Goal: Task Accomplishment & Management: Use online tool/utility

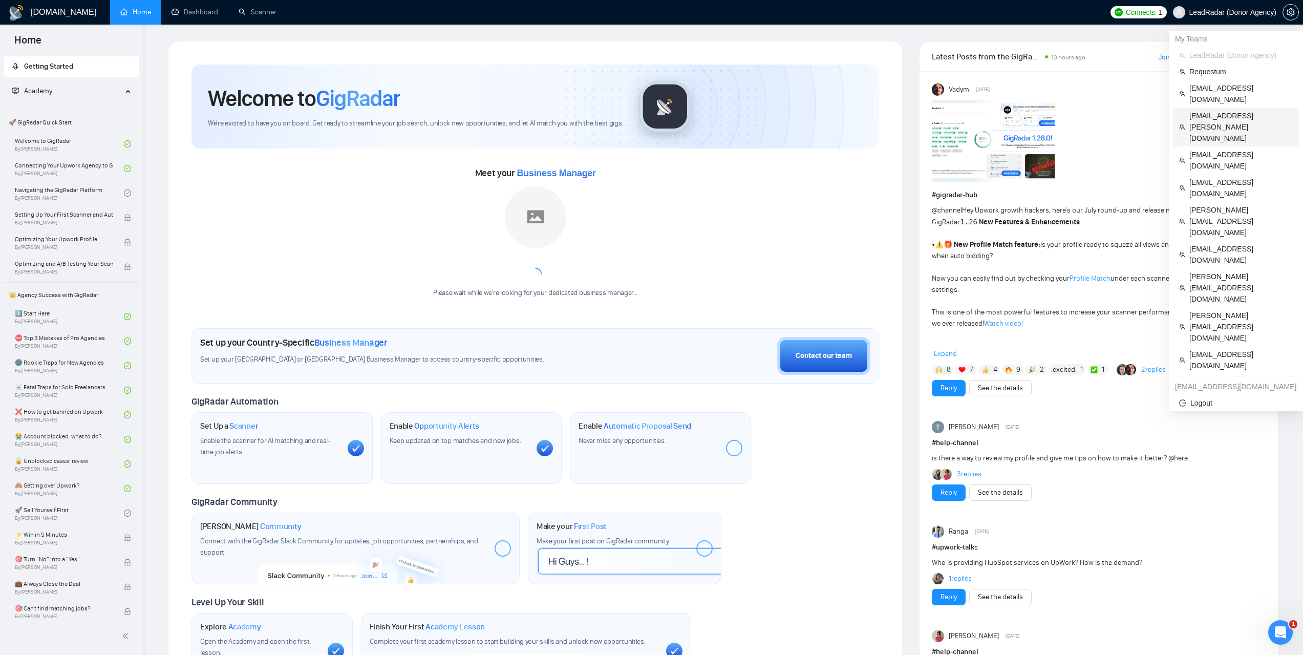
click at [1219, 110] on span "[EMAIL_ADDRESS][PERSON_NAME][DOMAIN_NAME]" at bounding box center [1240, 127] width 103 height 34
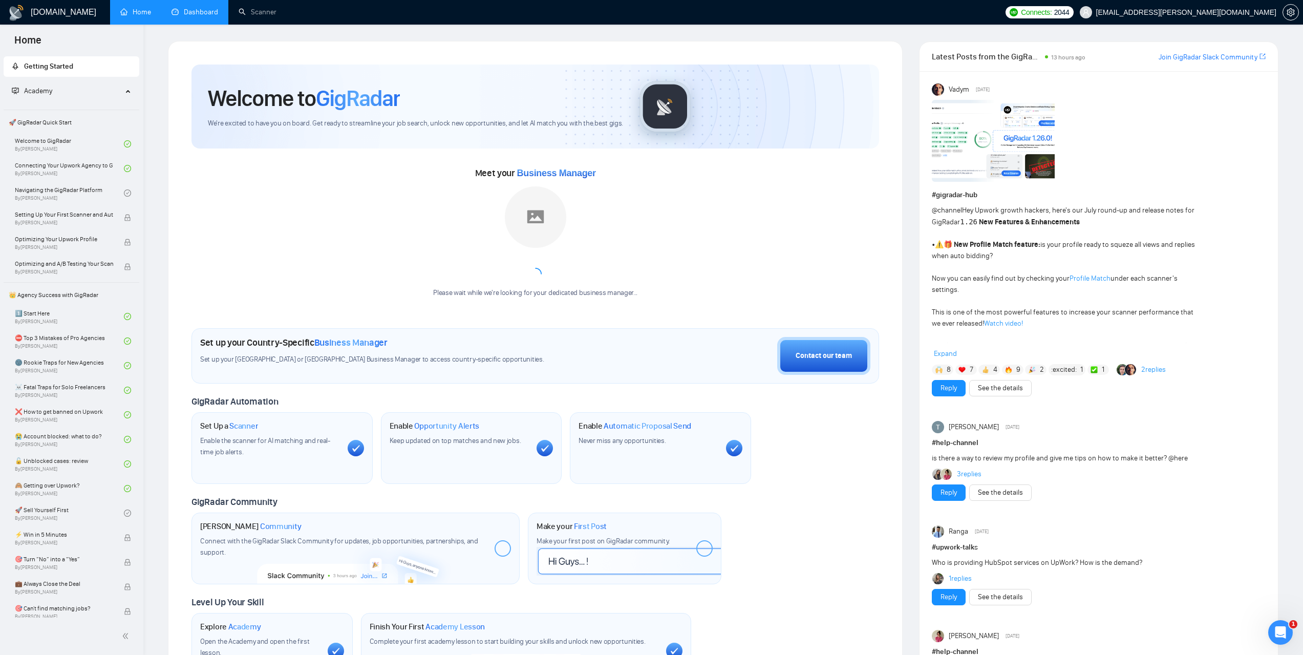
click at [211, 14] on link "Dashboard" at bounding box center [194, 12] width 47 height 9
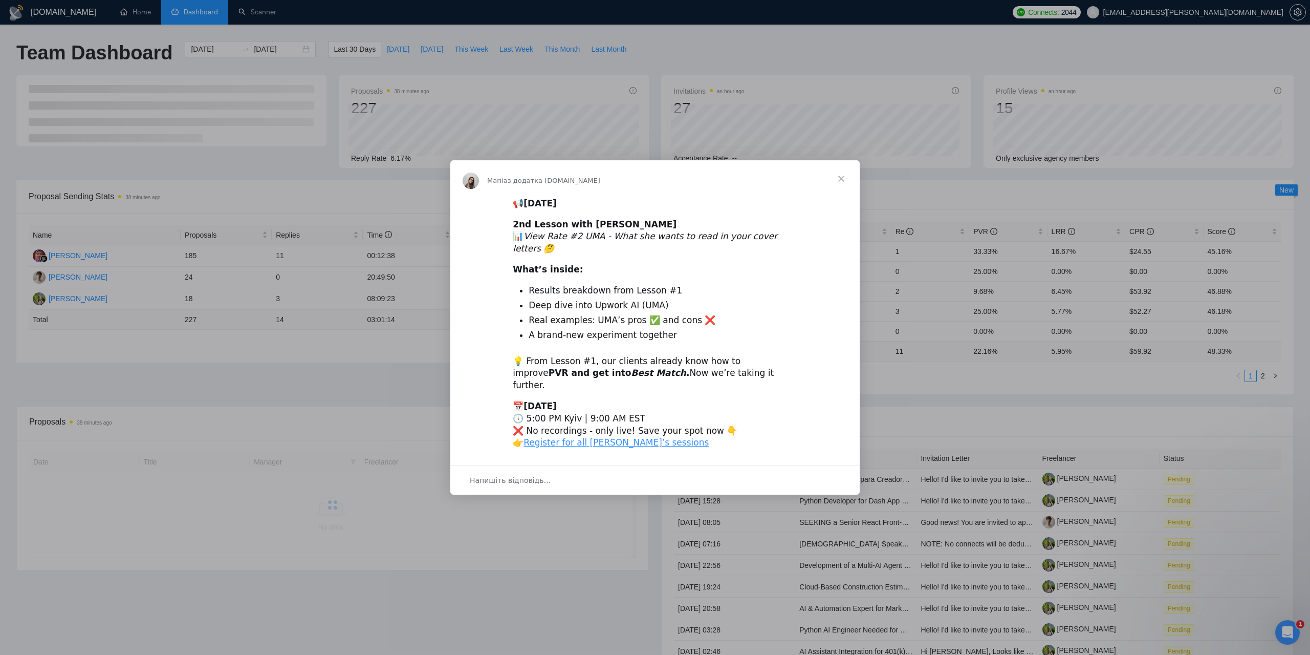
click at [842, 188] on span "Закрити" at bounding box center [841, 178] width 37 height 37
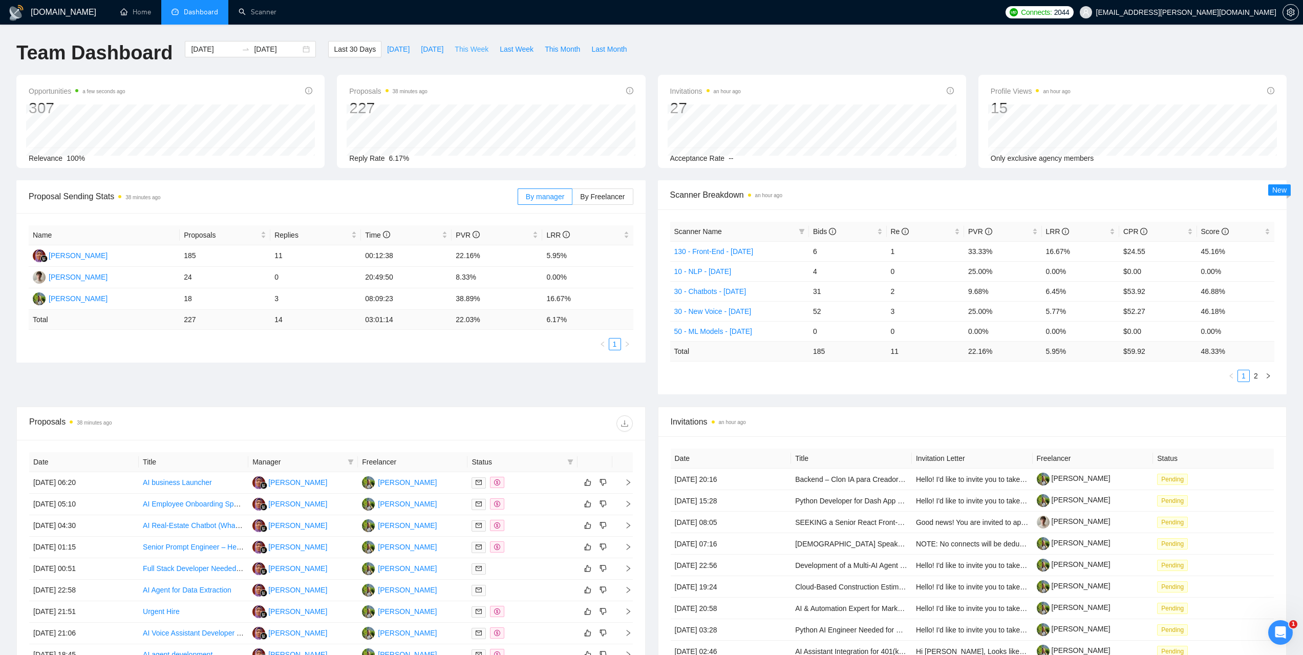
click at [462, 50] on span "This Week" at bounding box center [471, 49] width 34 height 11
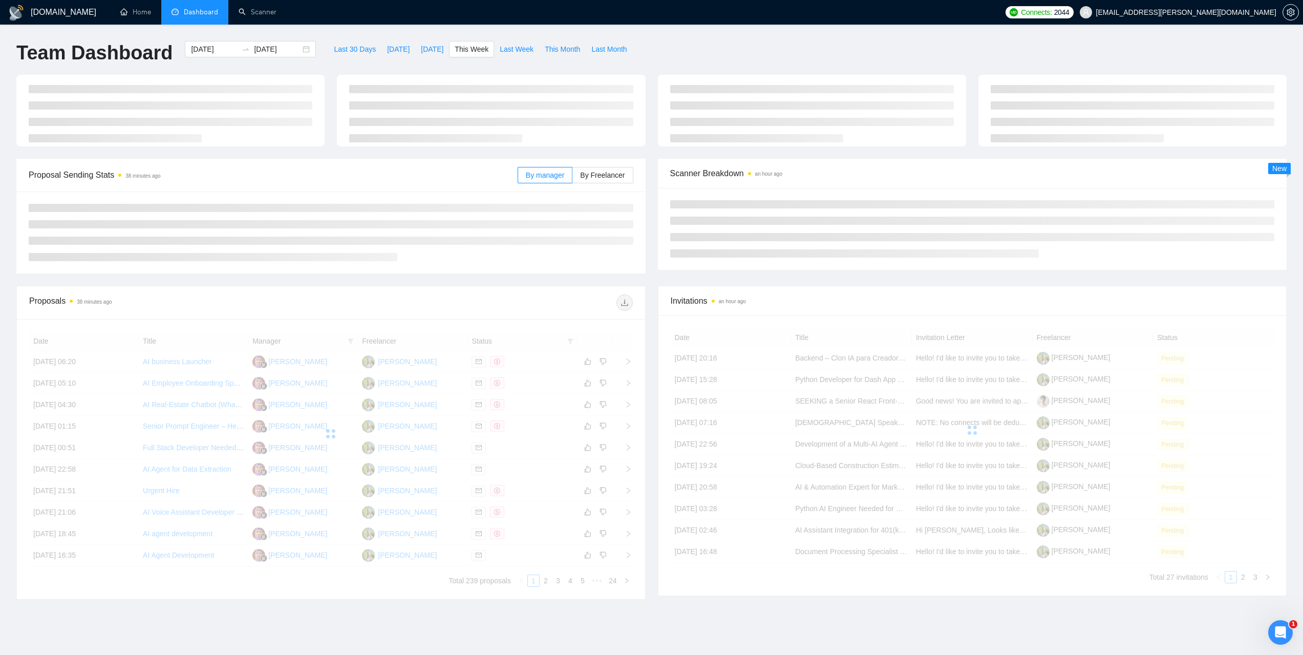
type input "2025-09-22"
type input "2025-09-28"
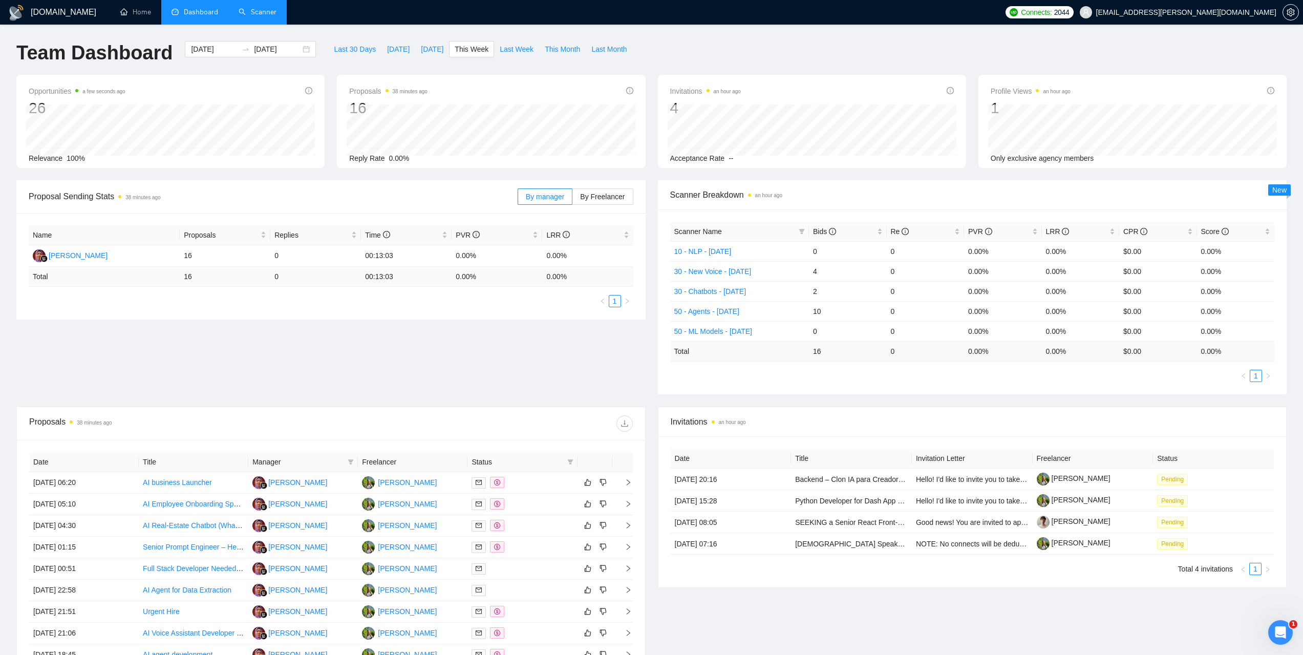
click at [268, 13] on link "Scanner" at bounding box center [258, 12] width 38 height 9
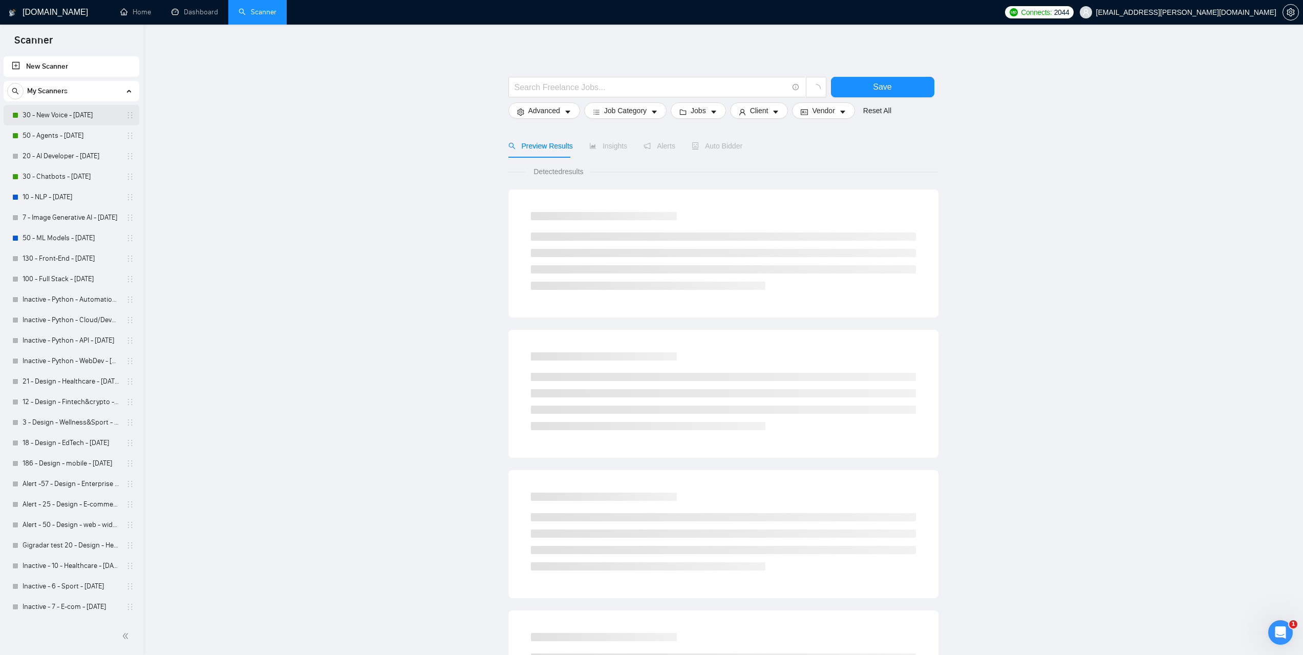
click at [53, 119] on link "30 - New Voice - 2025.08.20" at bounding box center [71, 115] width 97 height 20
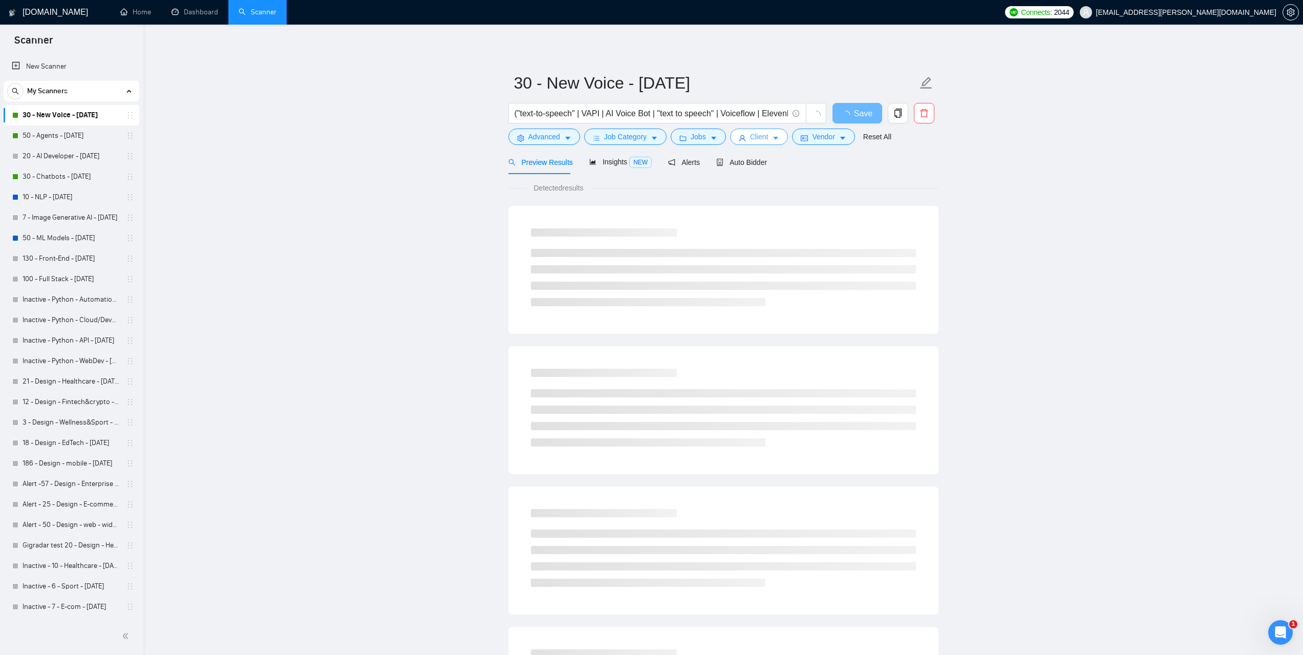
click at [764, 135] on span "Client" at bounding box center [759, 136] width 18 height 11
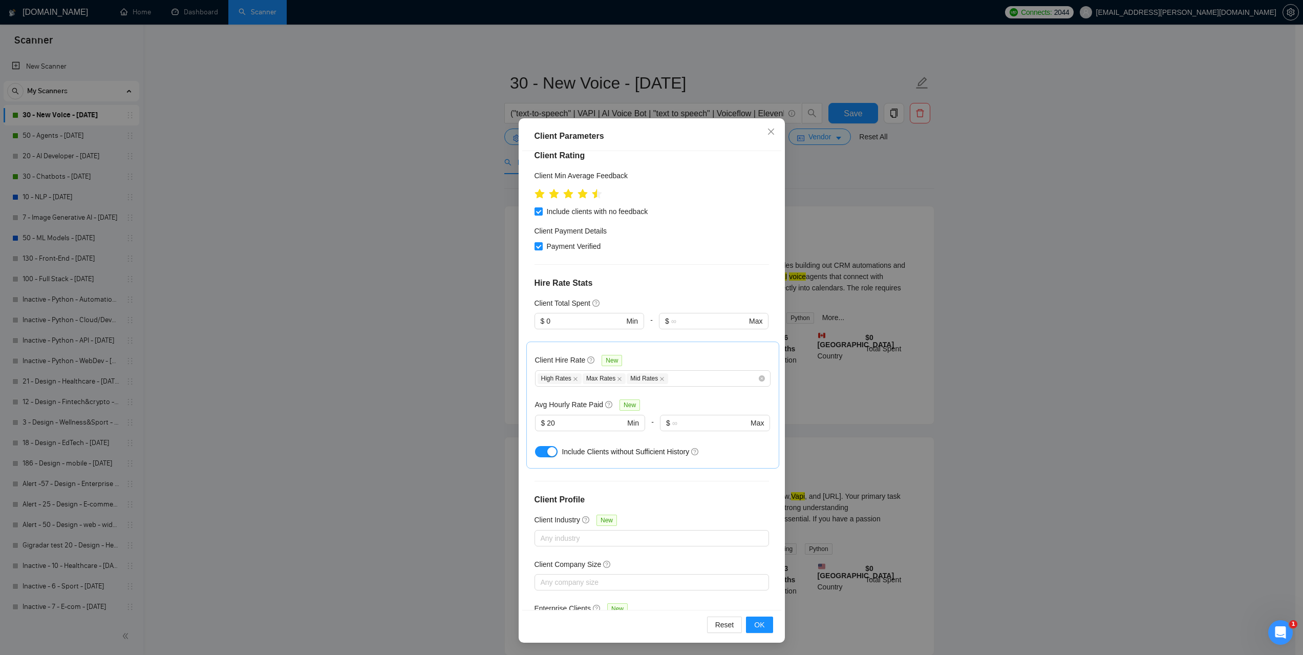
scroll to position [127, 0]
click at [769, 134] on icon "close" at bounding box center [771, 131] width 8 height 8
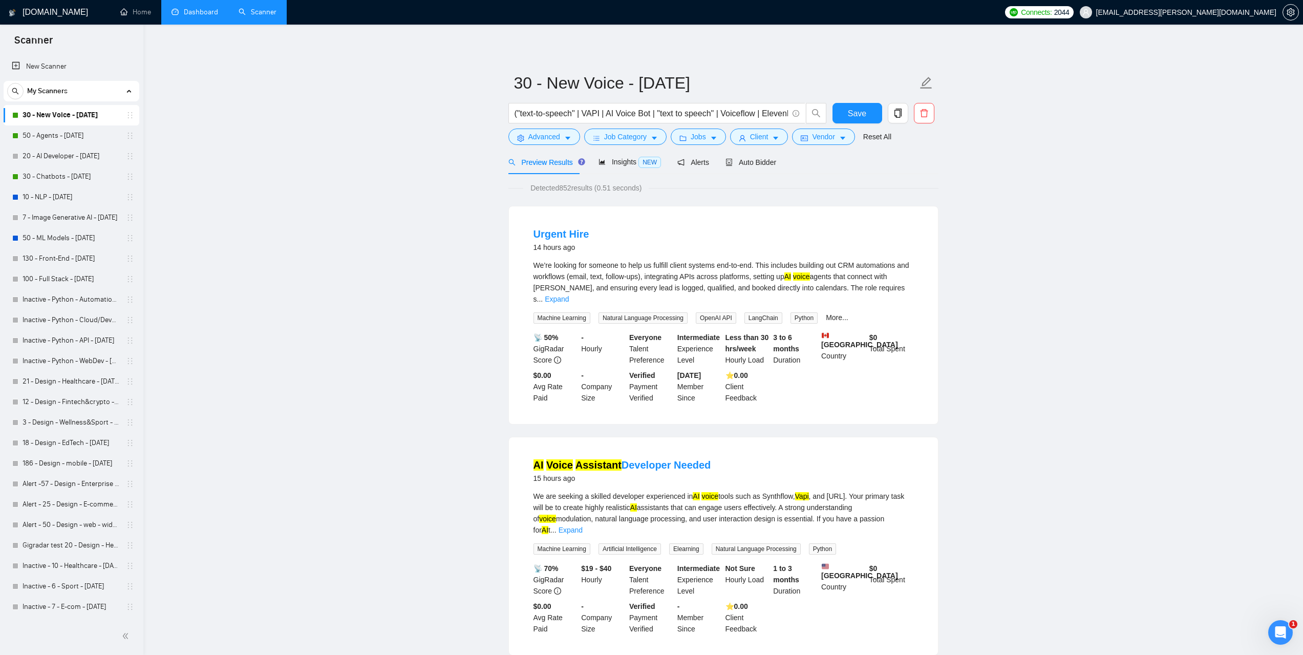
click at [207, 11] on link "Dashboard" at bounding box center [194, 12] width 47 height 9
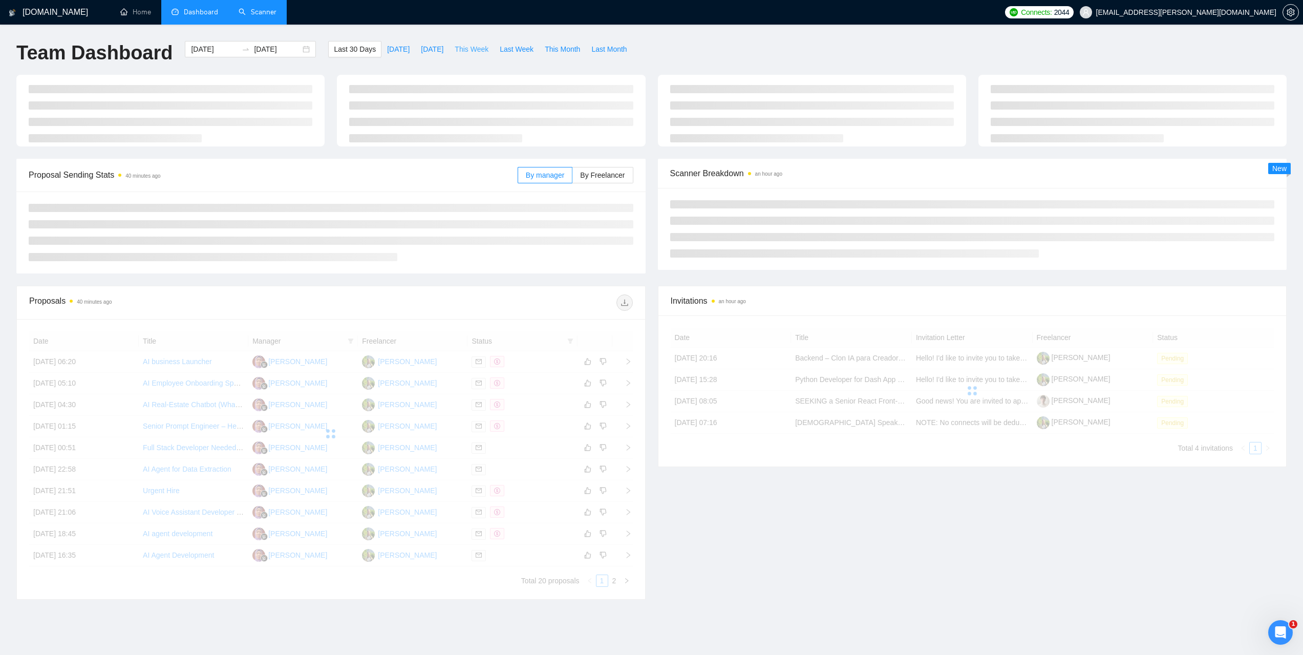
click at [463, 48] on span "This Week" at bounding box center [471, 49] width 34 height 11
type input "2025-09-22"
type input "2025-09-28"
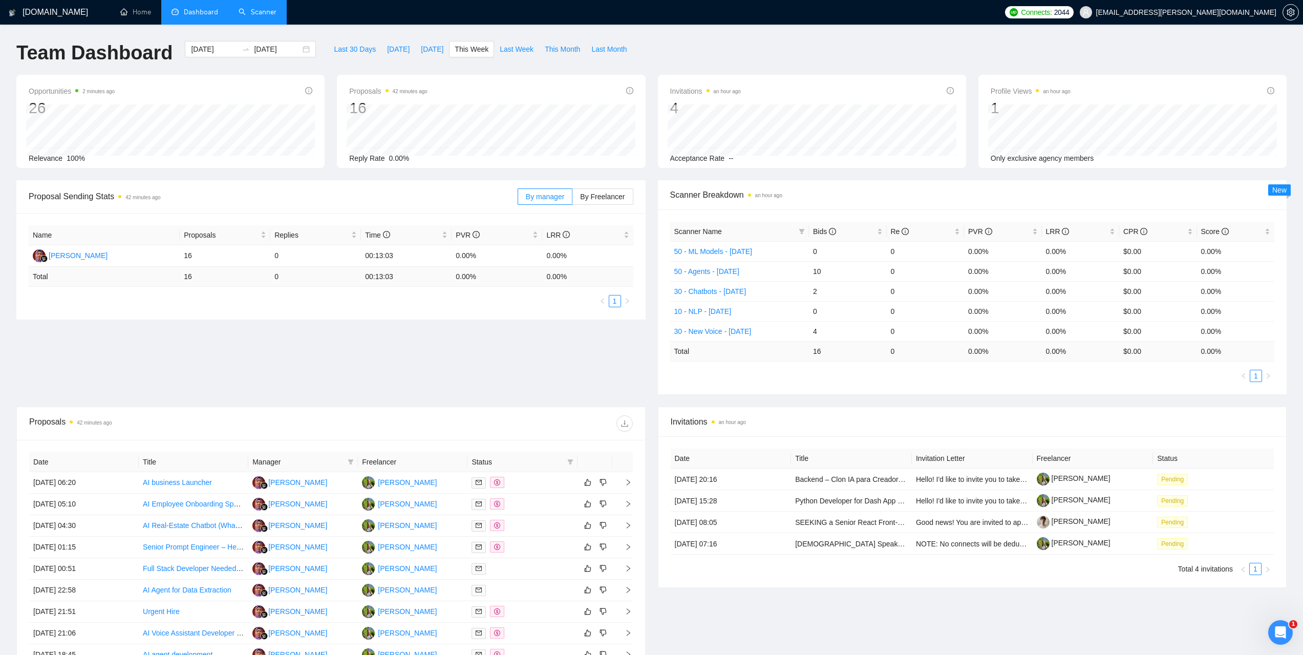
click at [268, 16] on link "Scanner" at bounding box center [258, 12] width 38 height 9
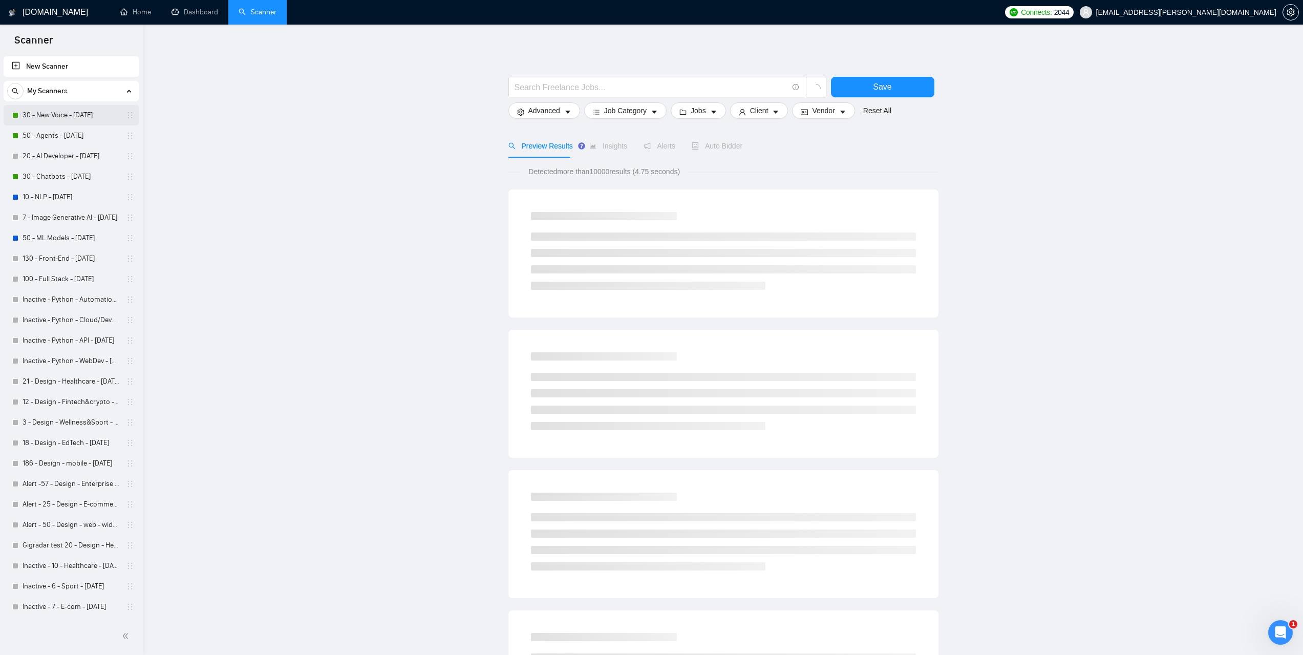
click at [47, 119] on link "30 - New Voice - 2025.08.20" at bounding box center [71, 115] width 97 height 20
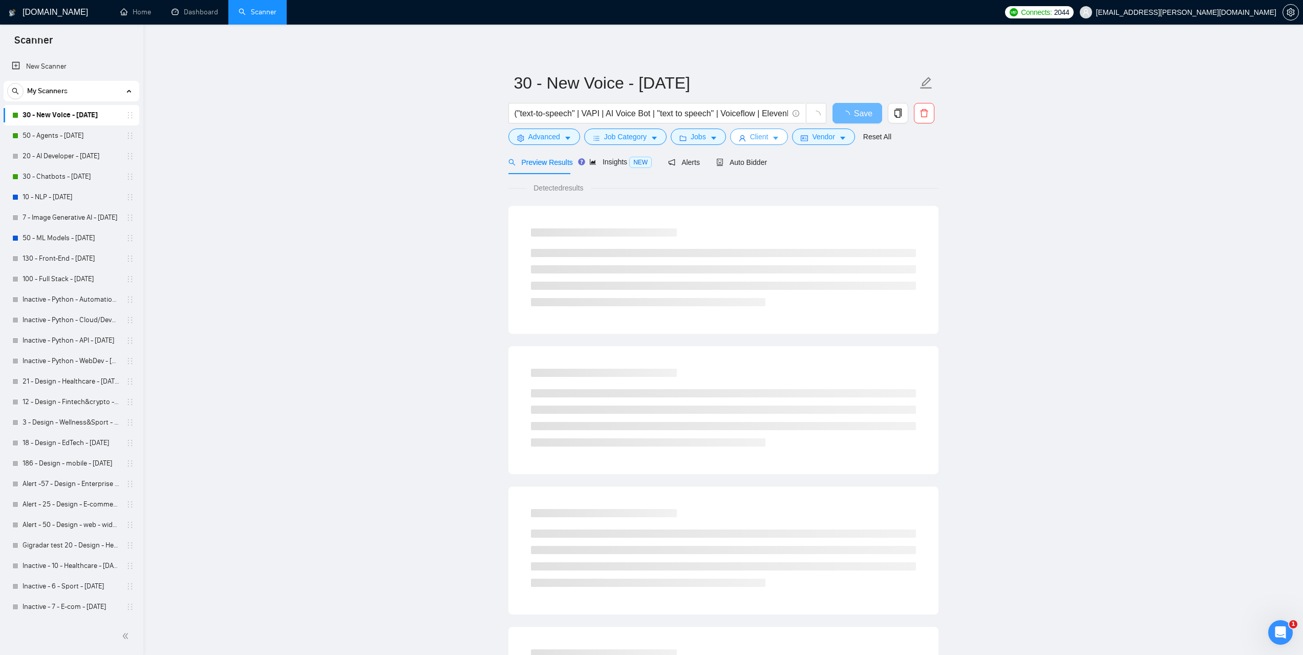
click at [767, 141] on button "Client" at bounding box center [759, 136] width 58 height 16
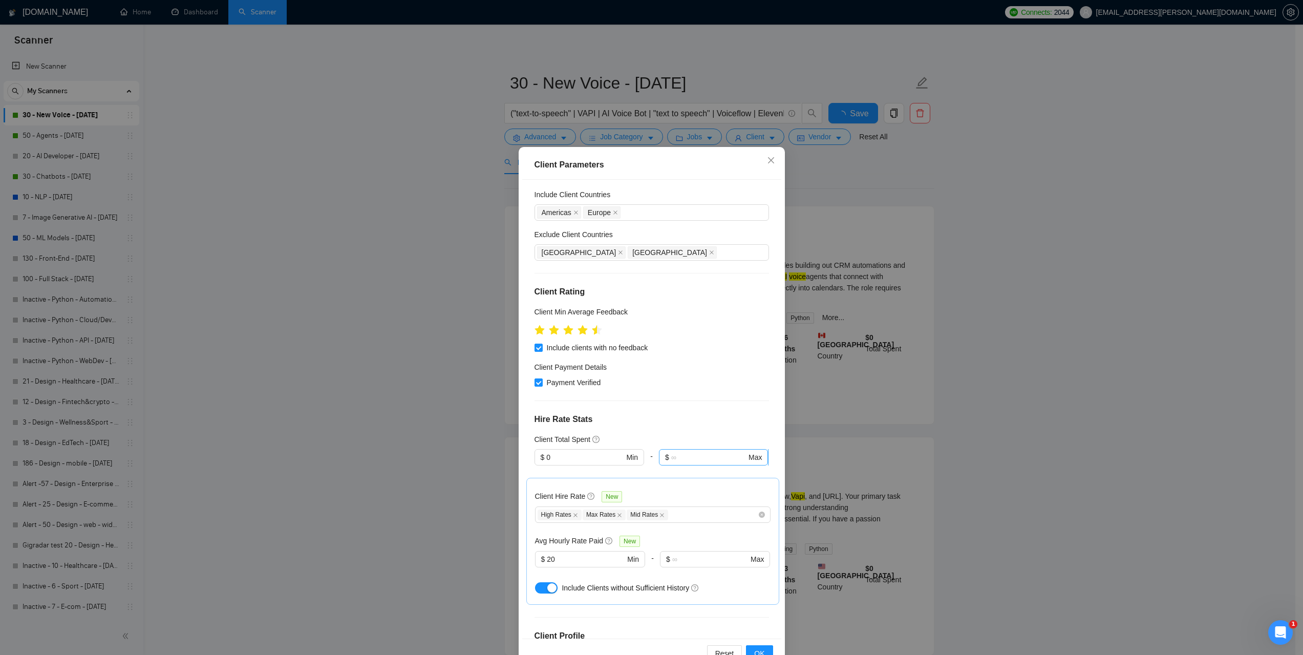
scroll to position [102, 0]
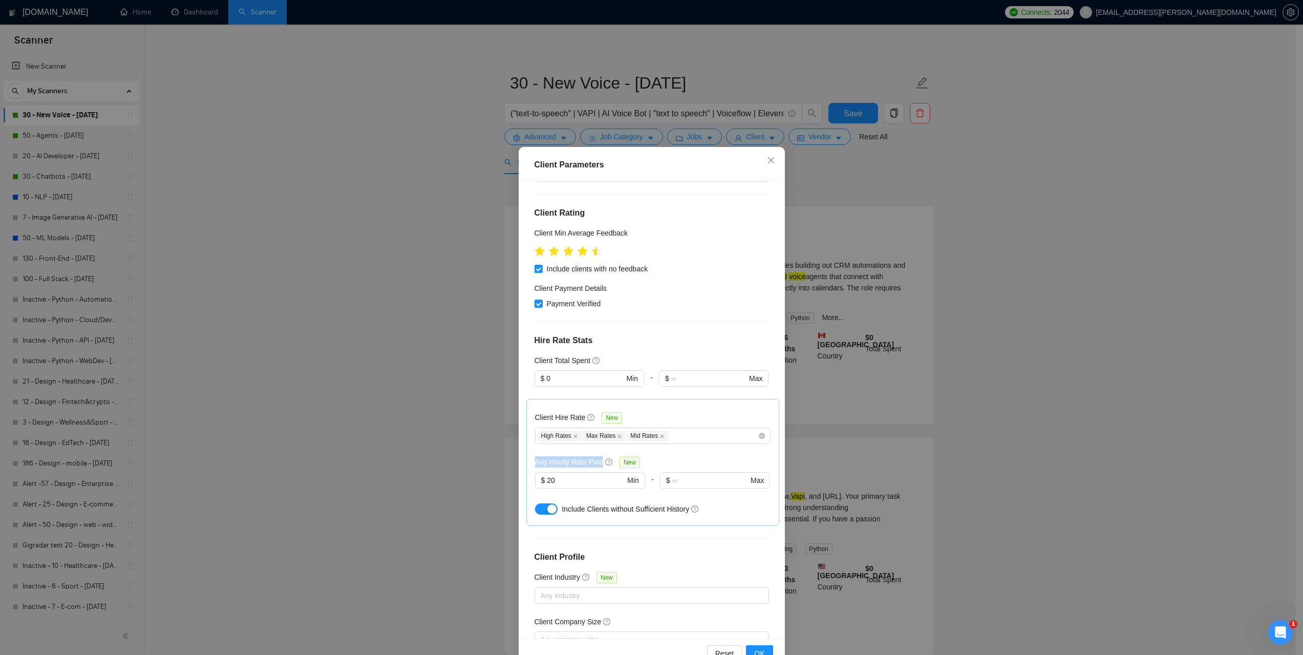
drag, startPoint x: 531, startPoint y: 460, endPoint x: 595, endPoint y: 462, distance: 64.5
click at [595, 462] on h5 "Avg Hourly Rate Paid" at bounding box center [569, 461] width 69 height 11
copy h5 "Avg Hourly Rate Paid"
click at [740, 506] on div "Include Clients without Sufficient History" at bounding box center [665, 508] width 208 height 11
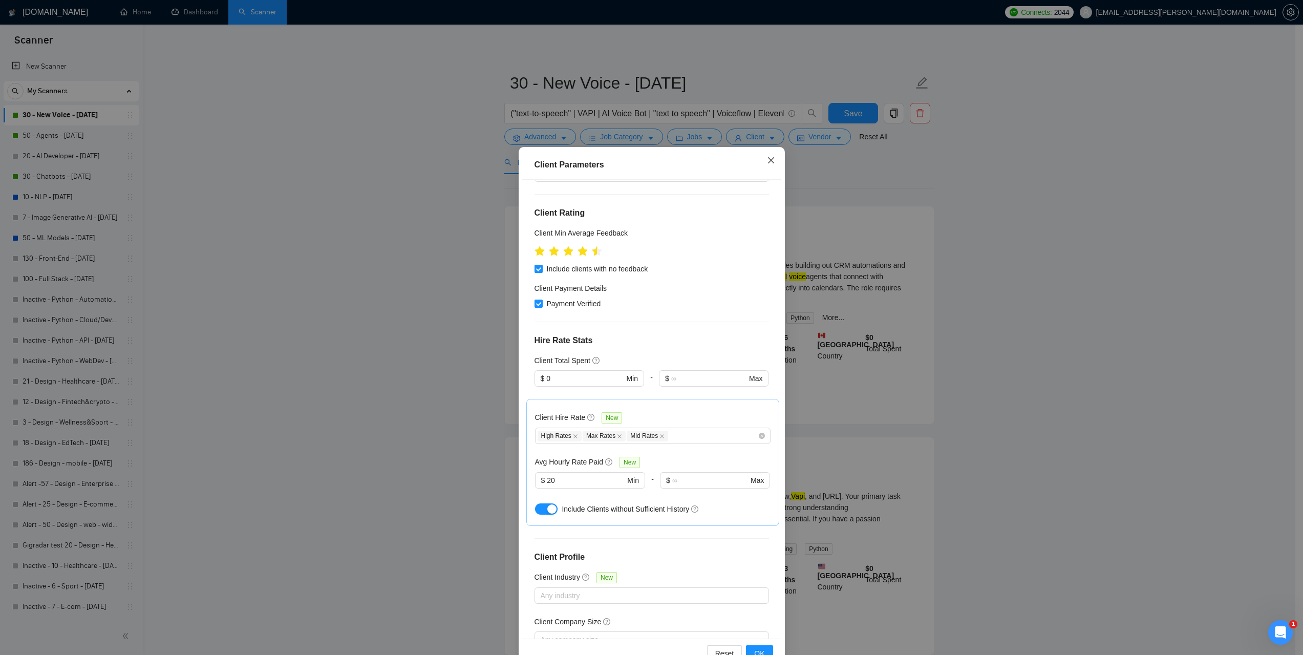
click at [768, 158] on icon "close" at bounding box center [771, 160] width 8 height 8
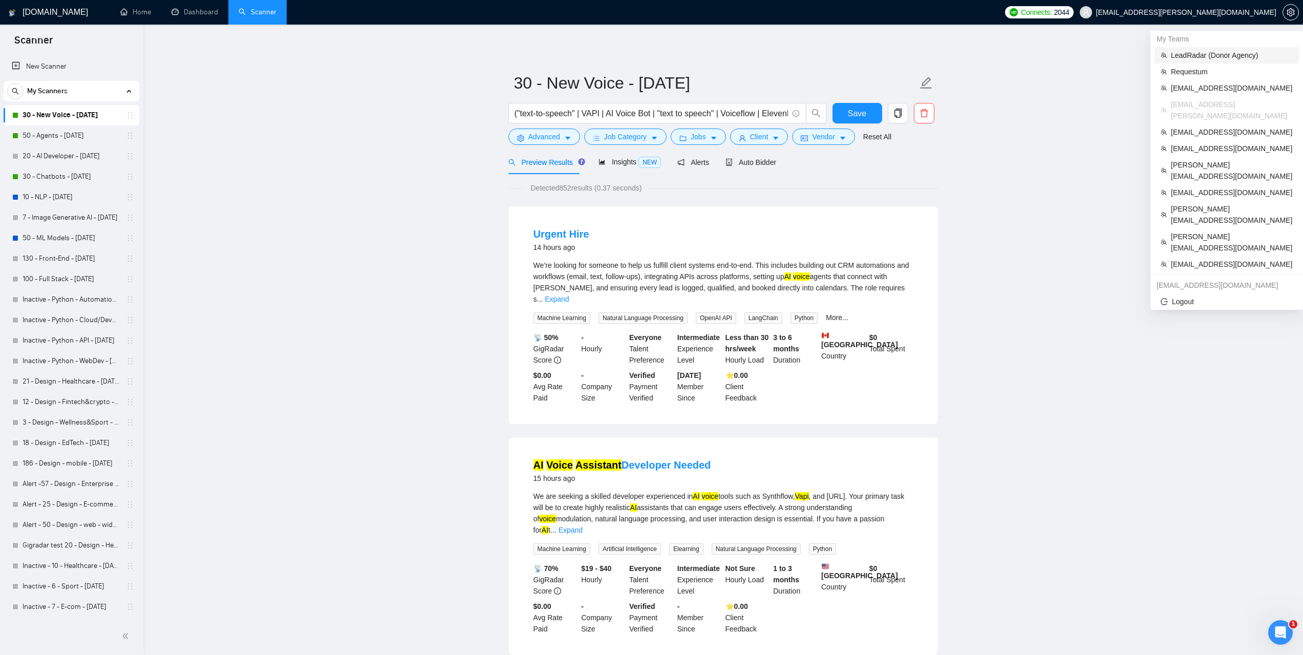
click at [1206, 53] on span "LeadRadar (Donor Agency)" at bounding box center [1232, 55] width 122 height 11
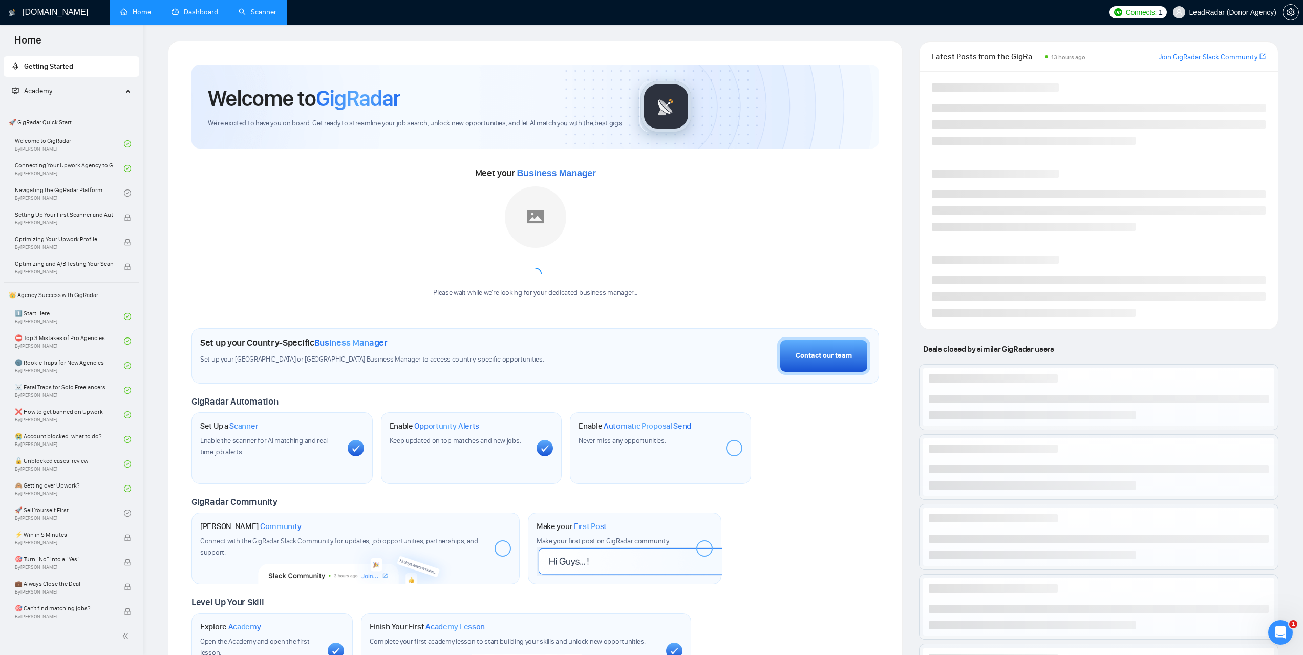
click at [203, 8] on link "Dashboard" at bounding box center [194, 12] width 47 height 9
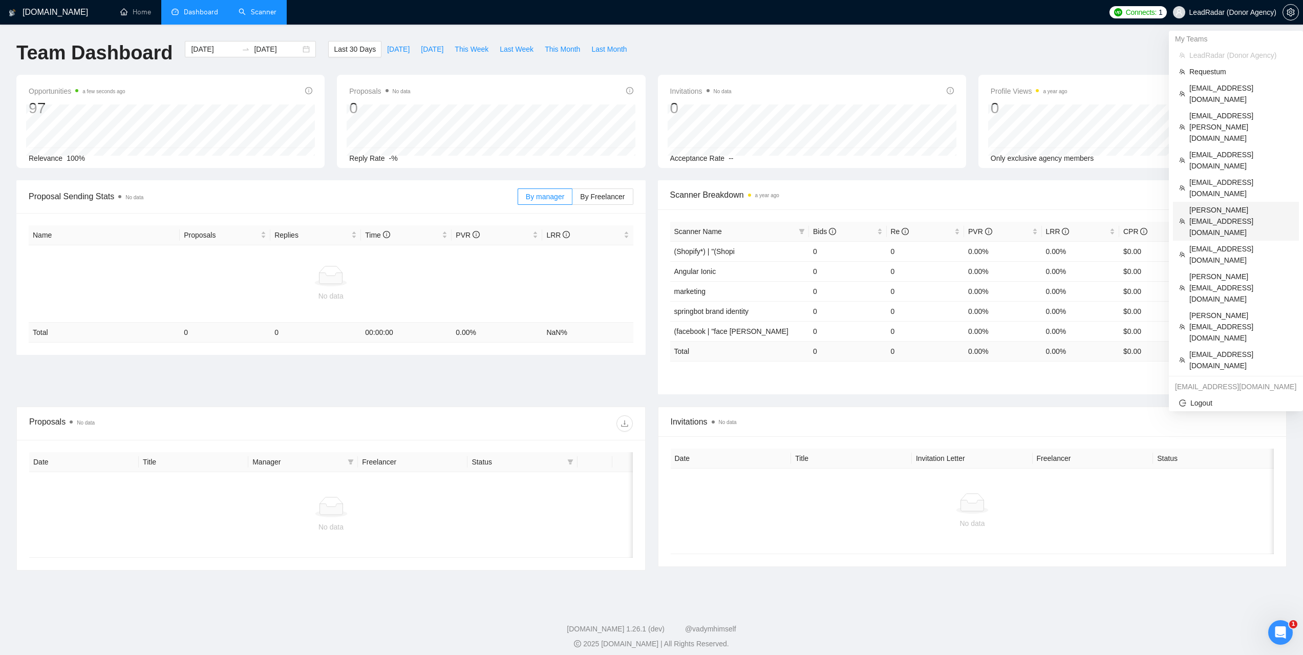
click at [1214, 204] on span "[PERSON_NAME][EMAIL_ADDRESS][DOMAIN_NAME]" at bounding box center [1240, 221] width 103 height 34
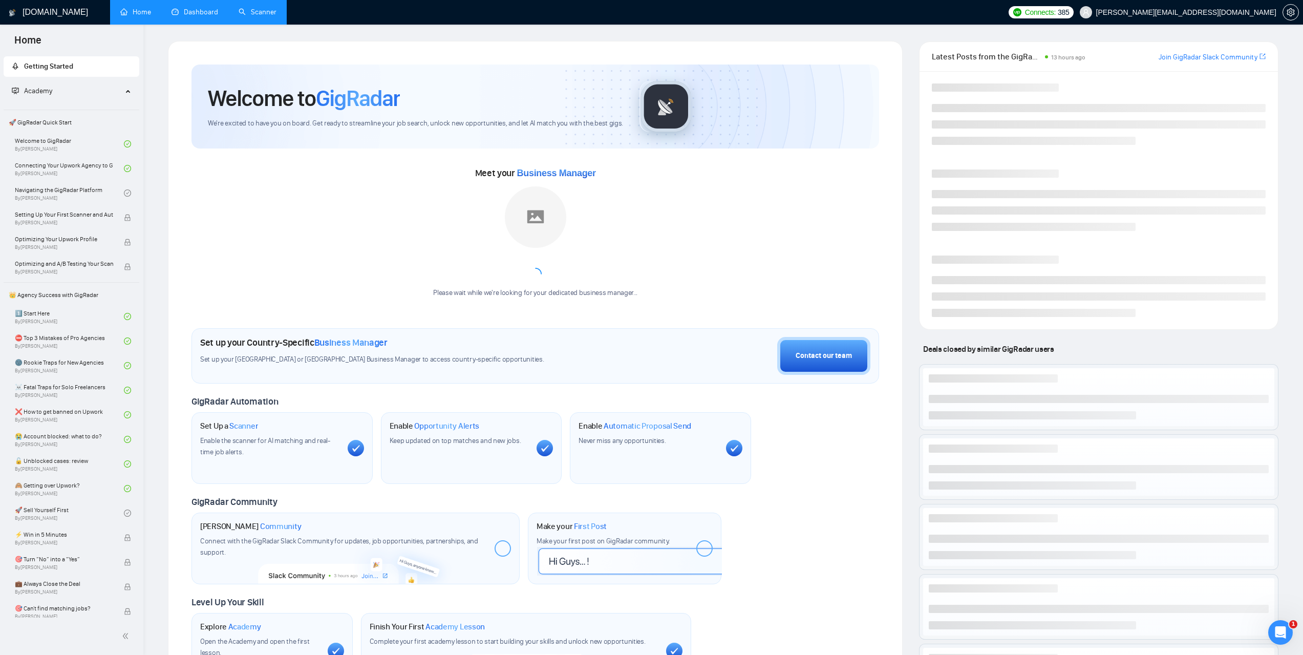
click at [206, 12] on link "Dashboard" at bounding box center [194, 12] width 47 height 9
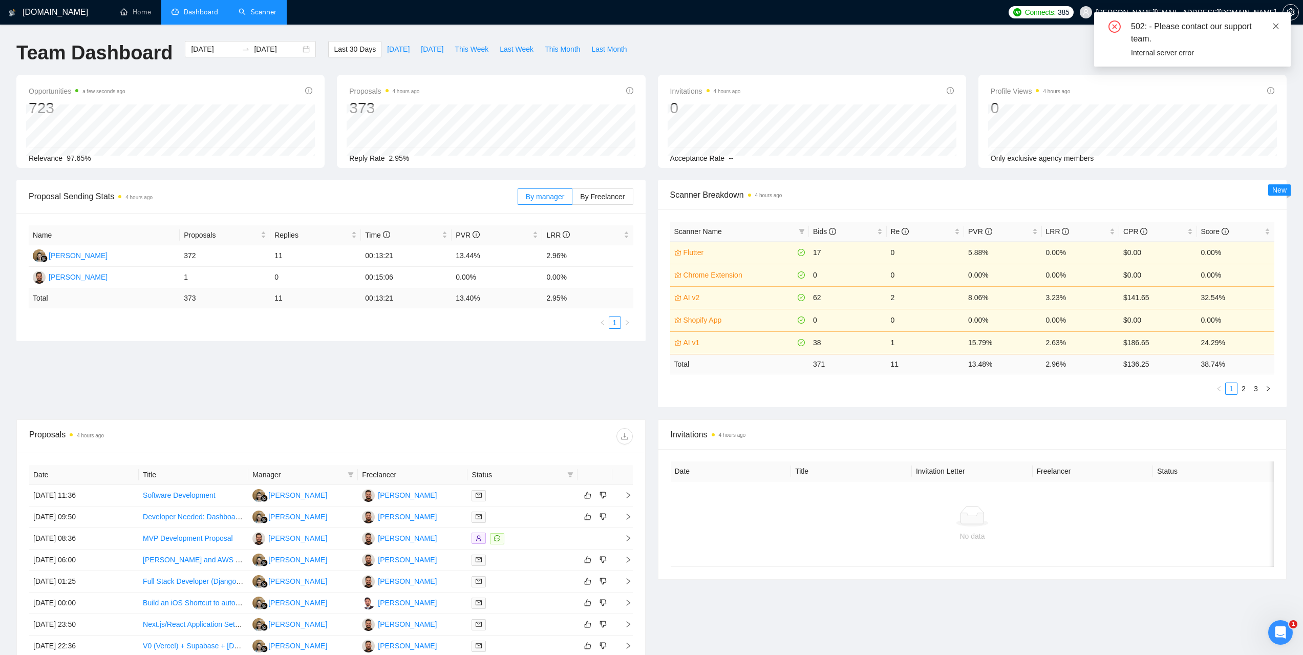
click at [1277, 25] on icon "close" at bounding box center [1275, 26] width 7 height 7
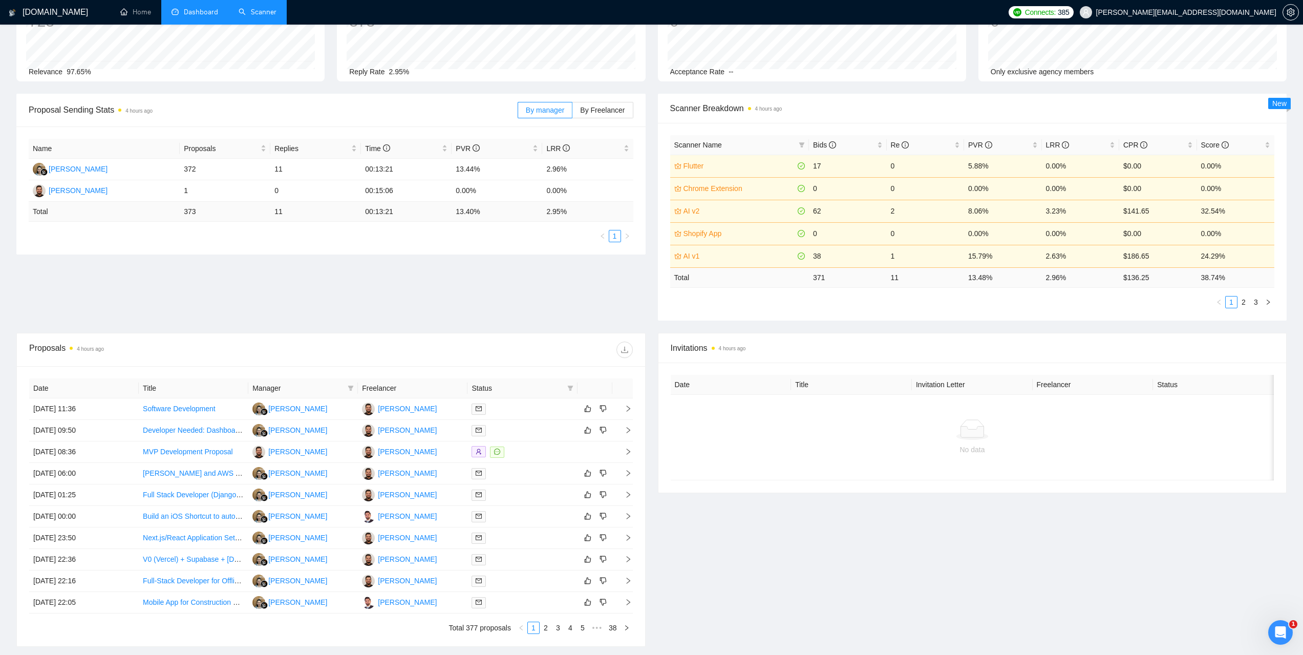
scroll to position [102, 0]
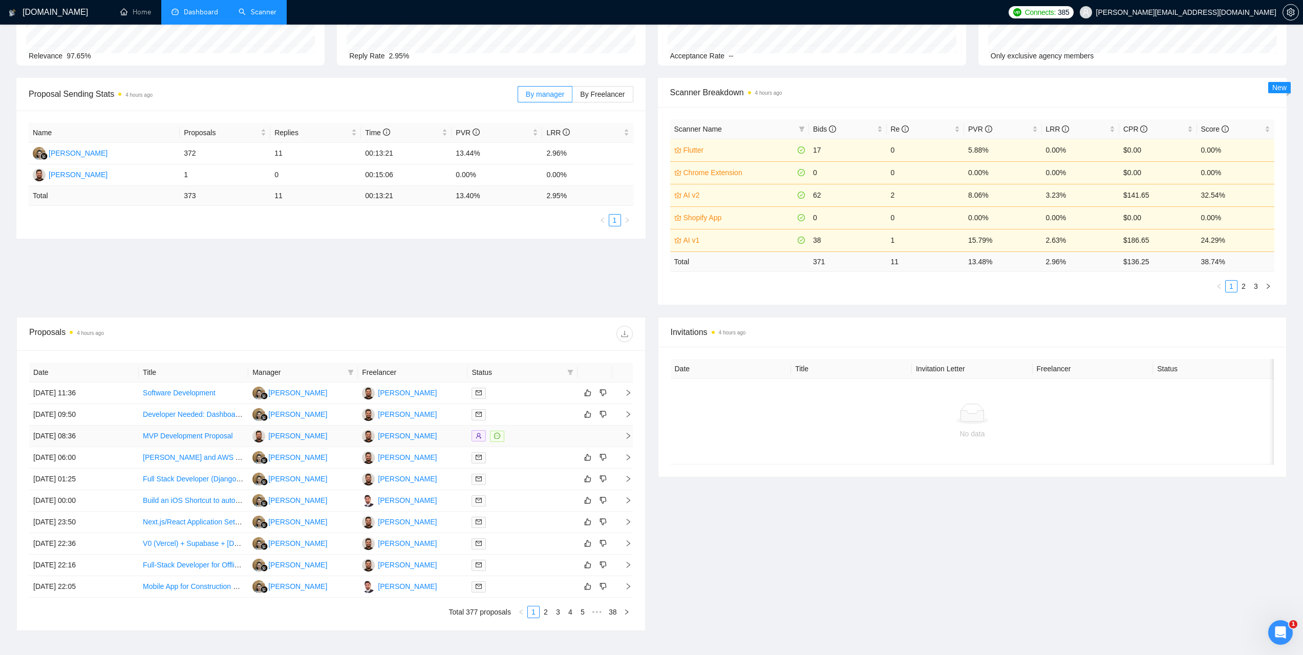
click at [70, 432] on td "24 Sep, 2025 08:36" at bounding box center [84, 435] width 110 height 21
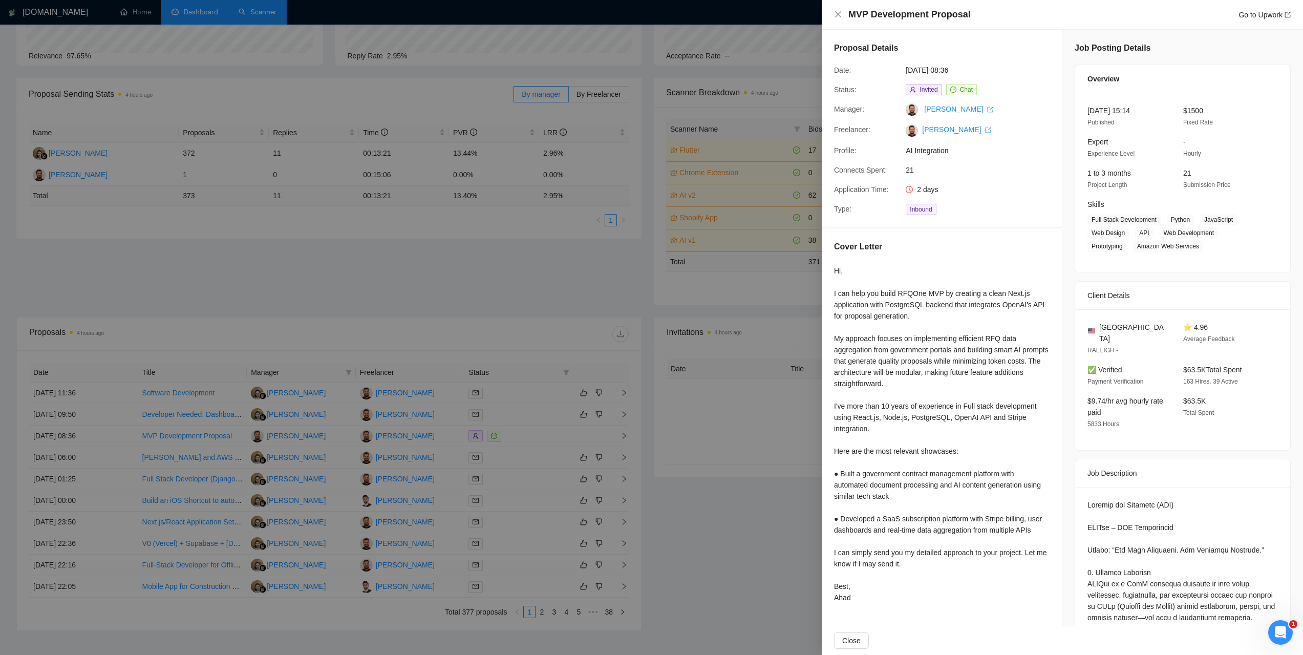
click at [648, 186] on div at bounding box center [651, 327] width 1303 height 655
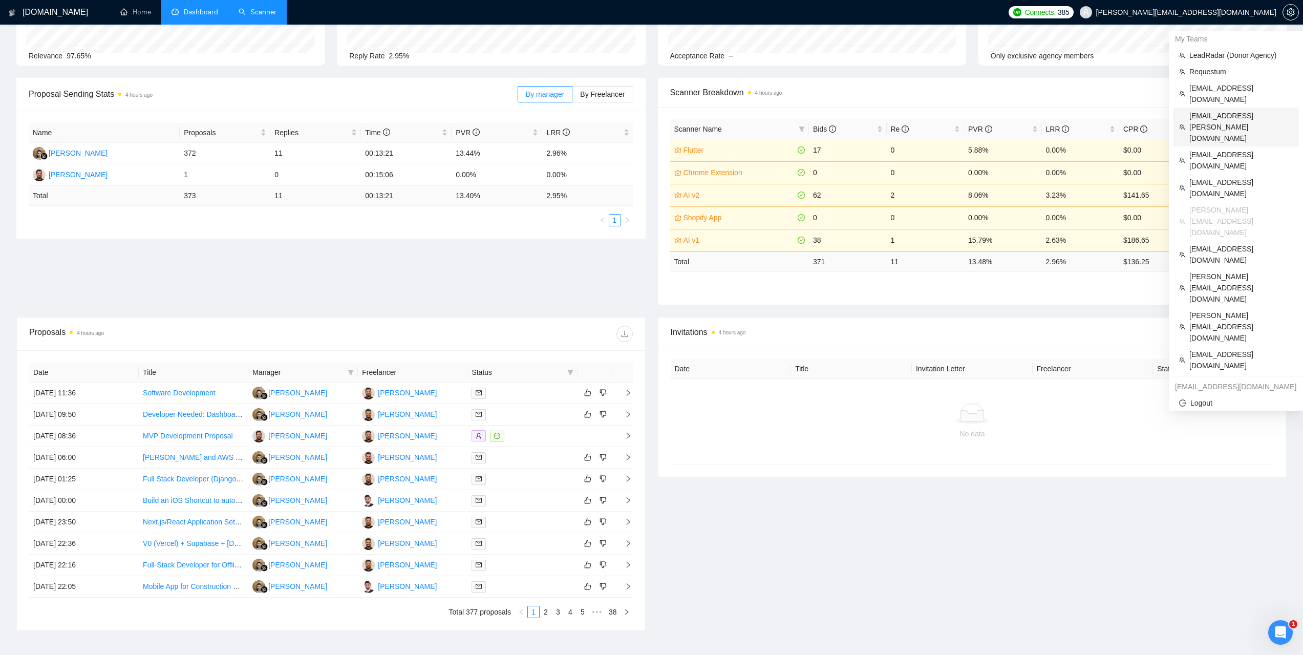
click at [1210, 110] on span "[EMAIL_ADDRESS][PERSON_NAME][DOMAIN_NAME]" at bounding box center [1240, 127] width 103 height 34
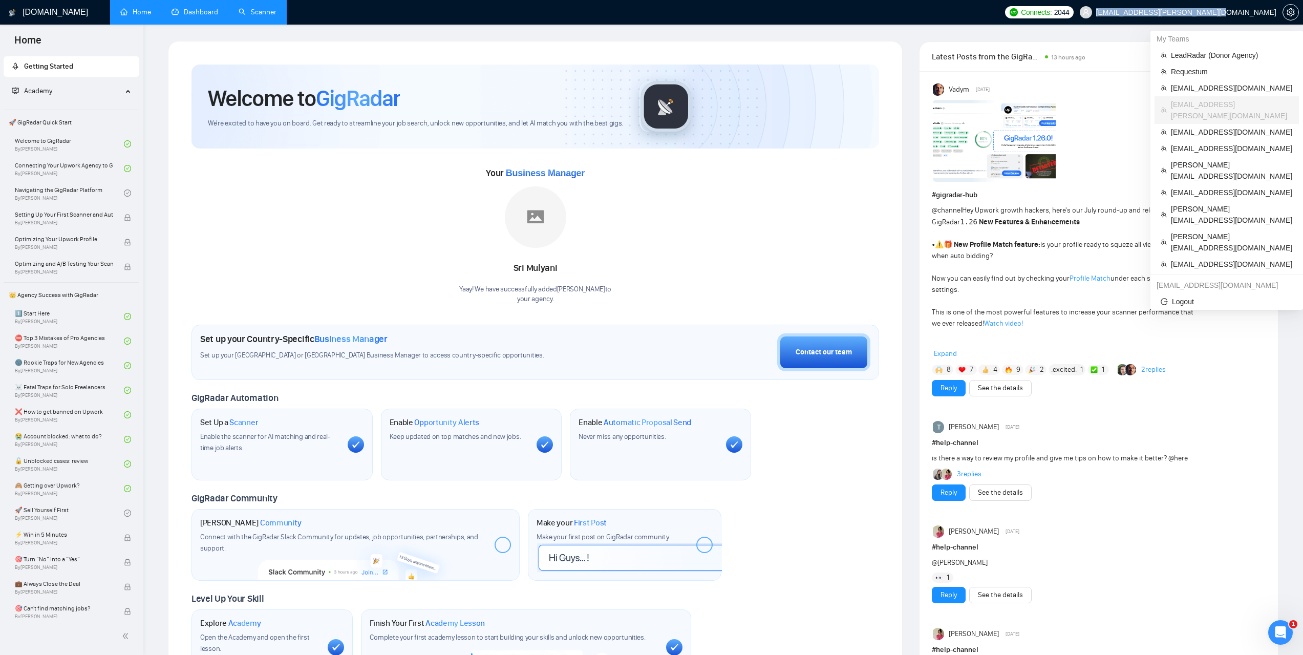
drag, startPoint x: 1173, startPoint y: 11, endPoint x: 1274, endPoint y: 15, distance: 101.9
click at [1274, 15] on span "[EMAIL_ADDRESS][PERSON_NAME][DOMAIN_NAME]" at bounding box center [1177, 12] width 209 height 33
copy span "[EMAIL_ADDRESS][PERSON_NAME][DOMAIN_NAME]"
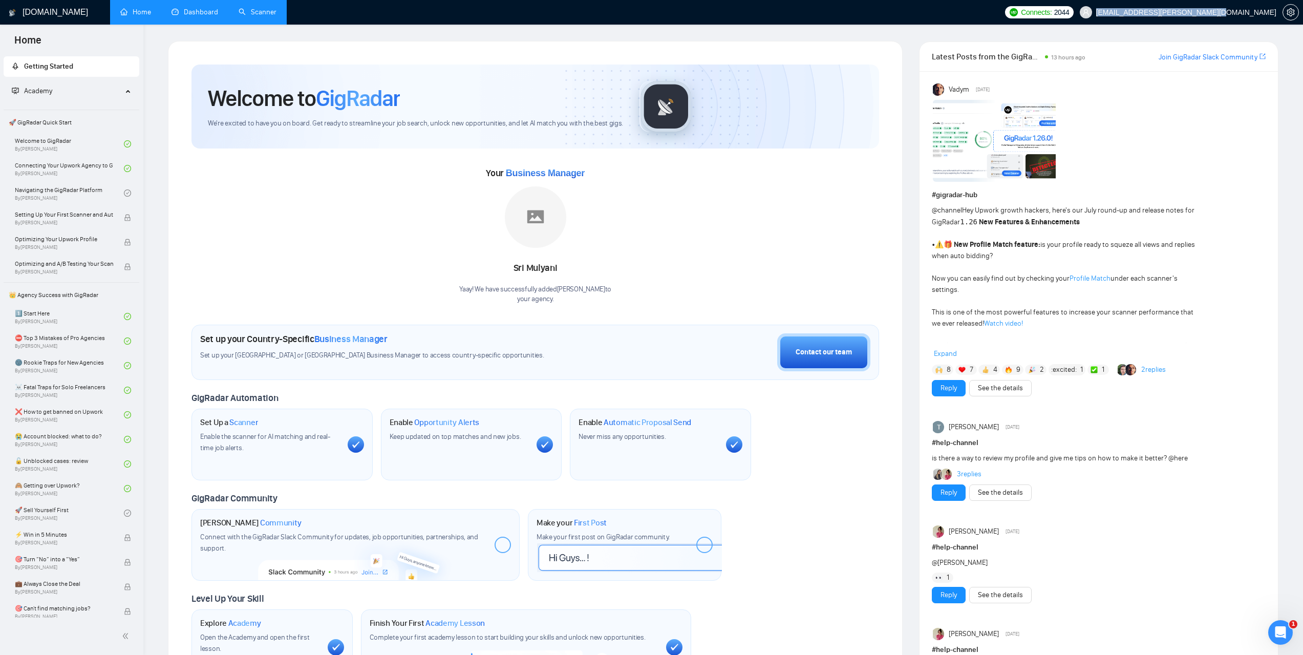
click at [199, 8] on link "Dashboard" at bounding box center [194, 12] width 47 height 9
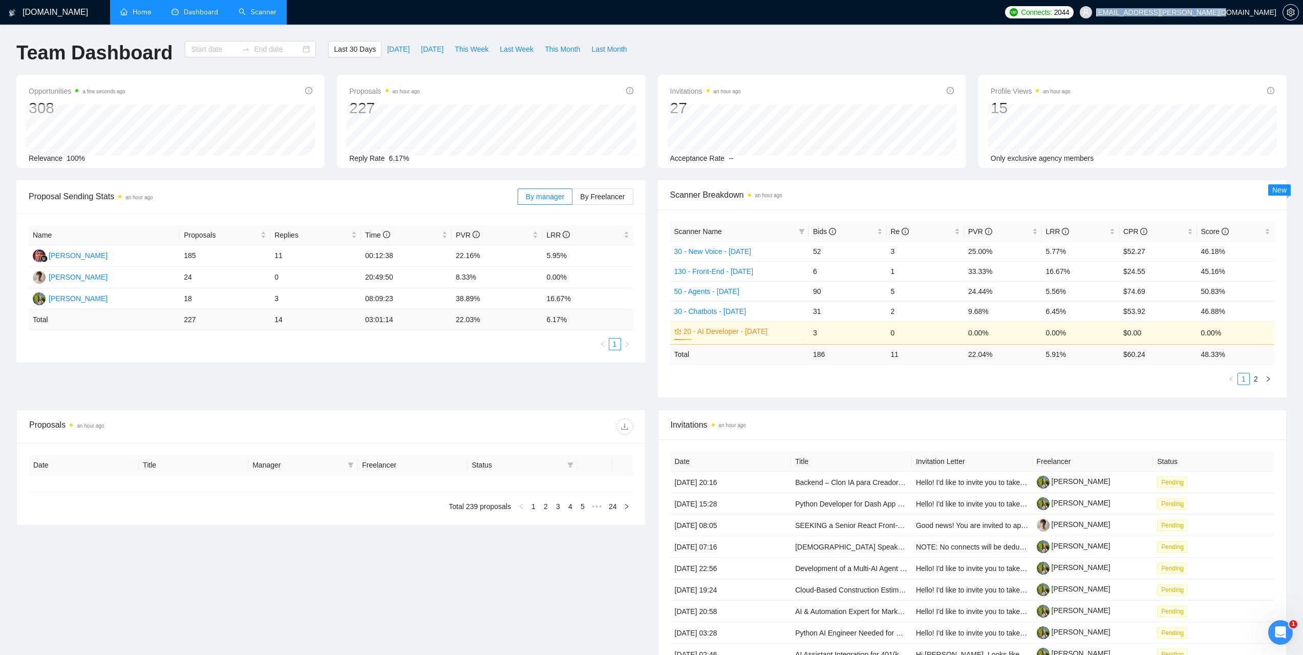
type input "[DATE]"
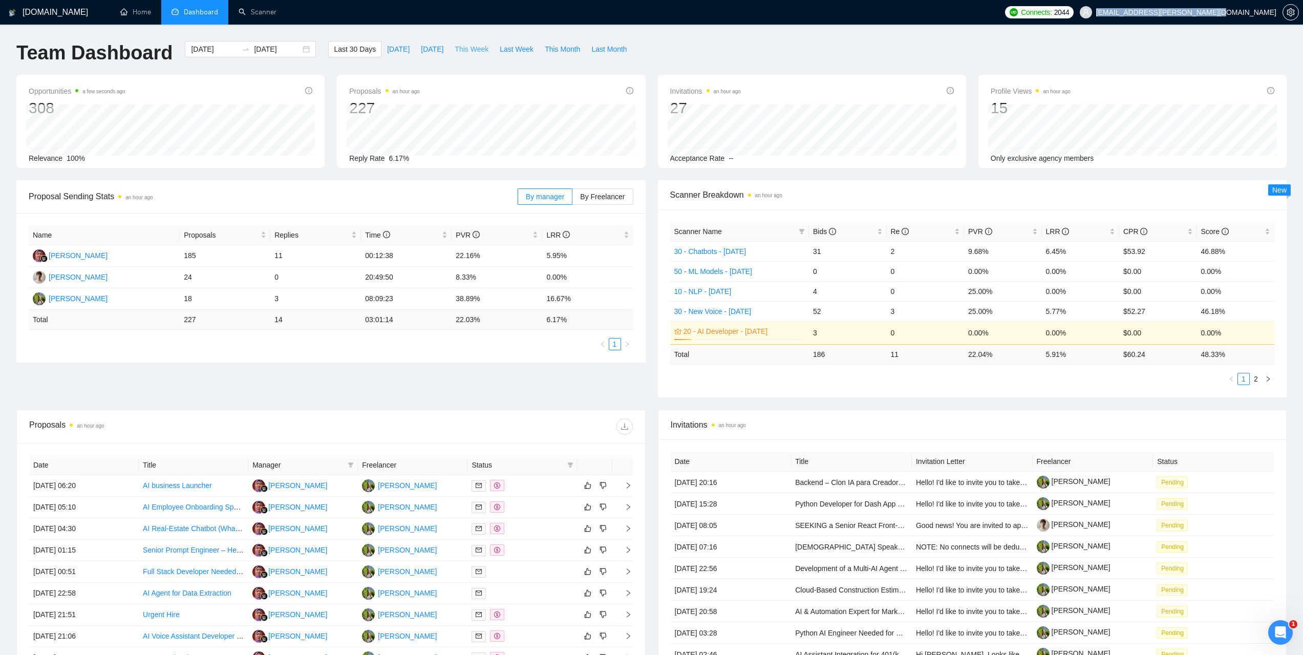
drag, startPoint x: 471, startPoint y: 53, endPoint x: 523, endPoint y: 57, distance: 51.3
click at [471, 53] on span "This Week" at bounding box center [471, 49] width 34 height 11
type input "2025-09-22"
type input "2025-09-28"
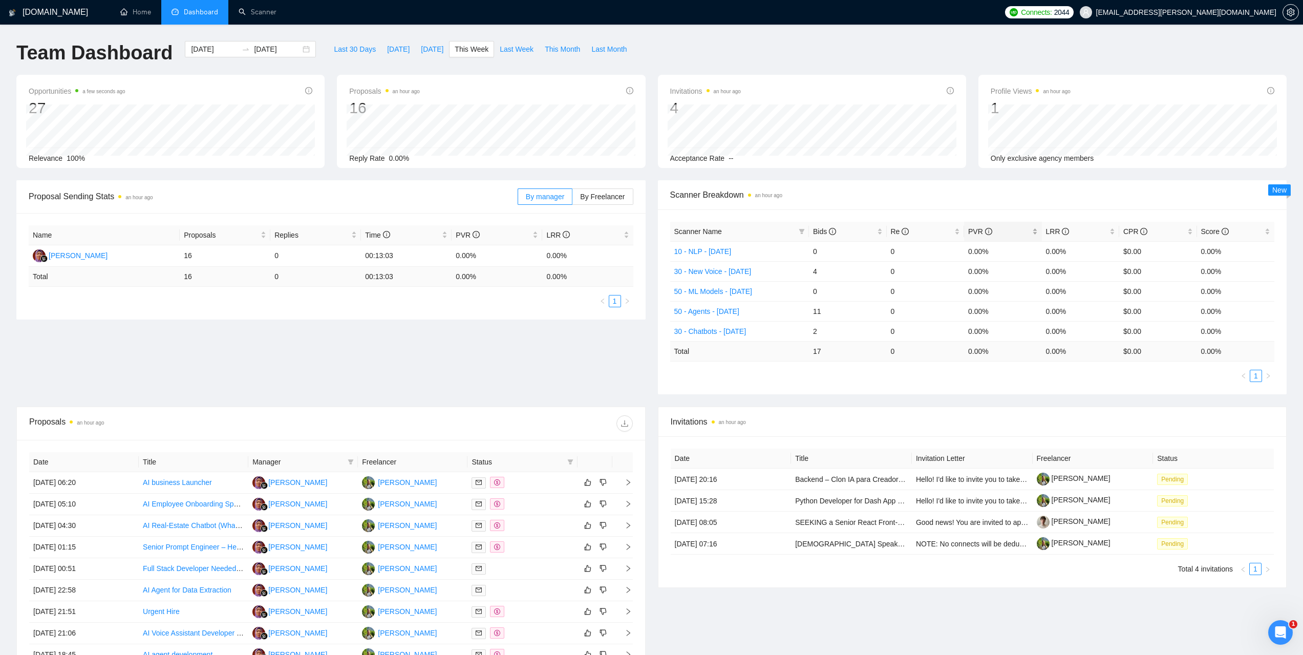
click at [971, 230] on span "PVR" at bounding box center [980, 231] width 24 height 8
click at [813, 226] on div "Bids" at bounding box center [848, 231] width 70 height 11
click at [821, 227] on span "Bids" at bounding box center [824, 231] width 23 height 8
click at [81, 482] on td "24 Sep, 2025 06:20" at bounding box center [84, 482] width 110 height 21
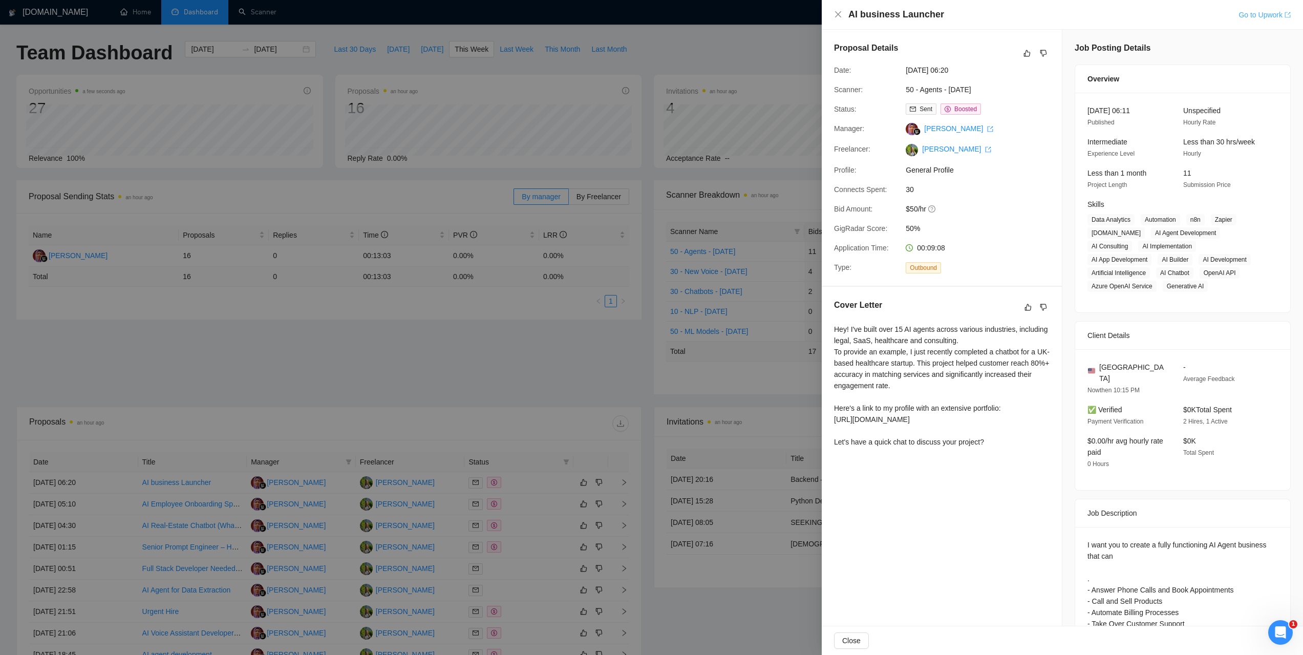
click at [1251, 16] on link "Go to Upwork" at bounding box center [1264, 15] width 52 height 8
click at [1247, 16] on link "Go to Upwork" at bounding box center [1264, 15] width 52 height 8
click at [292, 360] on div at bounding box center [651, 327] width 1303 height 655
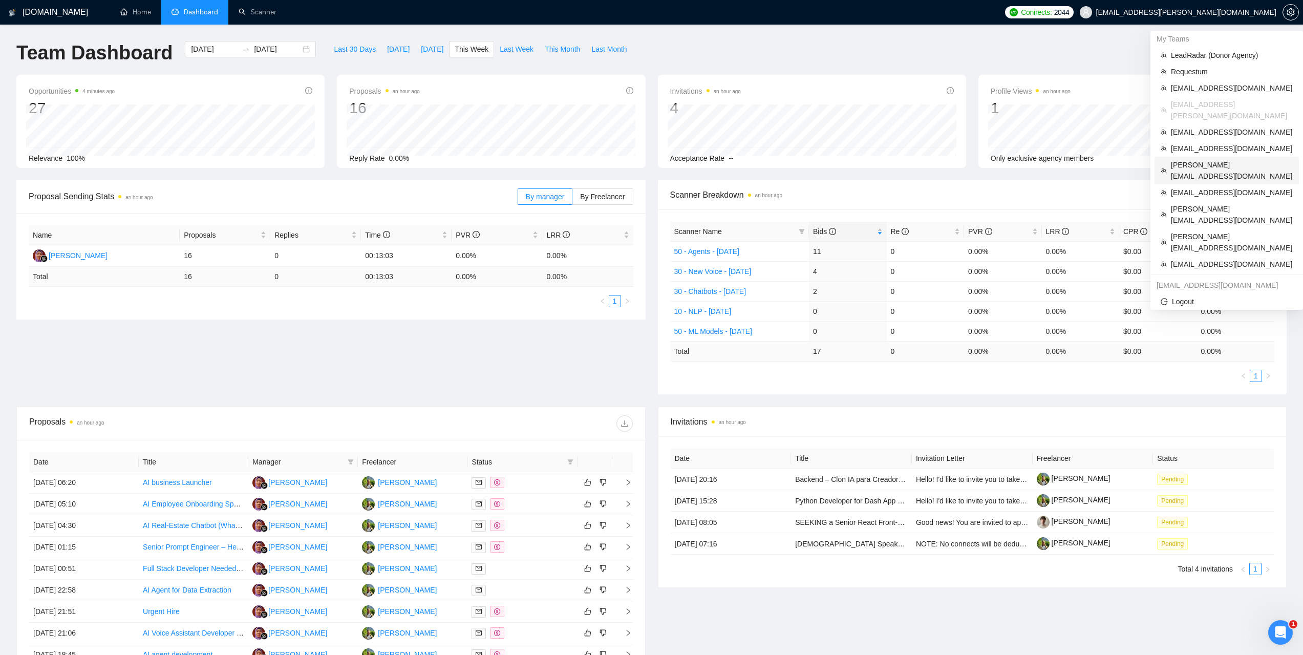
click at [1187, 159] on span "[PERSON_NAME][EMAIL_ADDRESS][DOMAIN_NAME]" at bounding box center [1232, 170] width 122 height 23
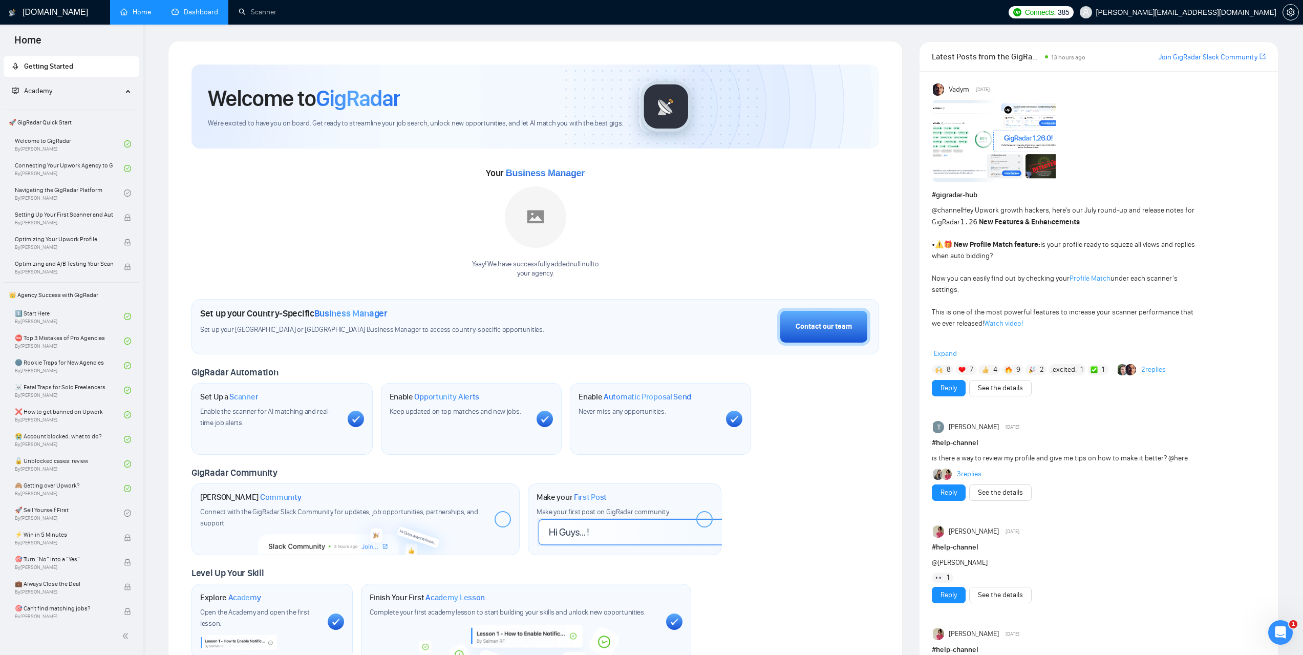
click at [189, 14] on link "Dashboard" at bounding box center [194, 12] width 47 height 9
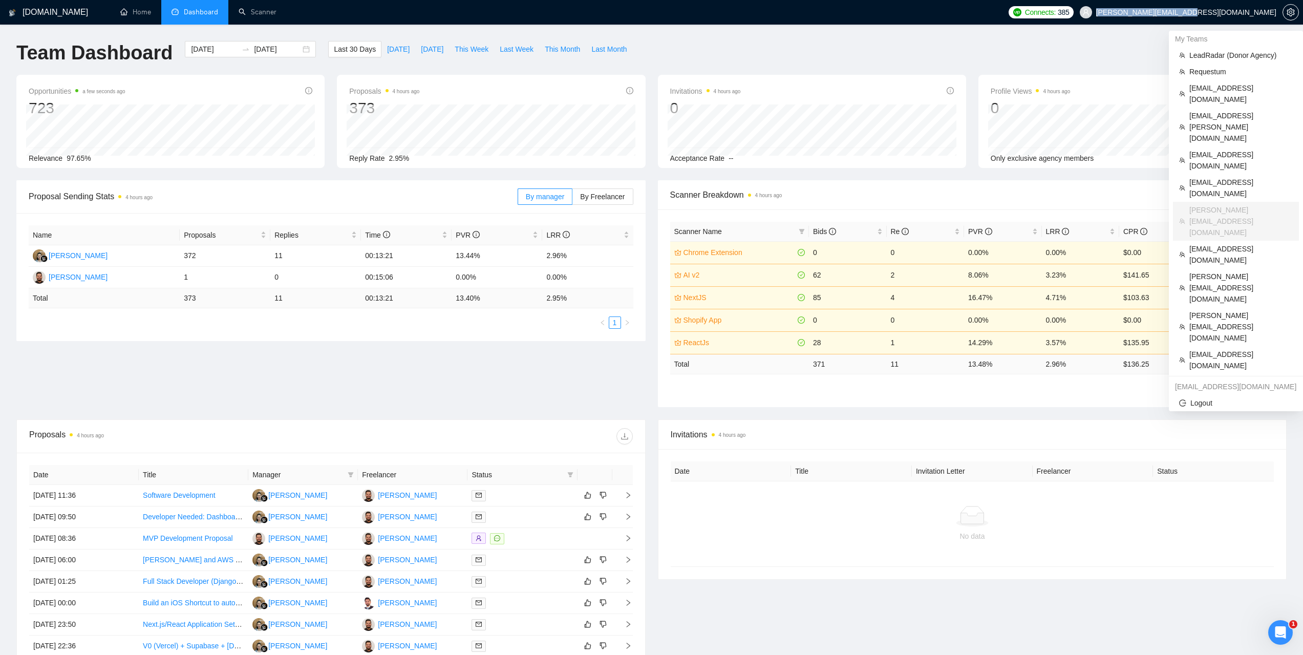
drag, startPoint x: 1189, startPoint y: 13, endPoint x: 1274, endPoint y: 12, distance: 85.0
click at [1274, 12] on span "[PERSON_NAME][EMAIL_ADDRESS][DOMAIN_NAME]" at bounding box center [1177, 12] width 209 height 33
copy span "[PERSON_NAME][EMAIL_ADDRESS][DOMAIN_NAME]"
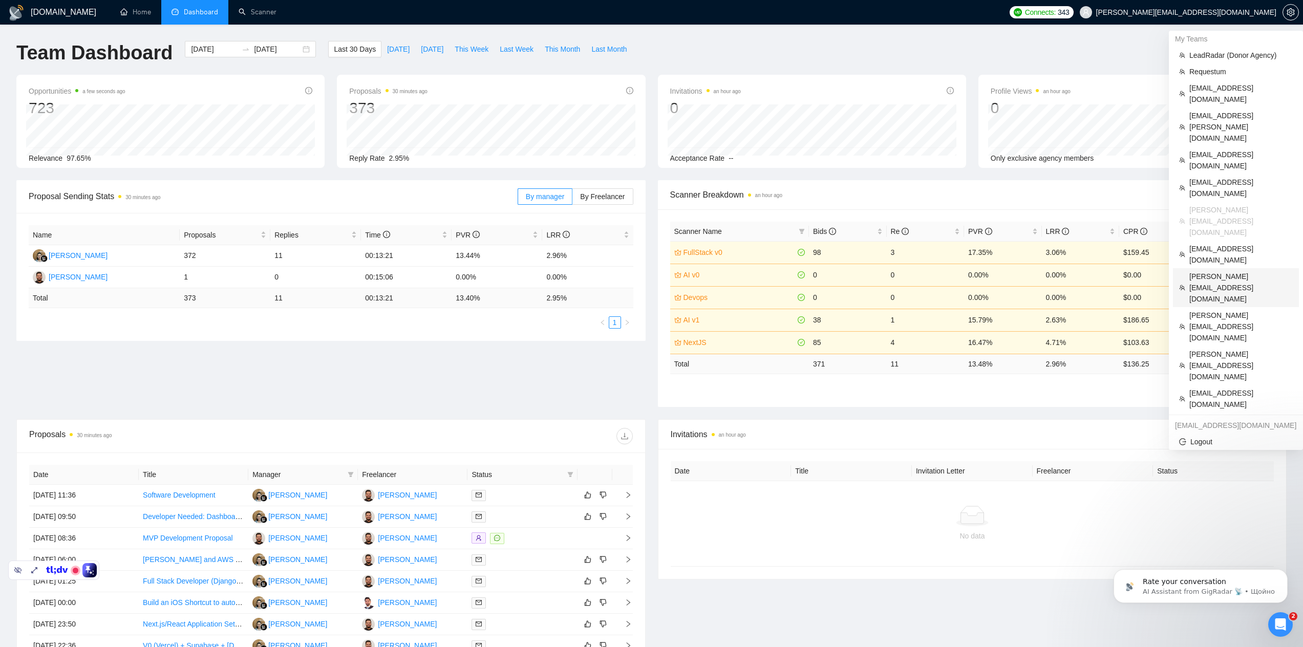
drag, startPoint x: 1208, startPoint y: 186, endPoint x: 1135, endPoint y: 170, distance: 75.3
click at [1208, 271] on span "[PERSON_NAME][EMAIL_ADDRESS][DOMAIN_NAME]" at bounding box center [1240, 288] width 103 height 34
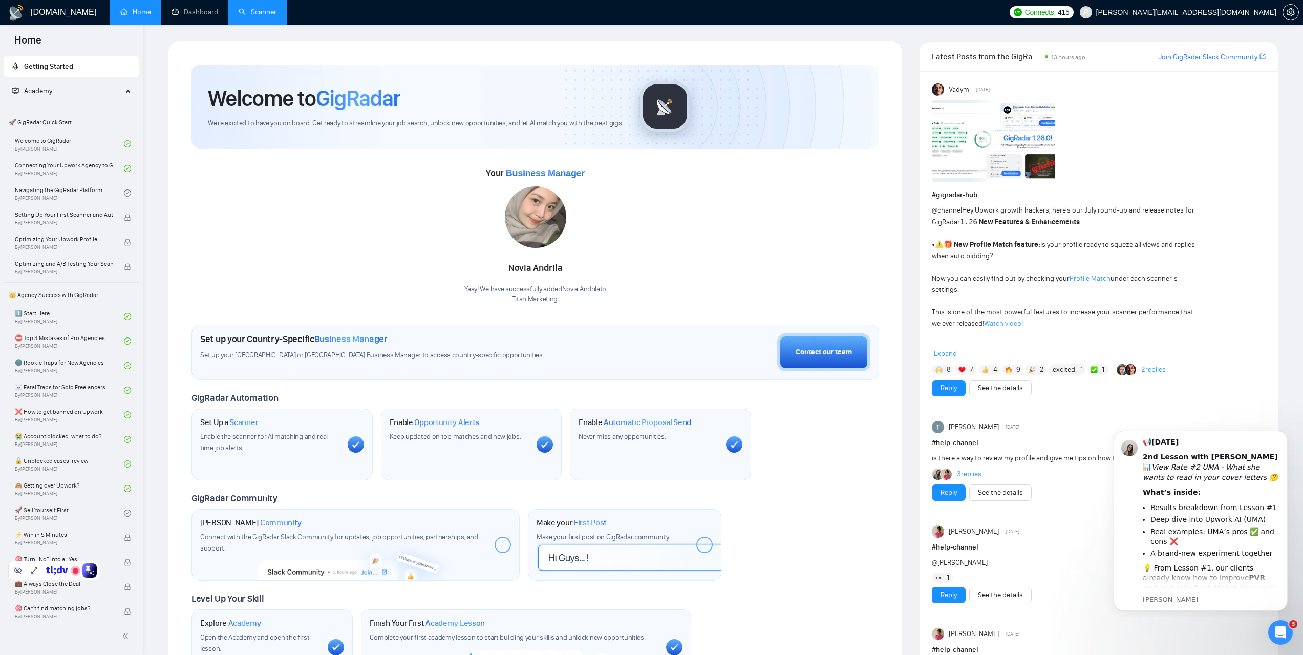
click at [256, 11] on link "Scanner" at bounding box center [258, 12] width 38 height 9
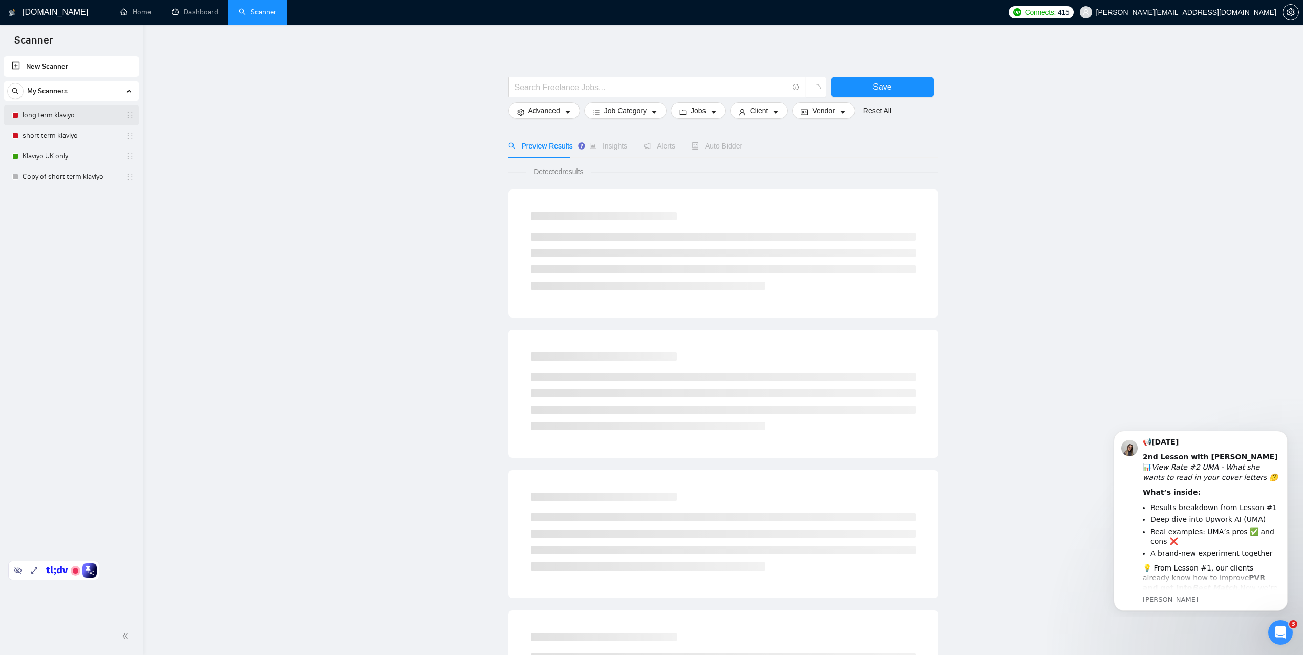
click at [57, 119] on link "long term klaviyo" at bounding box center [71, 115] width 97 height 20
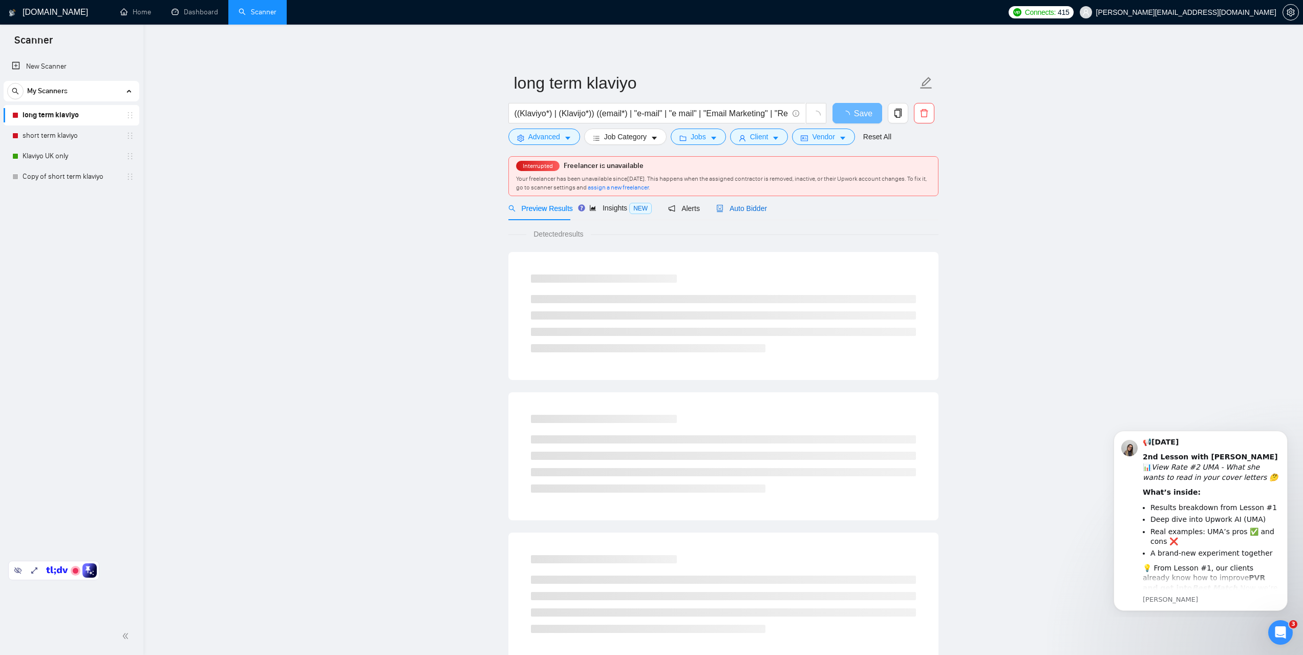
click at [745, 212] on span "Auto Bidder" at bounding box center [741, 208] width 51 height 8
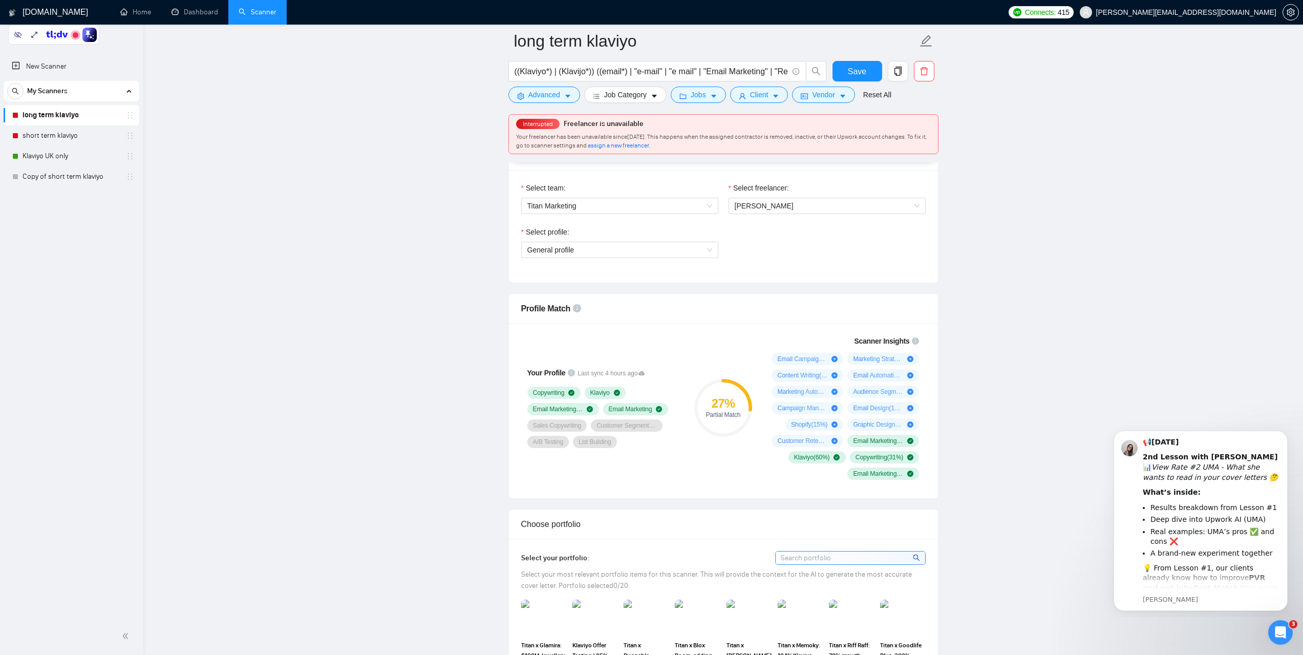
scroll to position [512, 0]
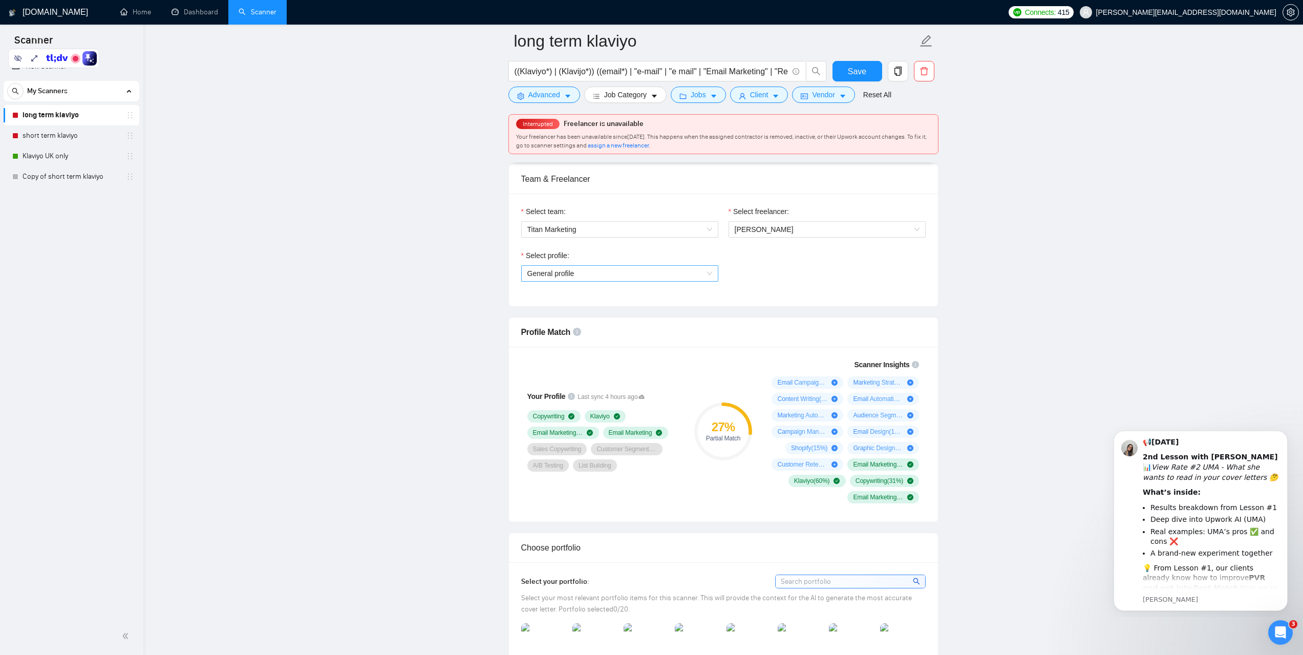
click at [700, 273] on span "General profile" at bounding box center [619, 273] width 185 height 15
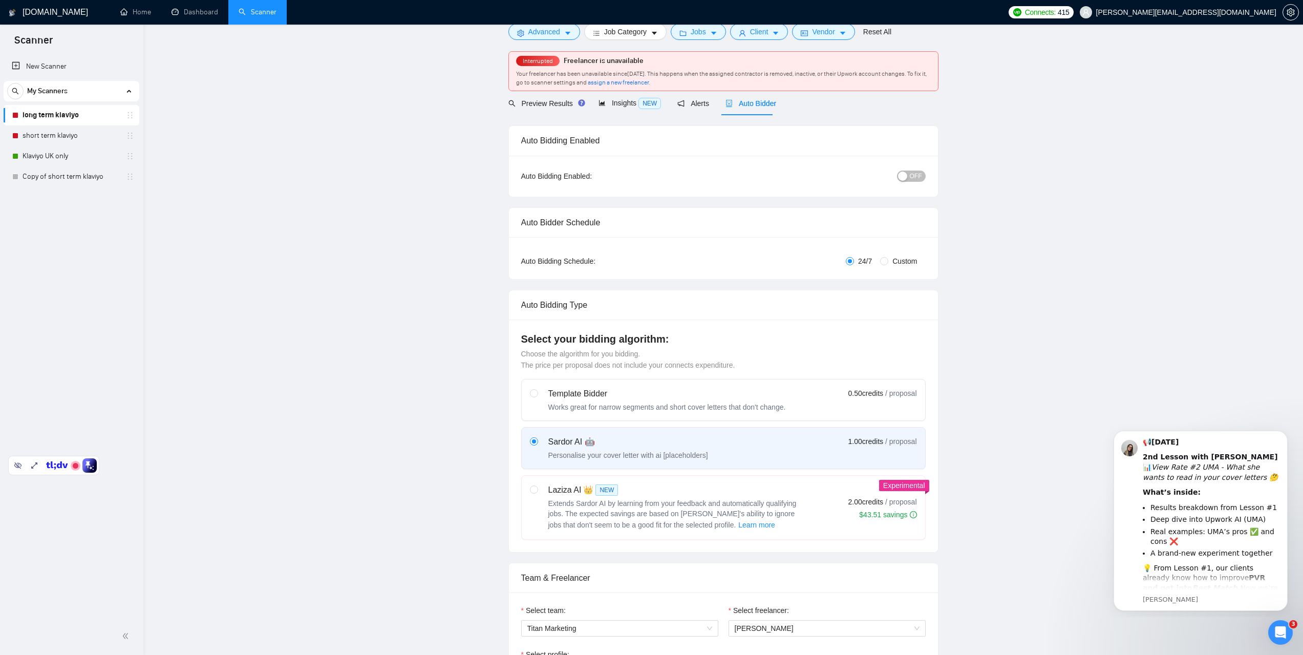
scroll to position [0, 0]
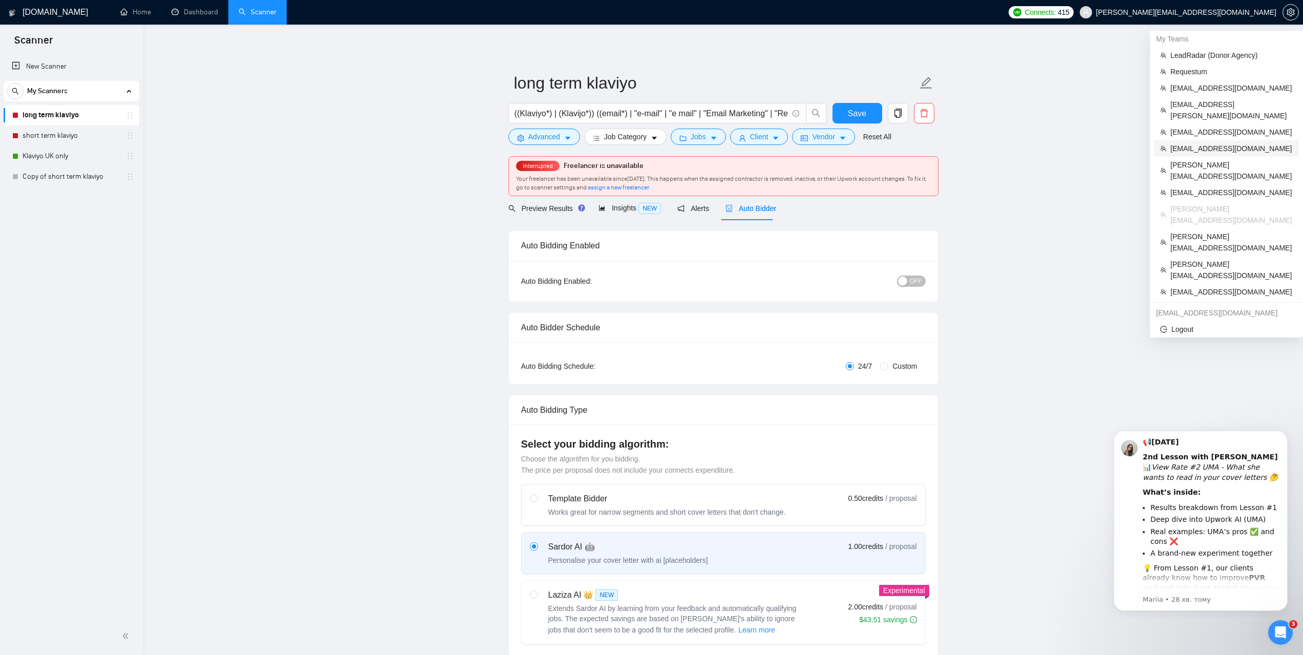
click at [1198, 143] on span "[EMAIL_ADDRESS][DOMAIN_NAME]" at bounding box center [1231, 148] width 122 height 11
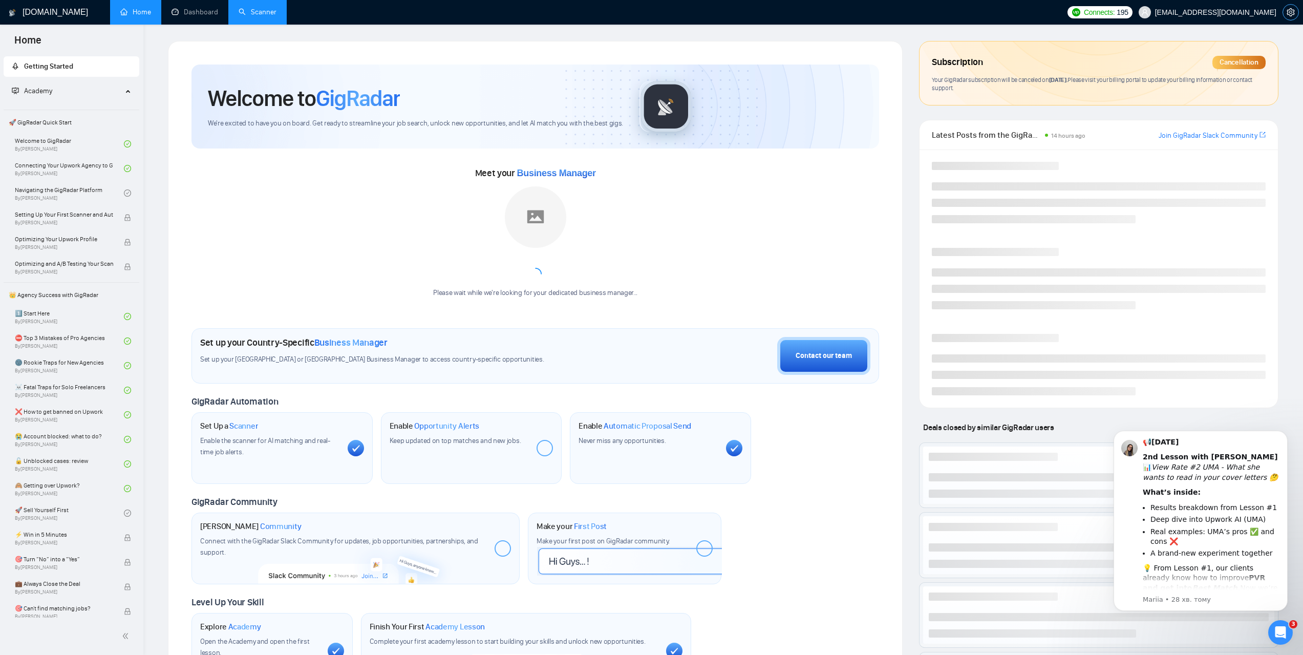
click at [1287, 18] on button "button" at bounding box center [1290, 12] width 16 height 16
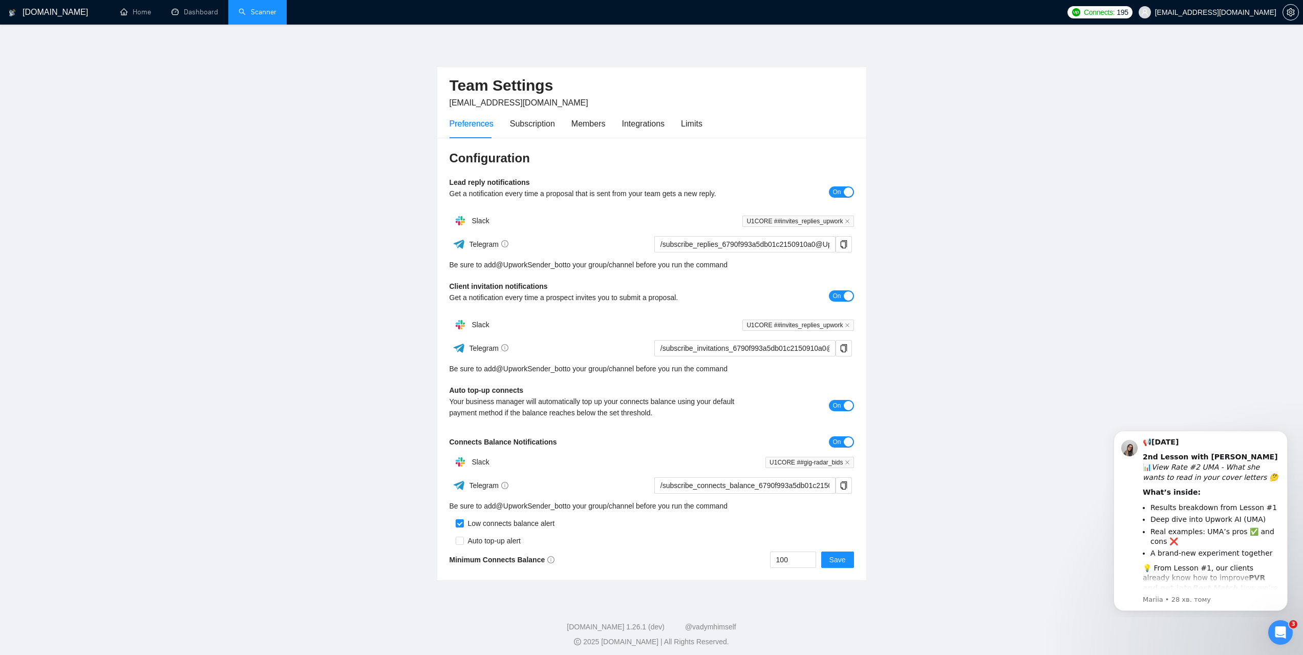
click at [678, 121] on div "Preferences Subscription Members Integrations Limits" at bounding box center [575, 123] width 253 height 29
click at [687, 121] on div "Limits" at bounding box center [691, 123] width 21 height 13
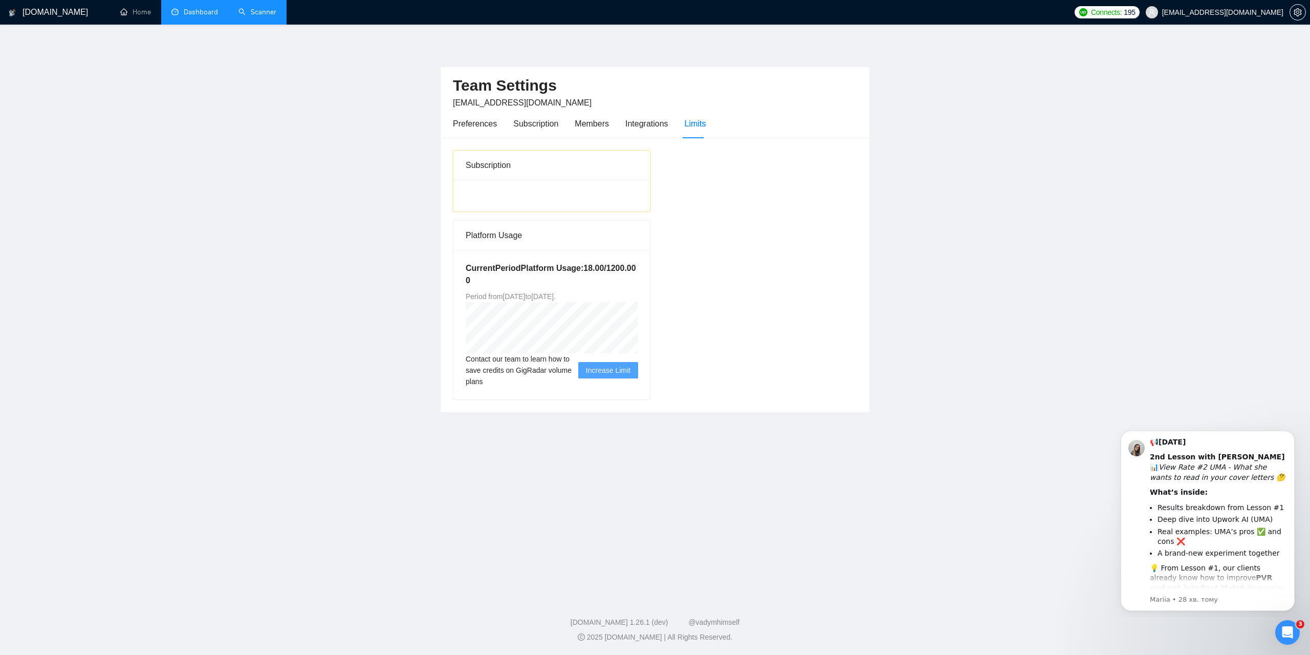
click at [196, 14] on link "Dashboard" at bounding box center [194, 12] width 47 height 9
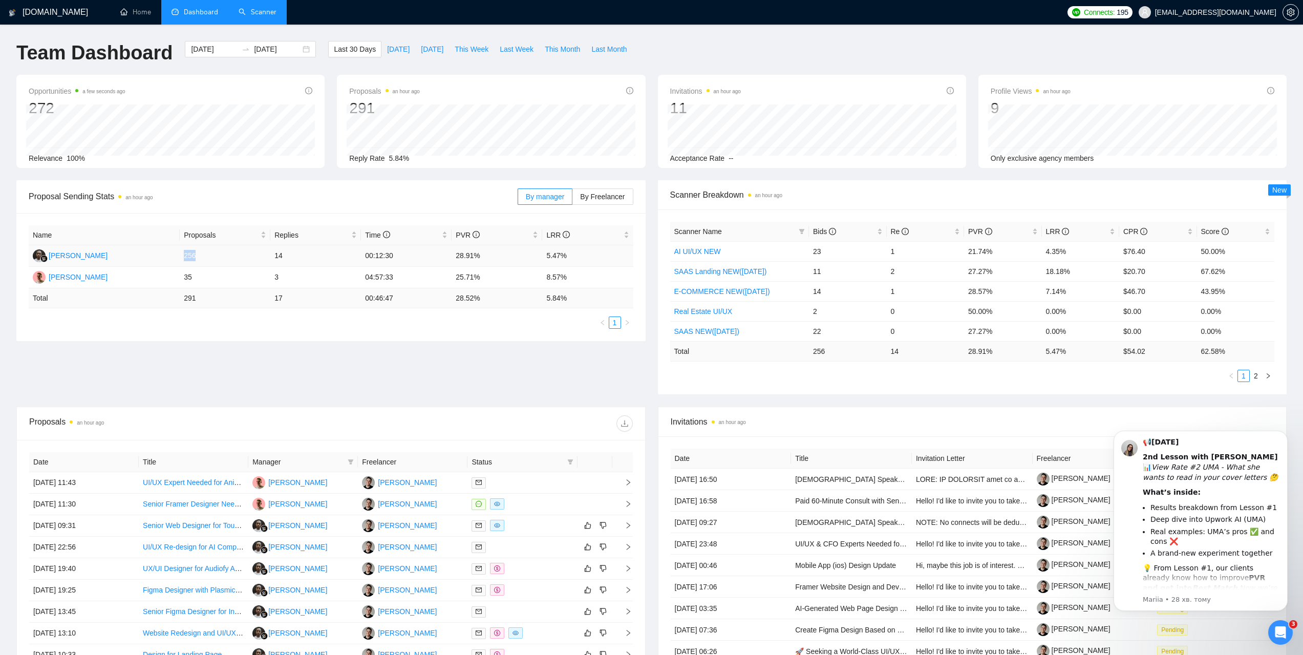
drag, startPoint x: 199, startPoint y: 255, endPoint x: 184, endPoint y: 256, distance: 14.3
click at [184, 256] on td "256" at bounding box center [225, 255] width 91 height 21
click at [1285, 15] on span "setting" at bounding box center [1290, 12] width 15 height 8
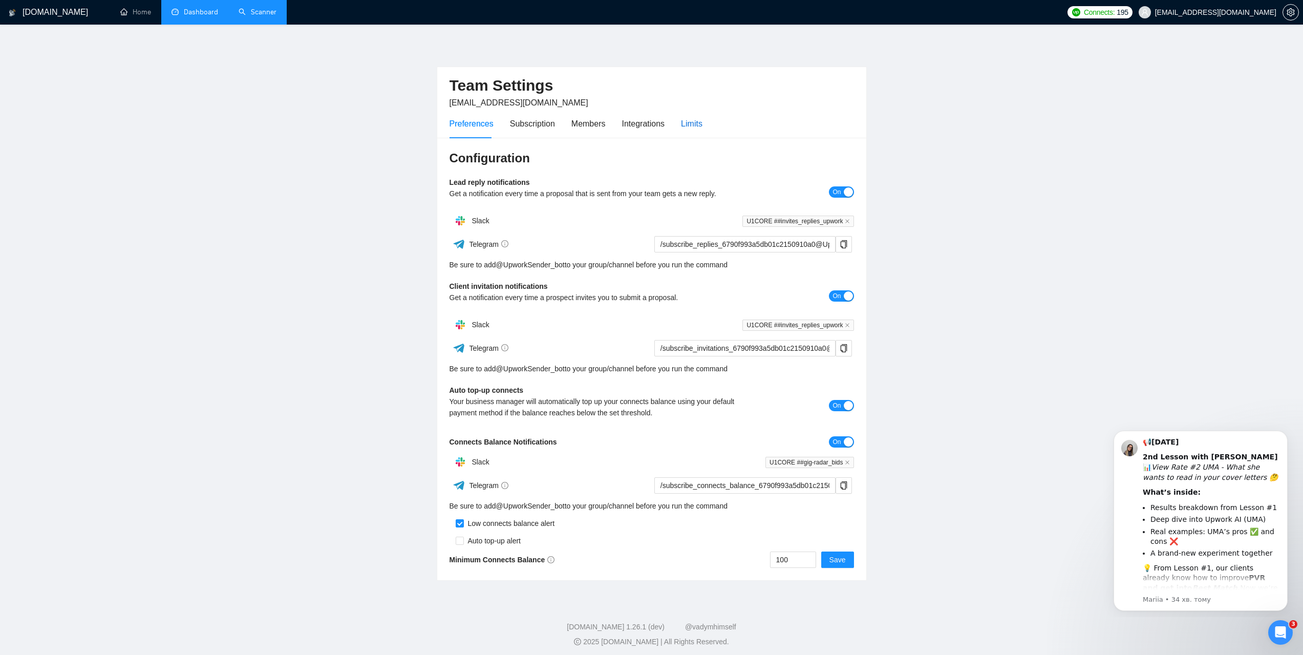
click at [682, 127] on div "Limits" at bounding box center [691, 123] width 21 height 13
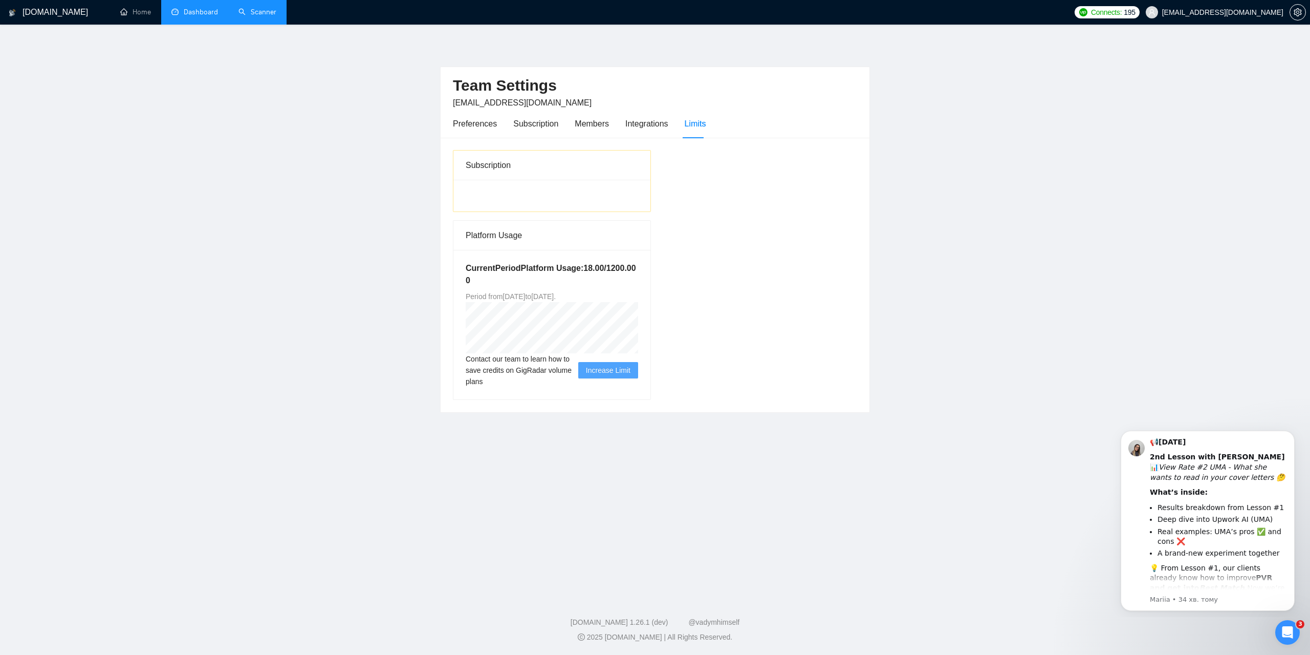
drag, startPoint x: 521, startPoint y: 297, endPoint x: 543, endPoint y: 296, distance: 22.5
click at [543, 296] on span "Period from Mon Sep 22 2025 to Sun Nov 02 2025 ." at bounding box center [511, 296] width 90 height 8
click at [527, 297] on span "Period from Mon Sep 22 2025 to Sun Nov 02 2025 ." at bounding box center [511, 296] width 90 height 8
drag, startPoint x: 521, startPoint y: 296, endPoint x: 544, endPoint y: 296, distance: 23.0
click at [544, 296] on span "Period from Mon Sep 22 2025 to Sun Nov 02 2025 ." at bounding box center [511, 296] width 90 height 8
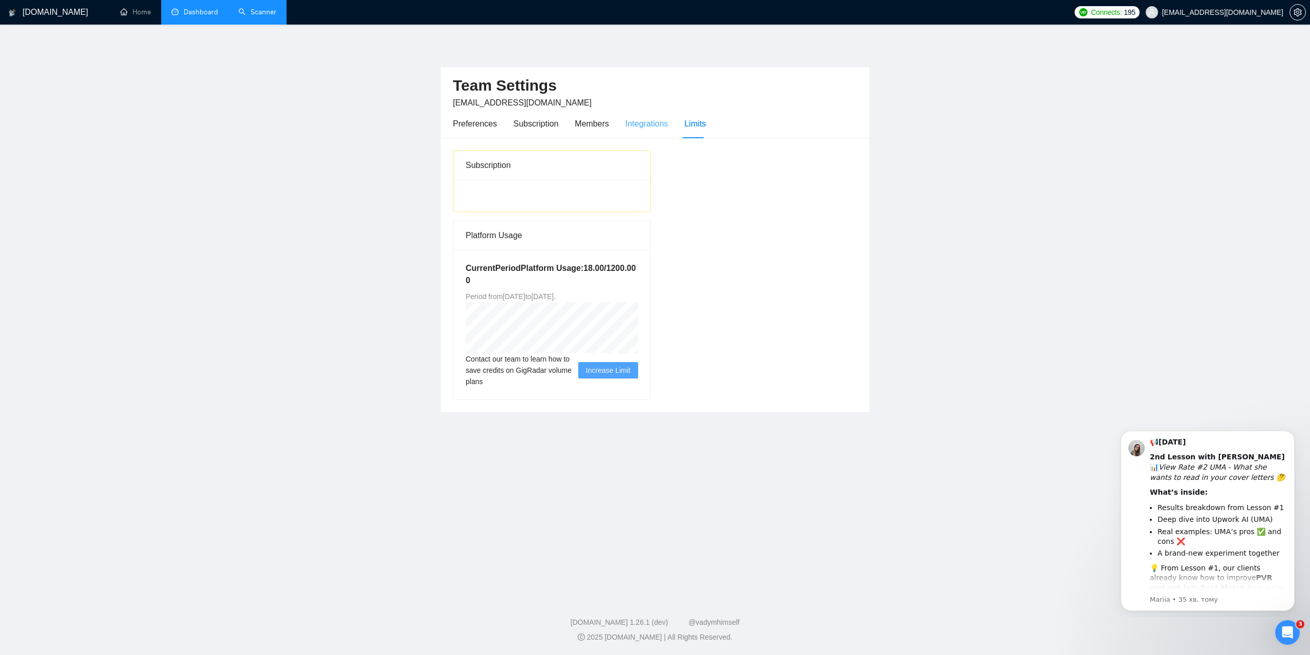
click at [644, 133] on div "Integrations" at bounding box center [646, 123] width 43 height 29
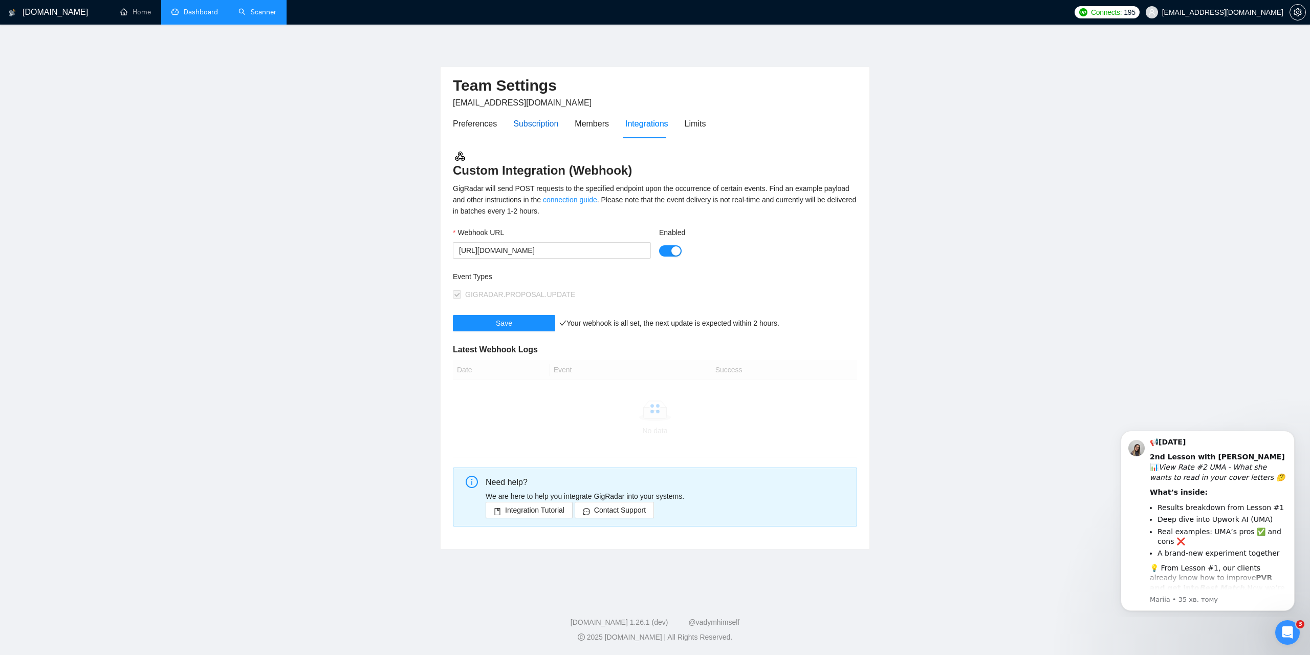
click at [533, 127] on div "Subscription" at bounding box center [535, 123] width 45 height 13
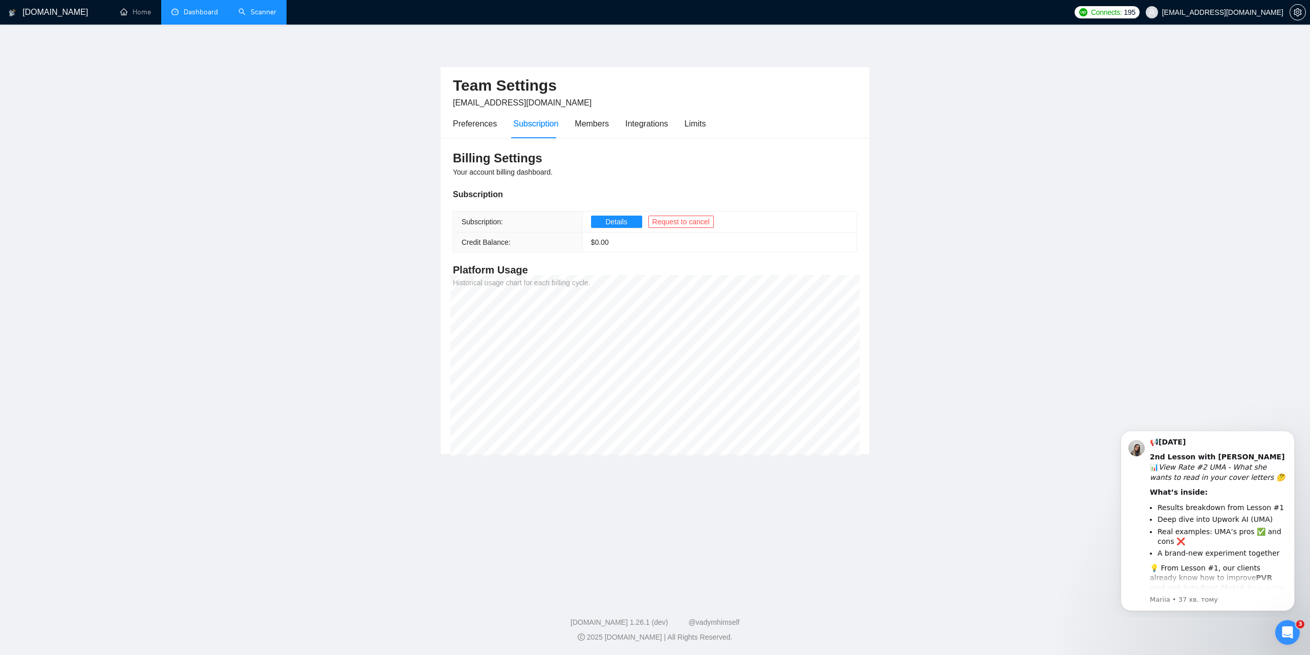
click at [999, 293] on main "Team Settings taras@oliinykk.design Preferences Subscription Members Integratio…" at bounding box center [654, 308] width 1277 height 535
click at [254, 16] on link "Scanner" at bounding box center [258, 12] width 38 height 9
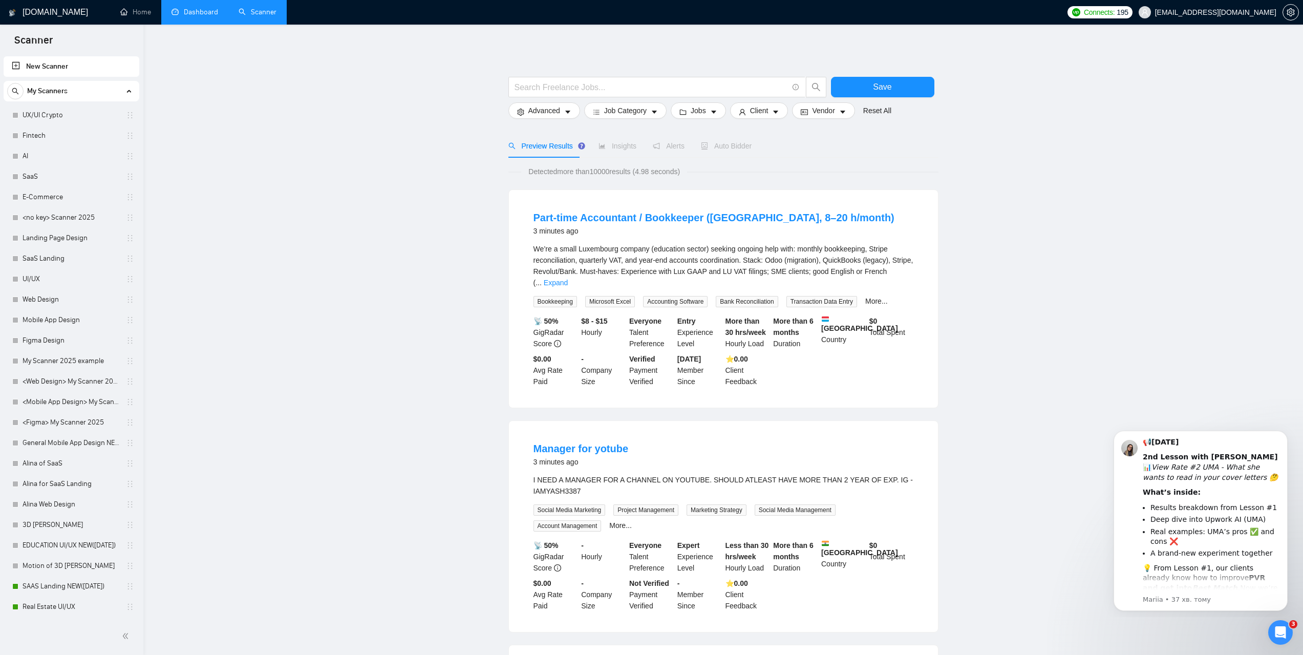
click at [193, 16] on link "Dashboard" at bounding box center [194, 12] width 47 height 9
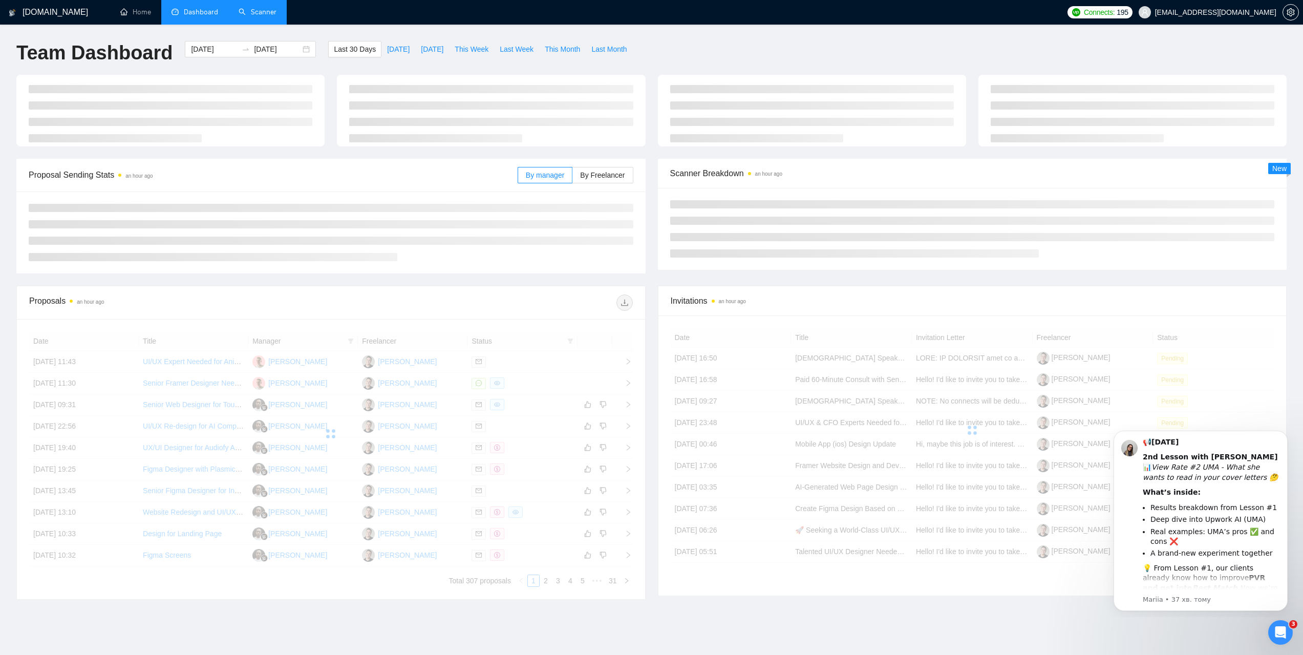
click at [682, 51] on div "Team Dashboard 2025-08-25 2025-09-24 Last 30 Days Today Yesterday This Week Las…" at bounding box center [651, 58] width 1282 height 34
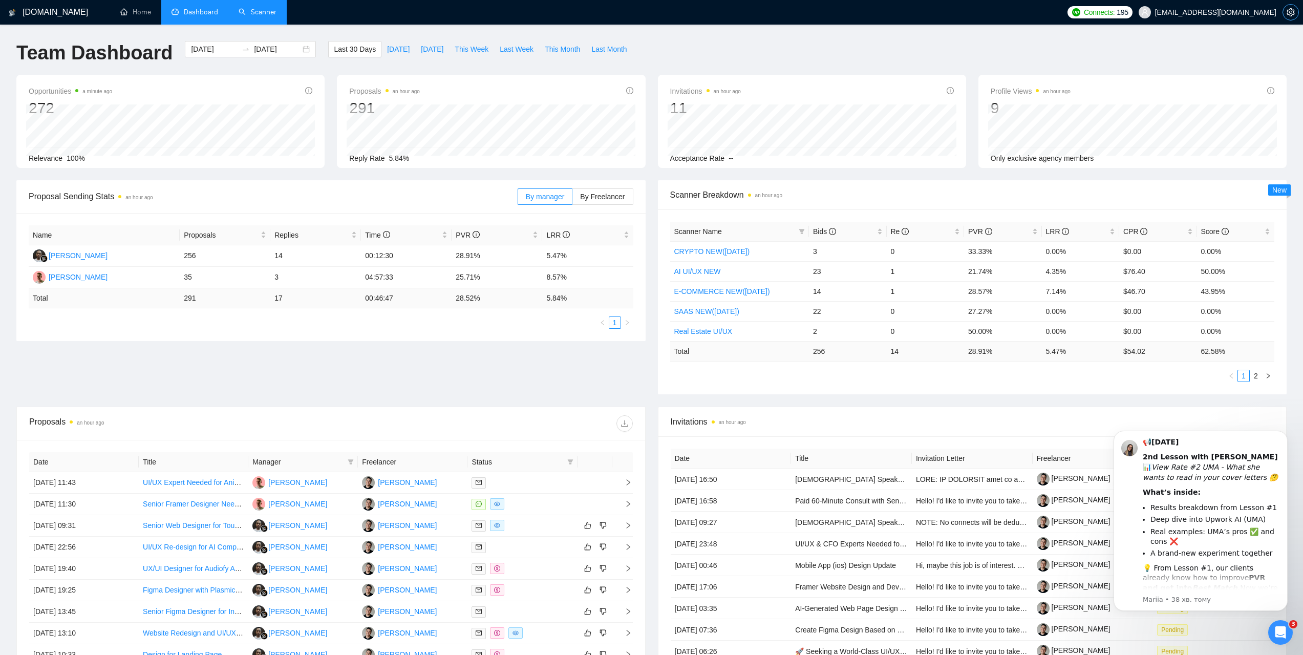
click at [1294, 8] on icon "setting" at bounding box center [1290, 12] width 8 height 8
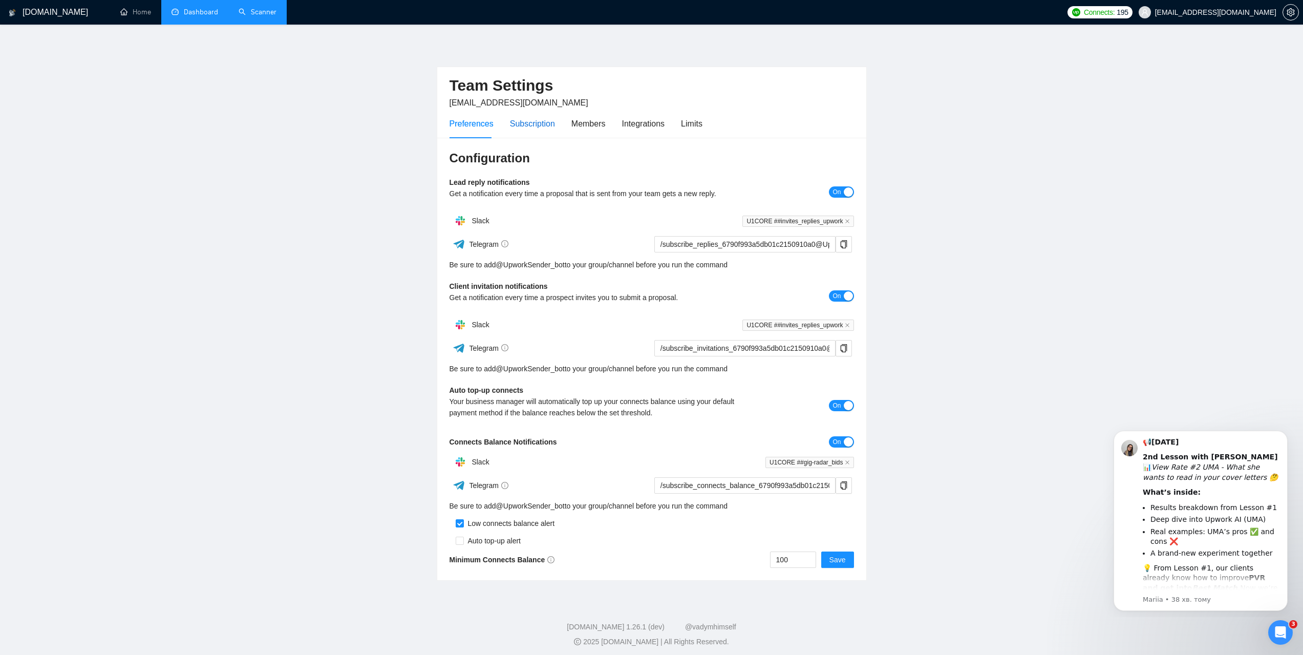
click at [510, 123] on div "Subscription" at bounding box center [532, 123] width 45 height 13
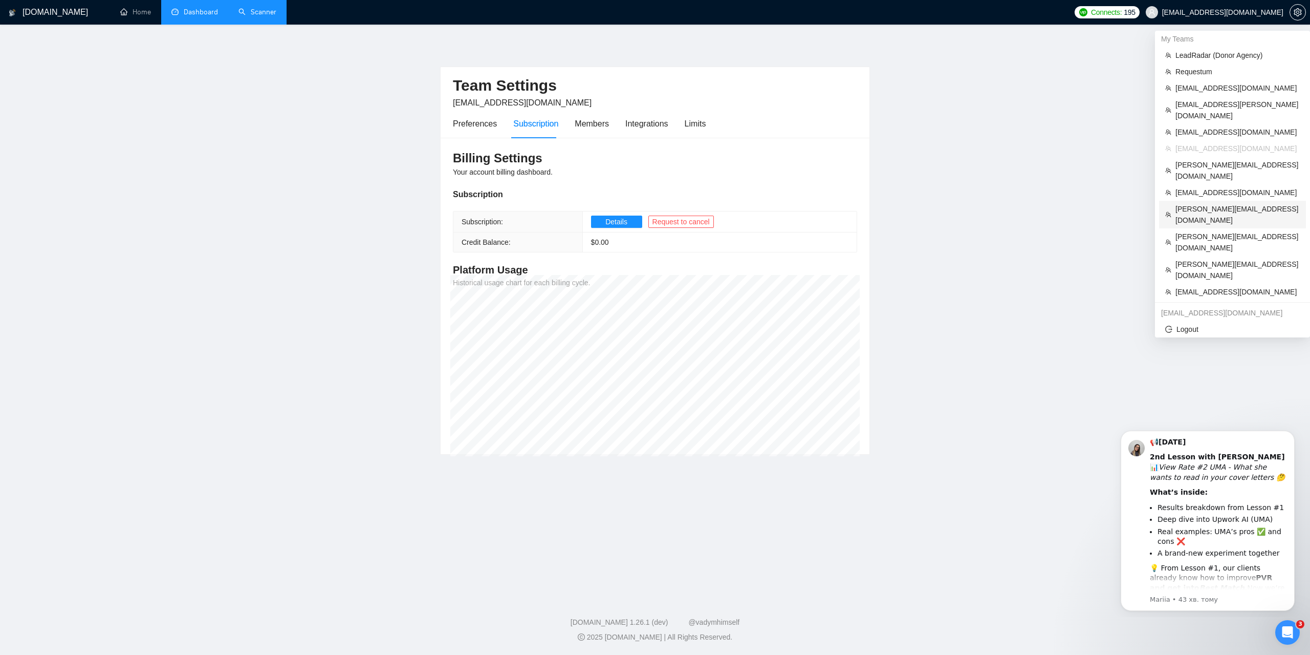
click at [1188, 203] on span "[PERSON_NAME][EMAIL_ADDRESS][DOMAIN_NAME]" at bounding box center [1238, 214] width 124 height 23
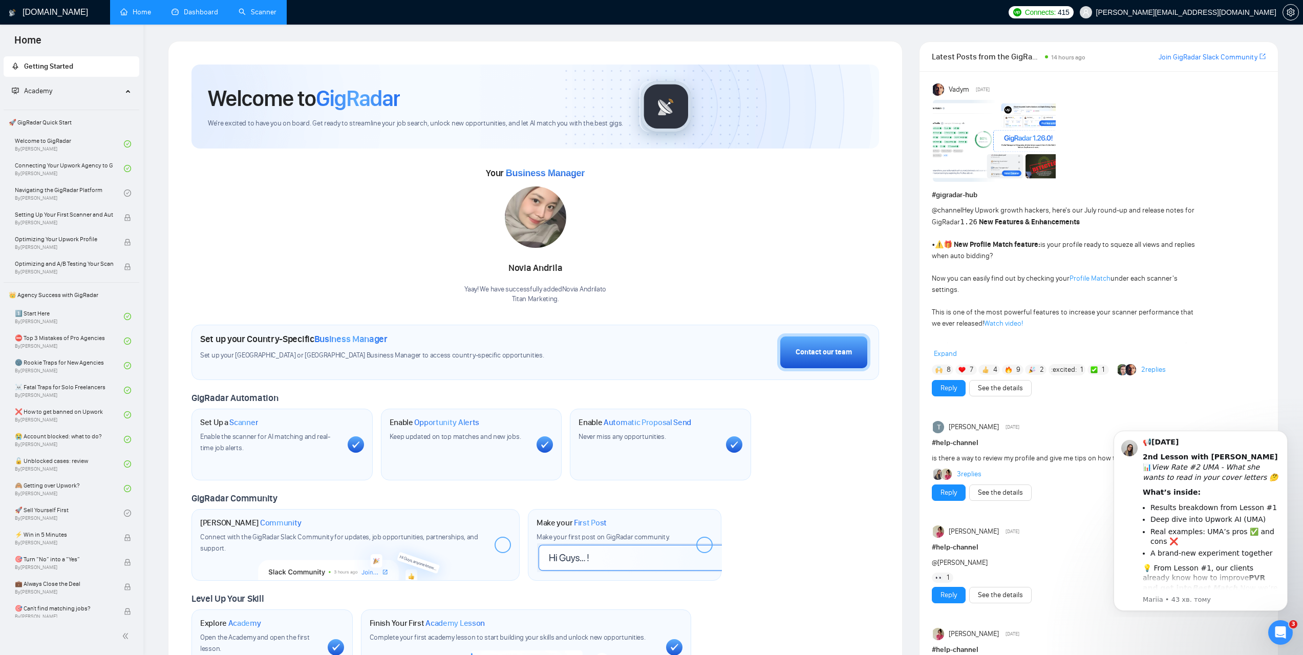
click at [263, 9] on link "Scanner" at bounding box center [258, 12] width 38 height 9
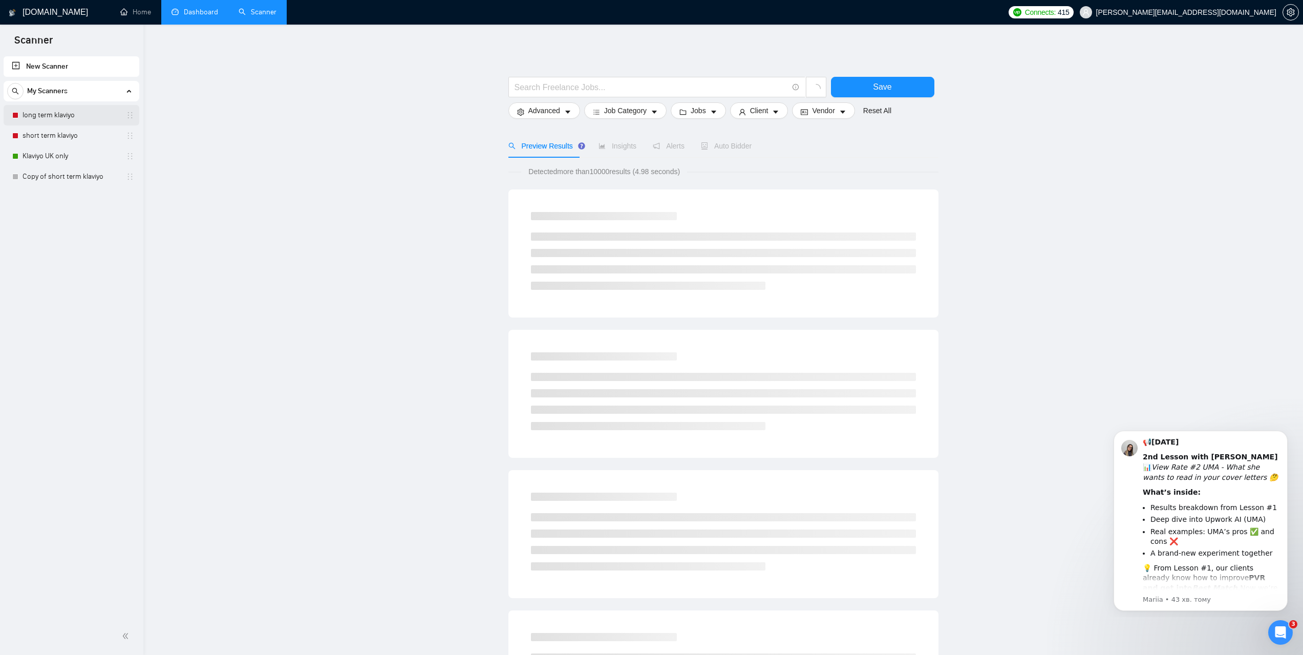
click at [68, 119] on link "long term klaviyo" at bounding box center [71, 115] width 97 height 20
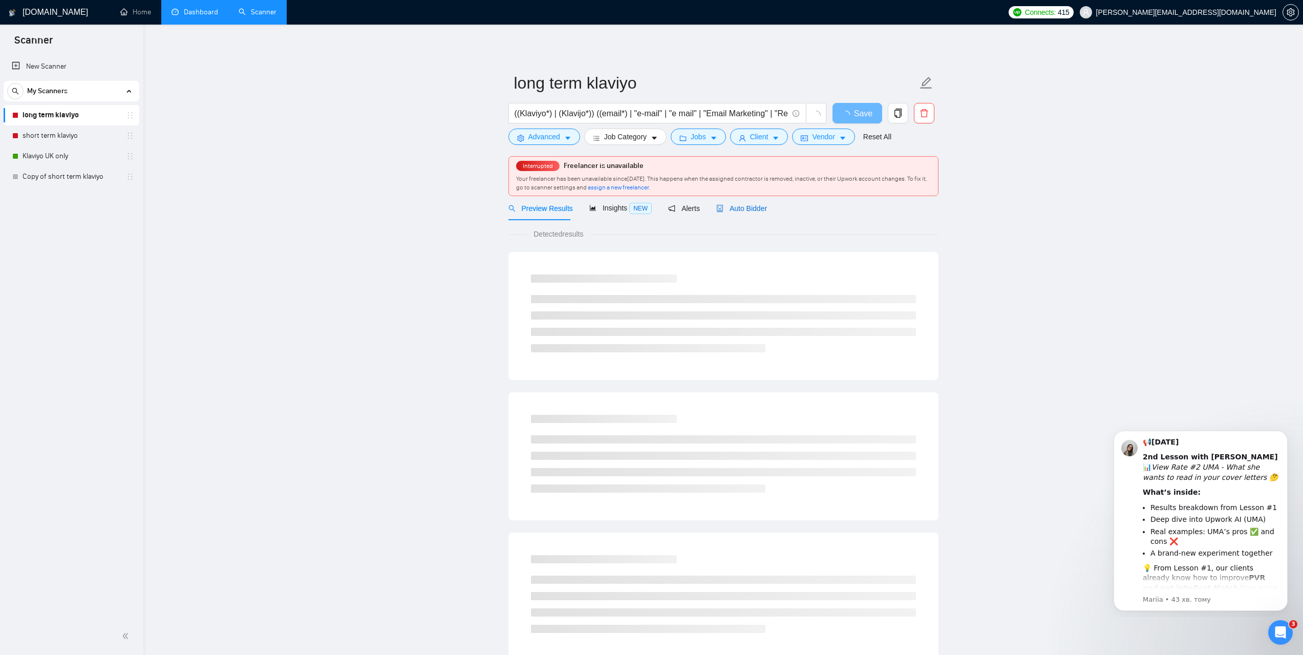
click at [756, 209] on span "Auto Bidder" at bounding box center [741, 208] width 51 height 8
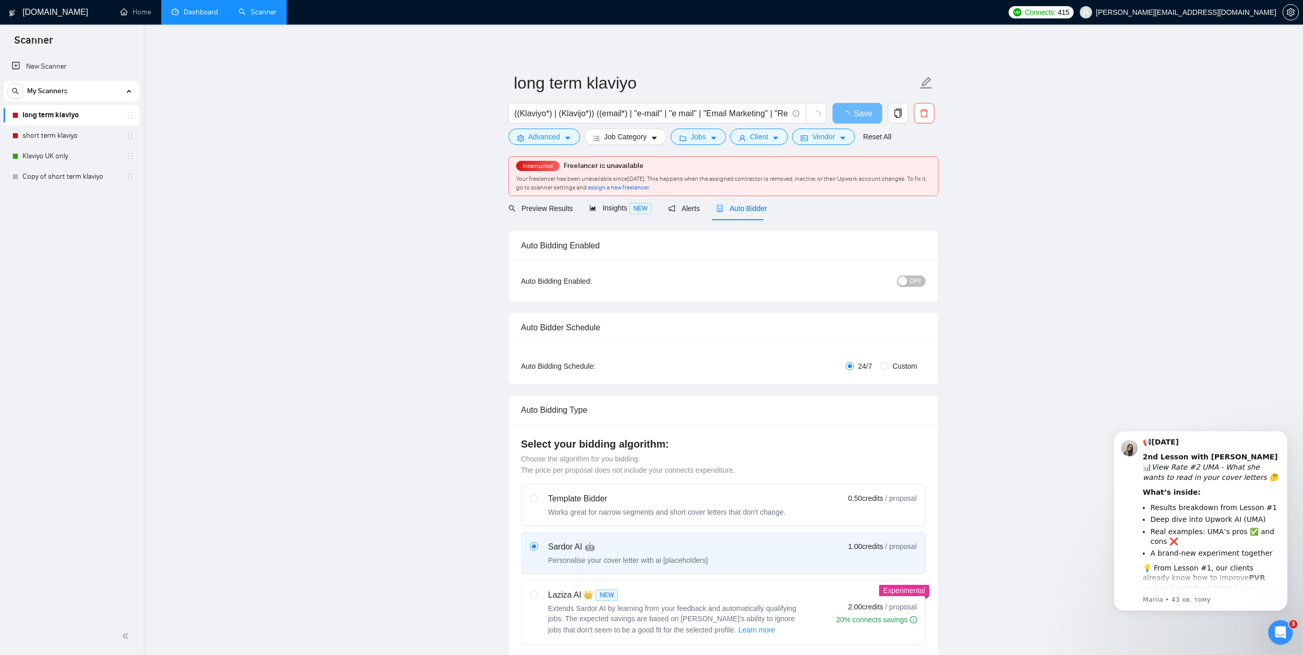
checkbox input "true"
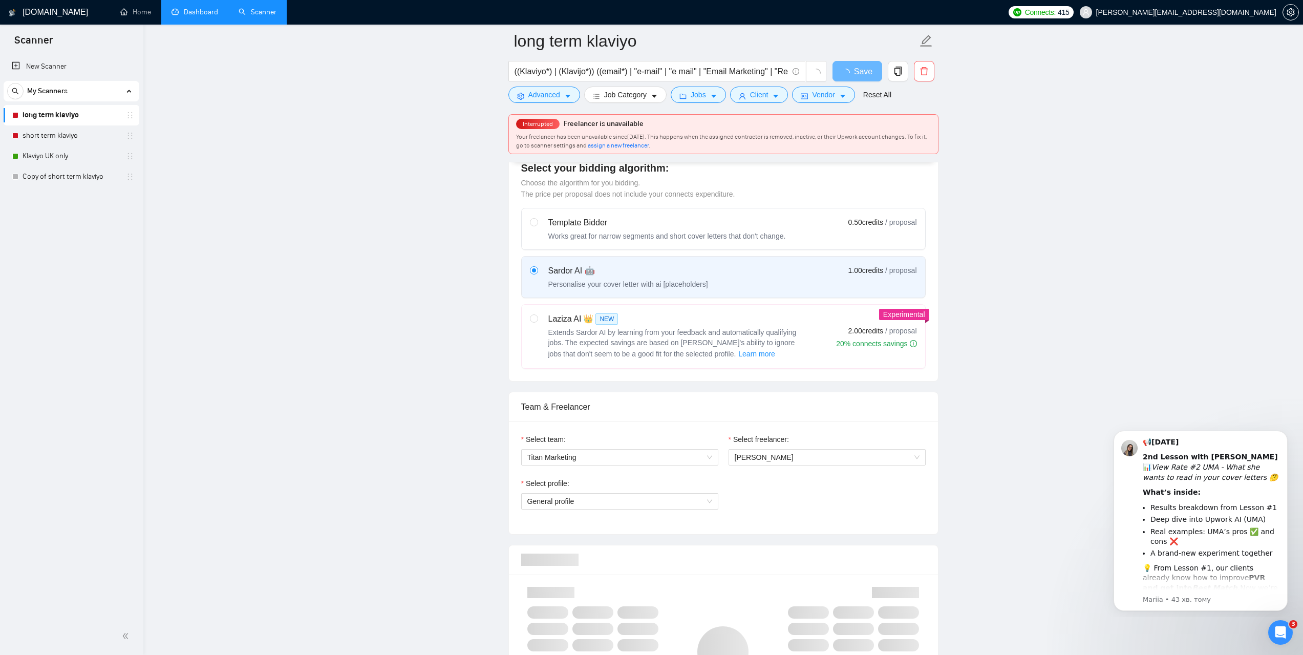
scroll to position [512, 0]
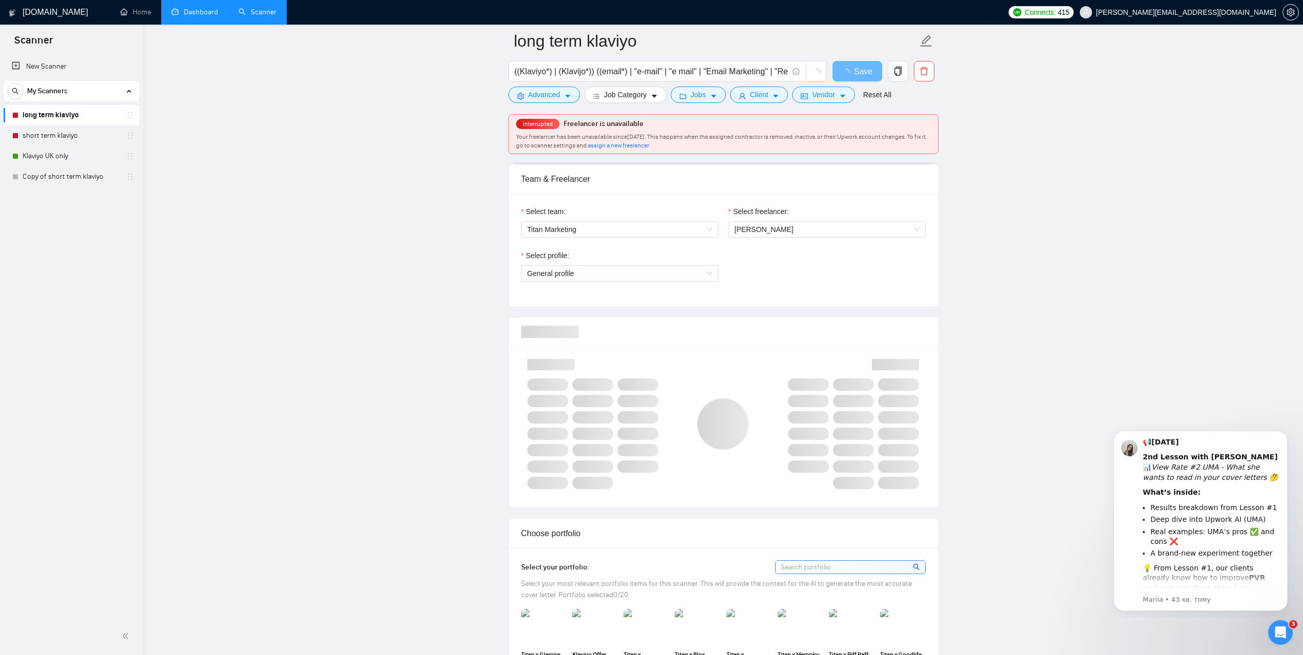
click at [705, 271] on span "General profile" at bounding box center [619, 273] width 185 height 15
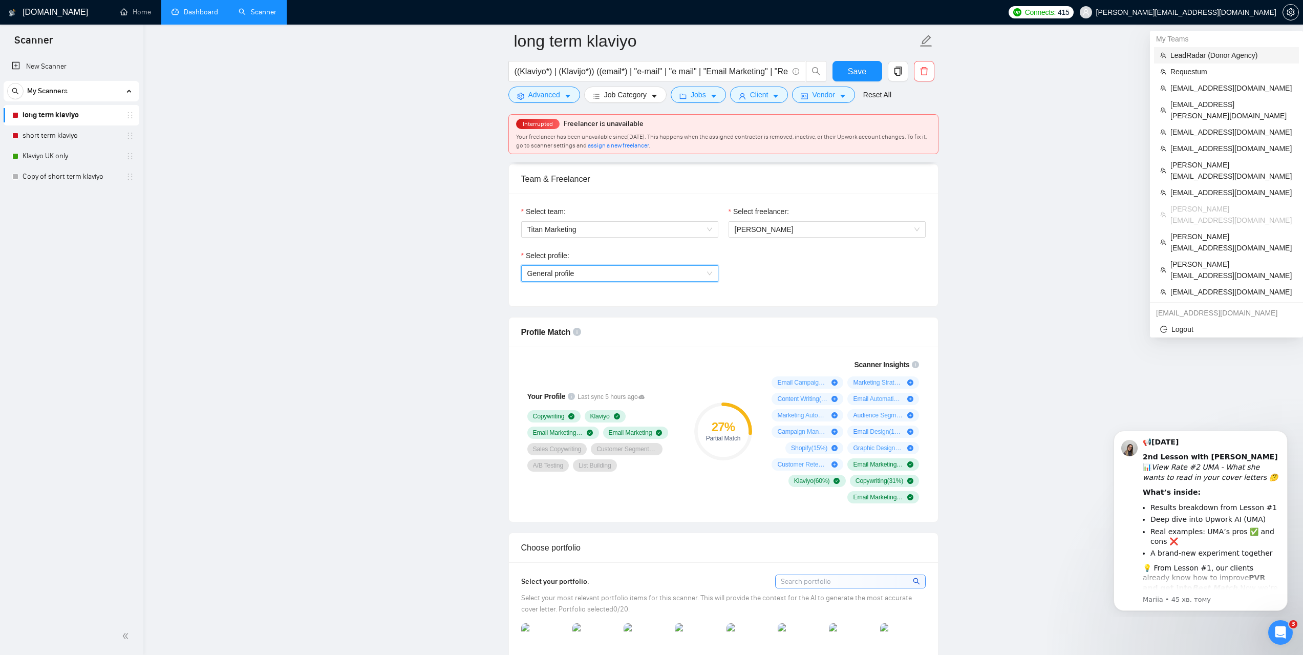
click at [1195, 60] on span "LeadRadar (Donor Agency)" at bounding box center [1231, 55] width 122 height 11
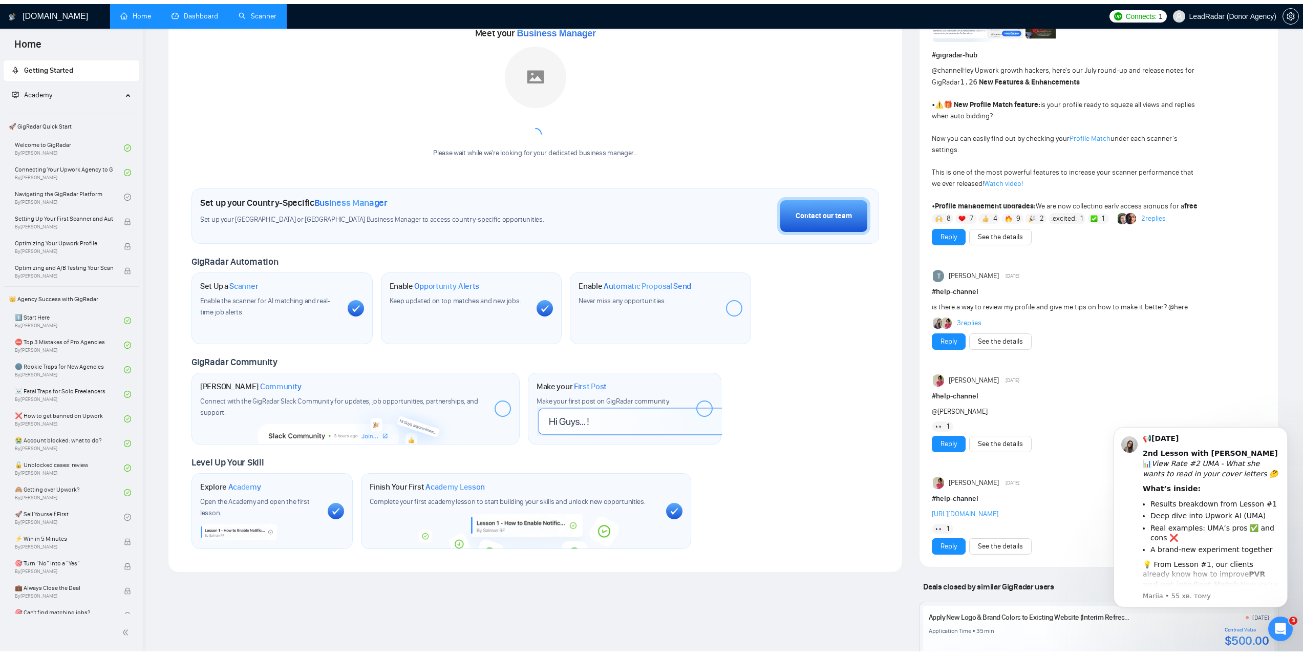
scroll to position [148, 0]
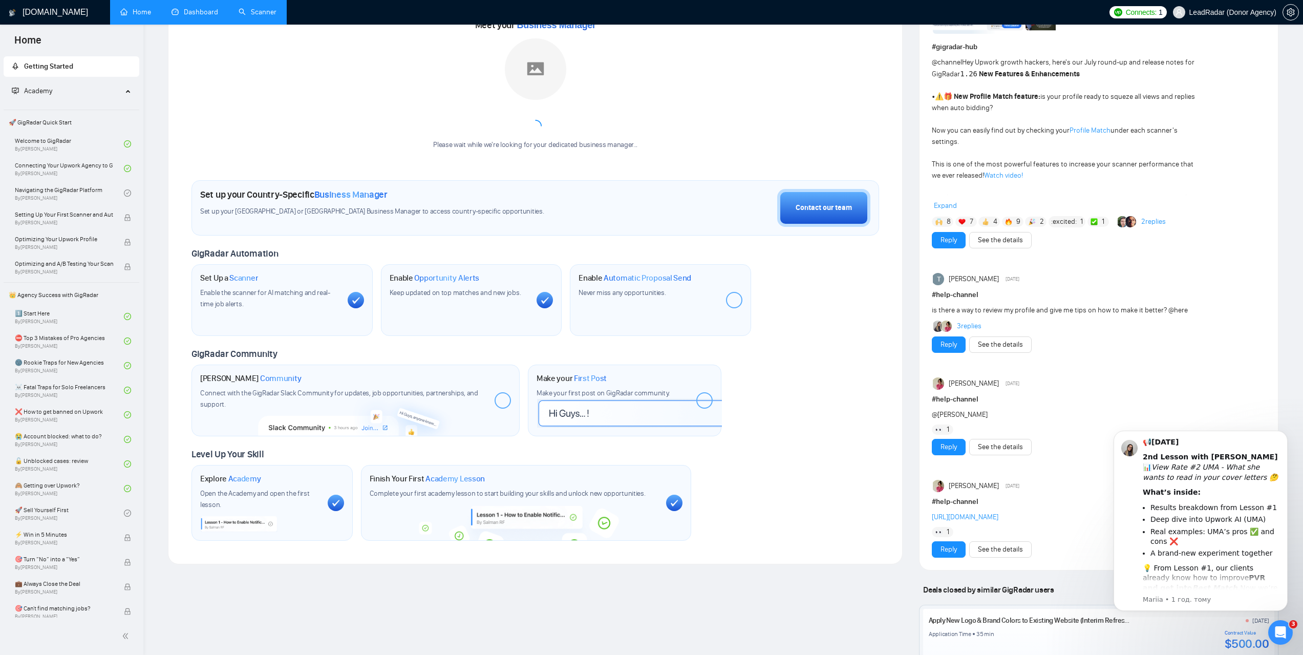
click at [259, 16] on link "Scanner" at bounding box center [258, 12] width 38 height 9
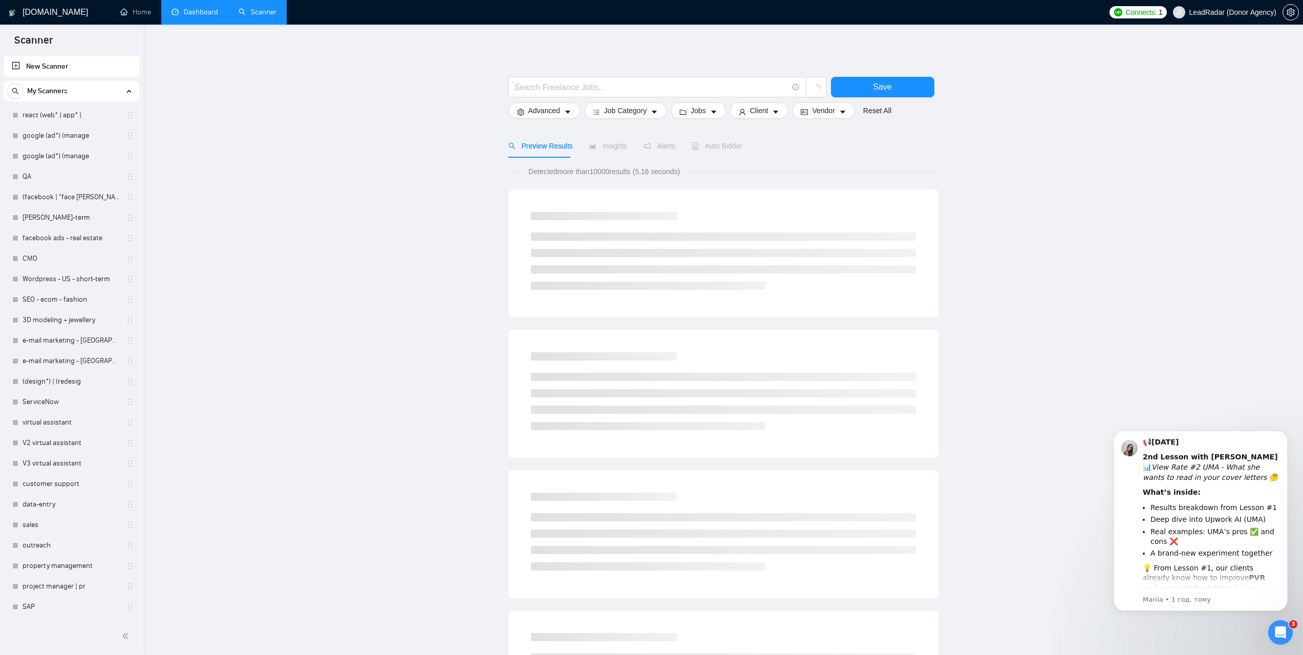
drag, startPoint x: 53, startPoint y: 117, endPoint x: 444, endPoint y: 128, distance: 391.7
click at [52, 117] on link "react (web* | app* |" at bounding box center [71, 115] width 97 height 20
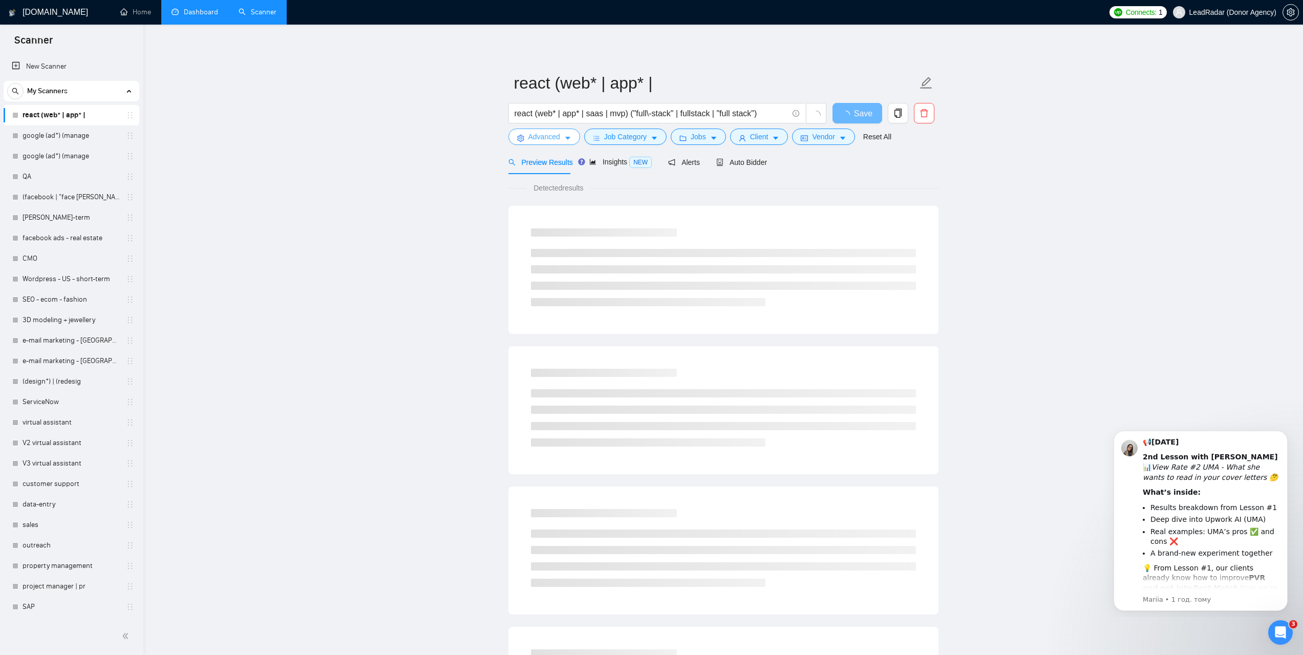
click at [561, 138] on button "Advanced" at bounding box center [544, 136] width 72 height 16
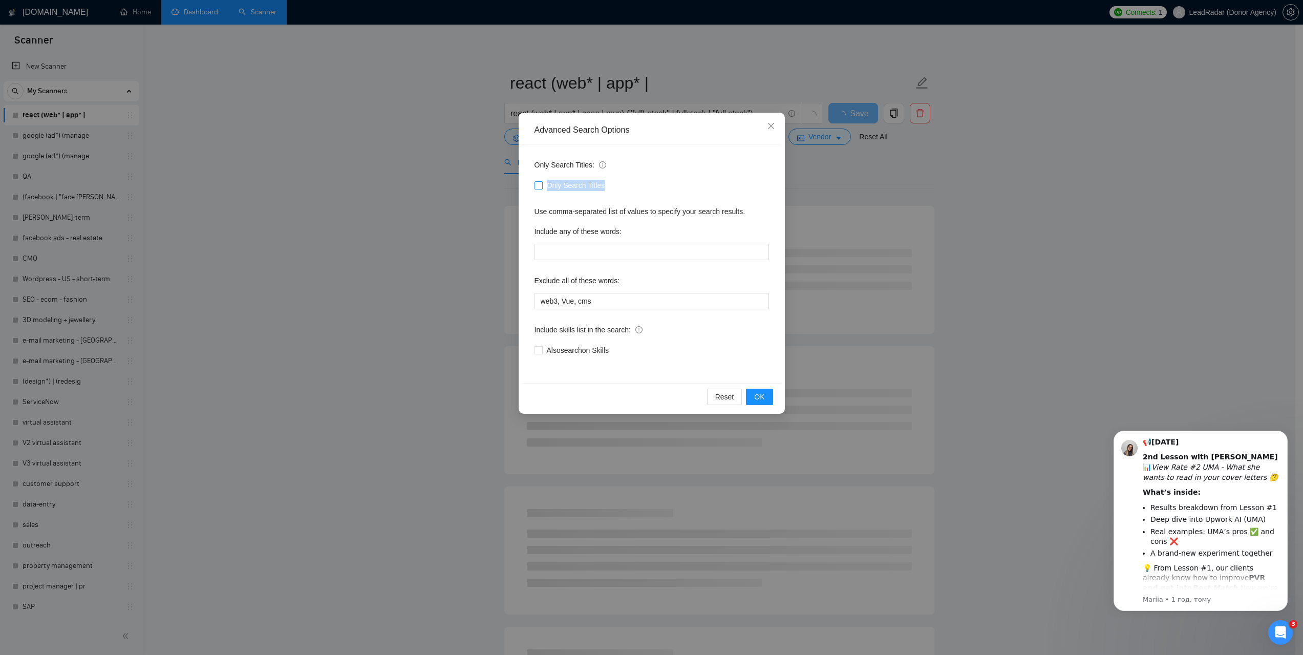
drag, startPoint x: 603, startPoint y: 187, endPoint x: 548, endPoint y: 184, distance: 55.4
click at [548, 184] on span "Only Search Titles" at bounding box center [576, 185] width 67 height 11
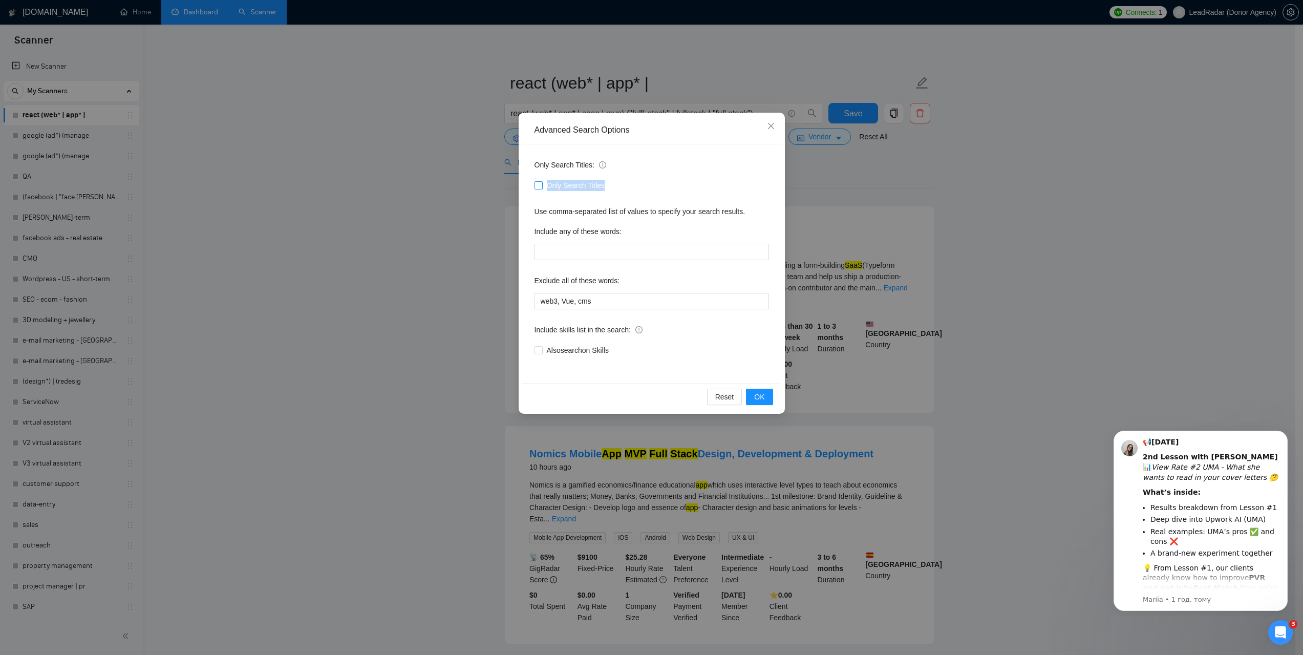
copy span "Only Search Titles"
click at [766, 126] on span "Close" at bounding box center [771, 127] width 28 height 28
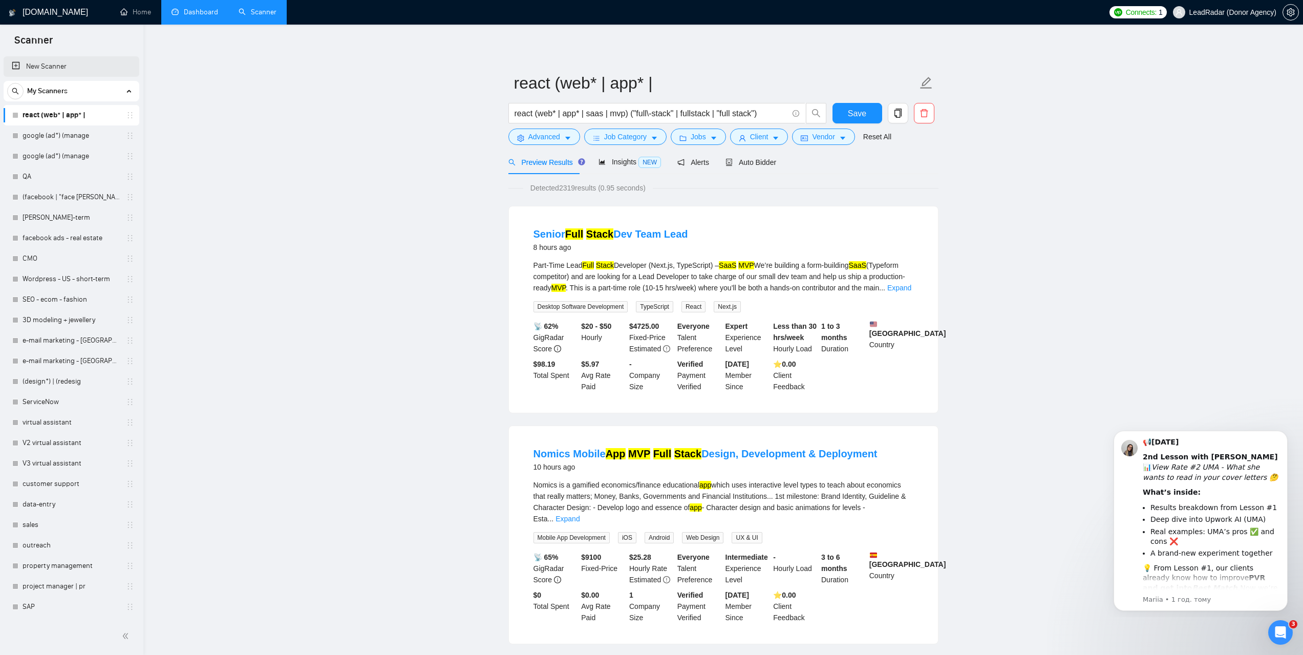
click at [48, 60] on link "New Scanner" at bounding box center [71, 66] width 119 height 20
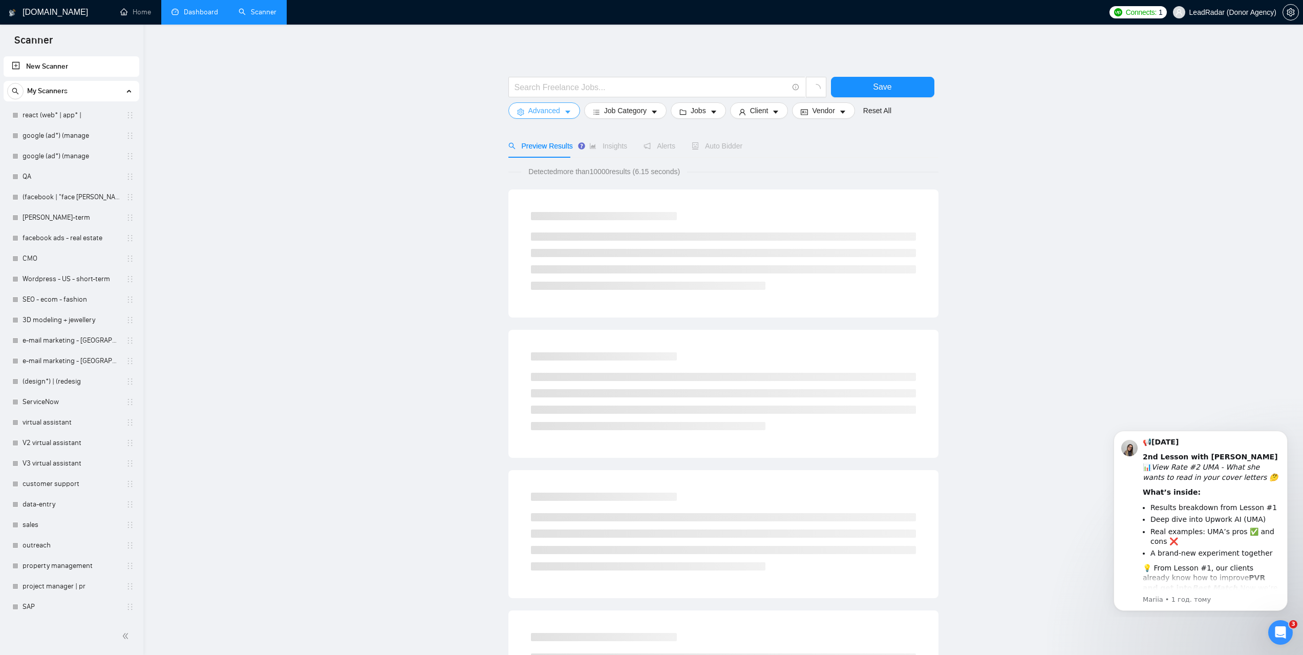
click at [561, 106] on button "Advanced" at bounding box center [544, 110] width 72 height 16
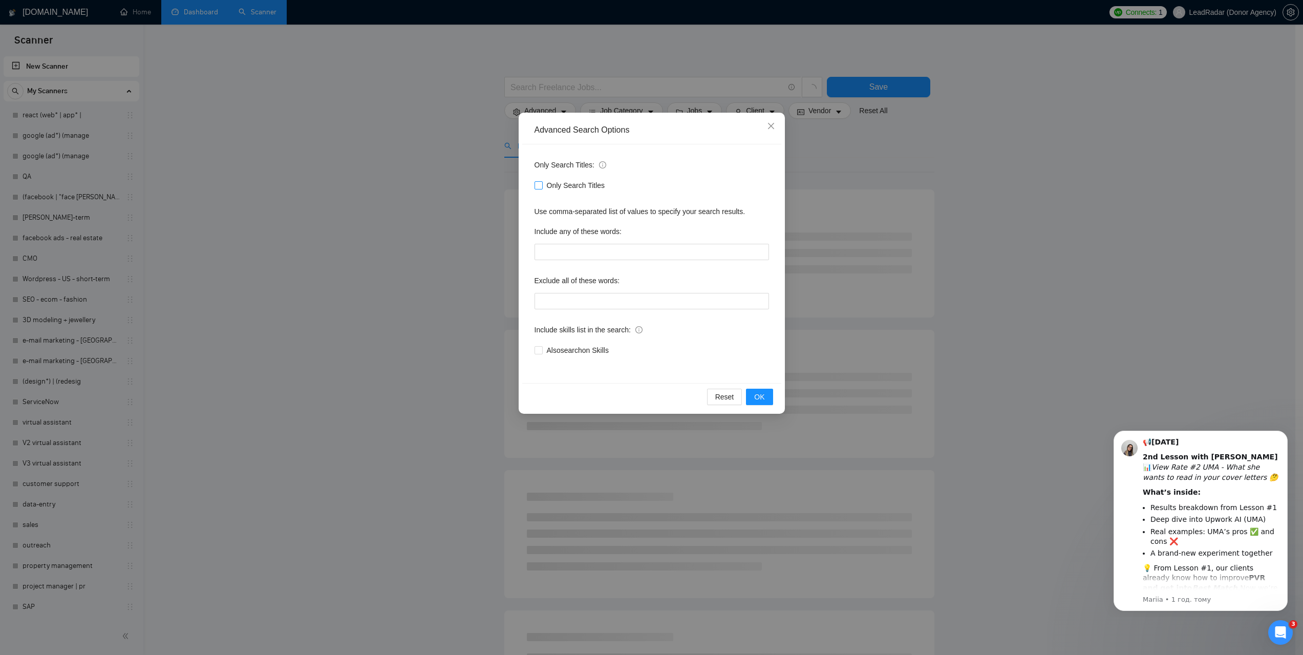
click at [541, 187] on input "Only Search Titles" at bounding box center [537, 184] width 7 height 7
checkbox input "true"
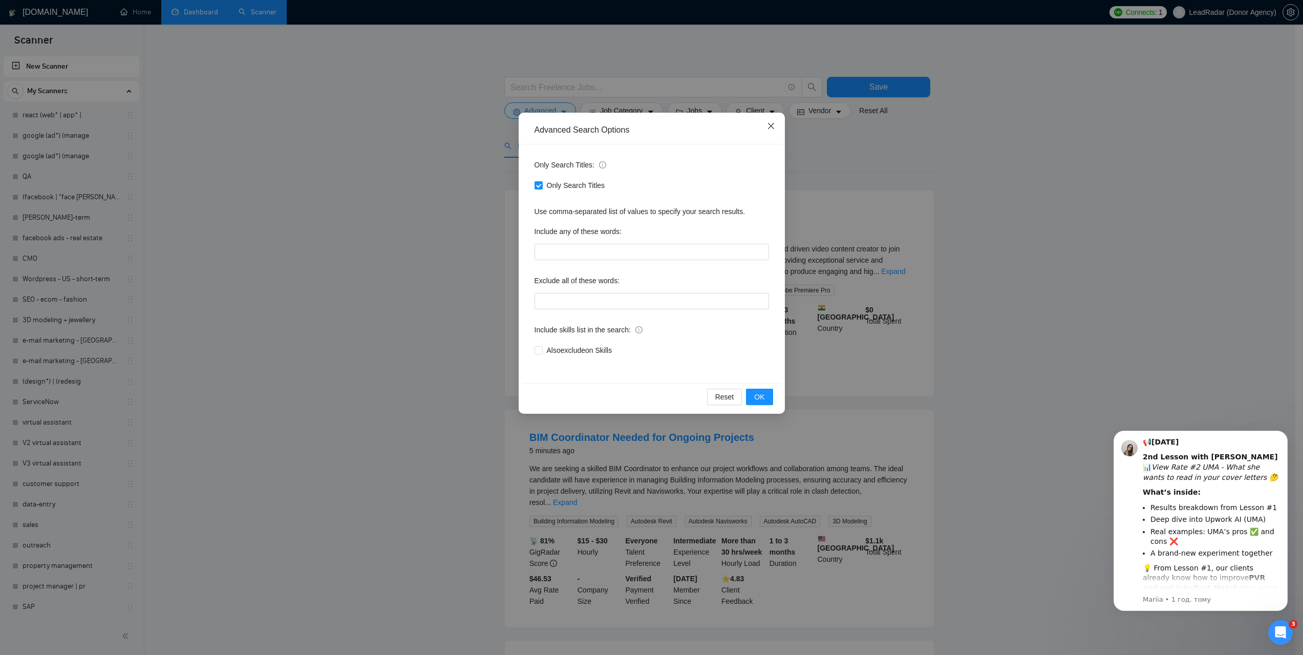
click at [771, 125] on icon "close" at bounding box center [771, 126] width 8 height 8
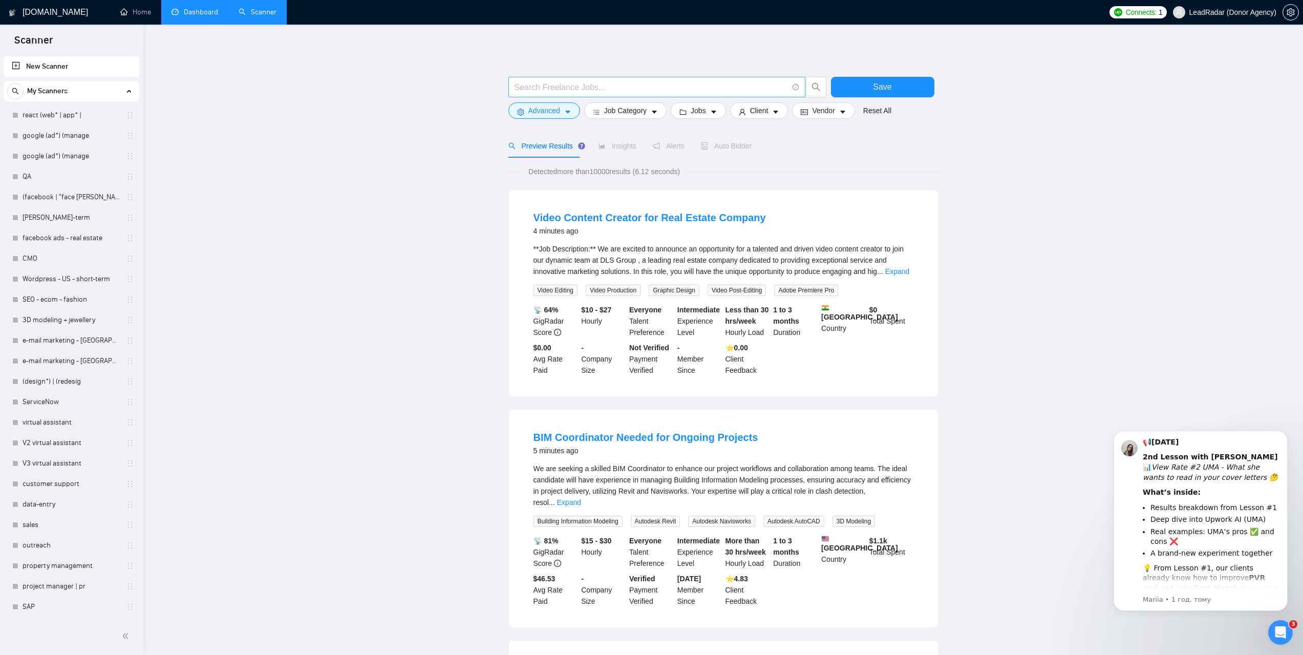
click at [579, 93] on input "text" at bounding box center [650, 87] width 273 height 13
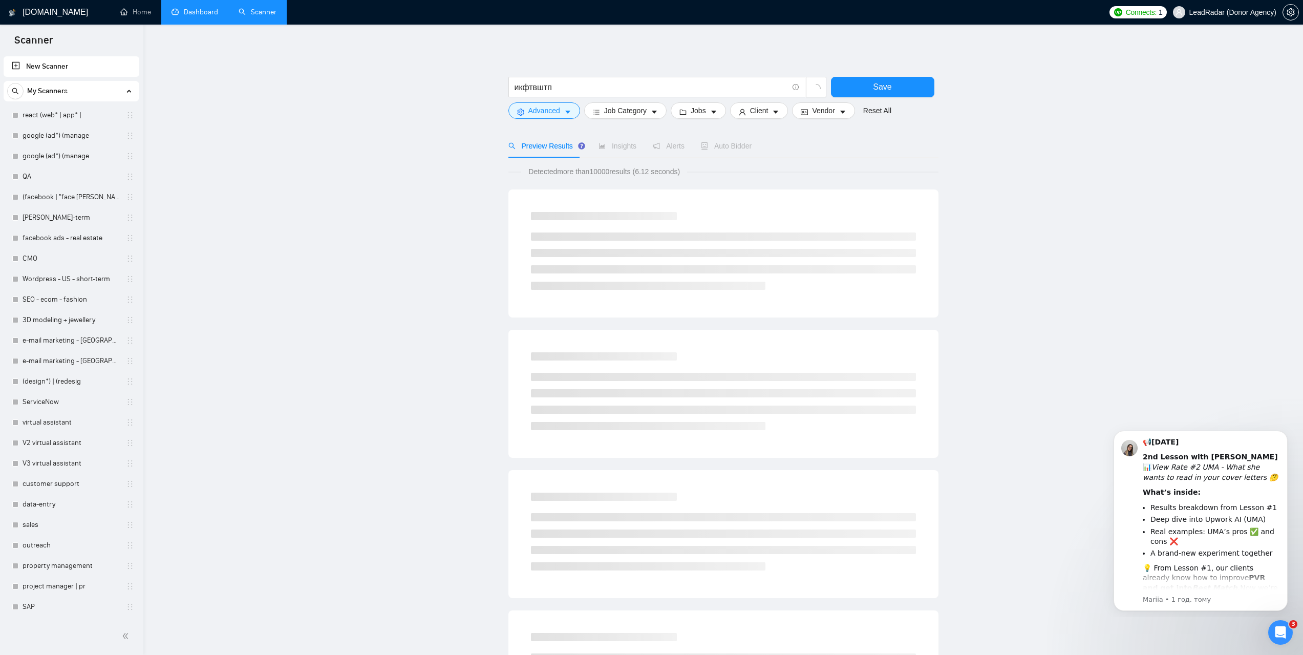
drag, startPoint x: 594, startPoint y: 94, endPoint x: 487, endPoint y: 97, distance: 107.0
click at [487, 97] on main "икфтвштп Save Advanced Job Category Jobs Client Vendor Reset All Preview Result…" at bounding box center [723, 472] width 1127 height 862
click at [558, 93] on input "икфтвштп" at bounding box center [650, 87] width 273 height 13
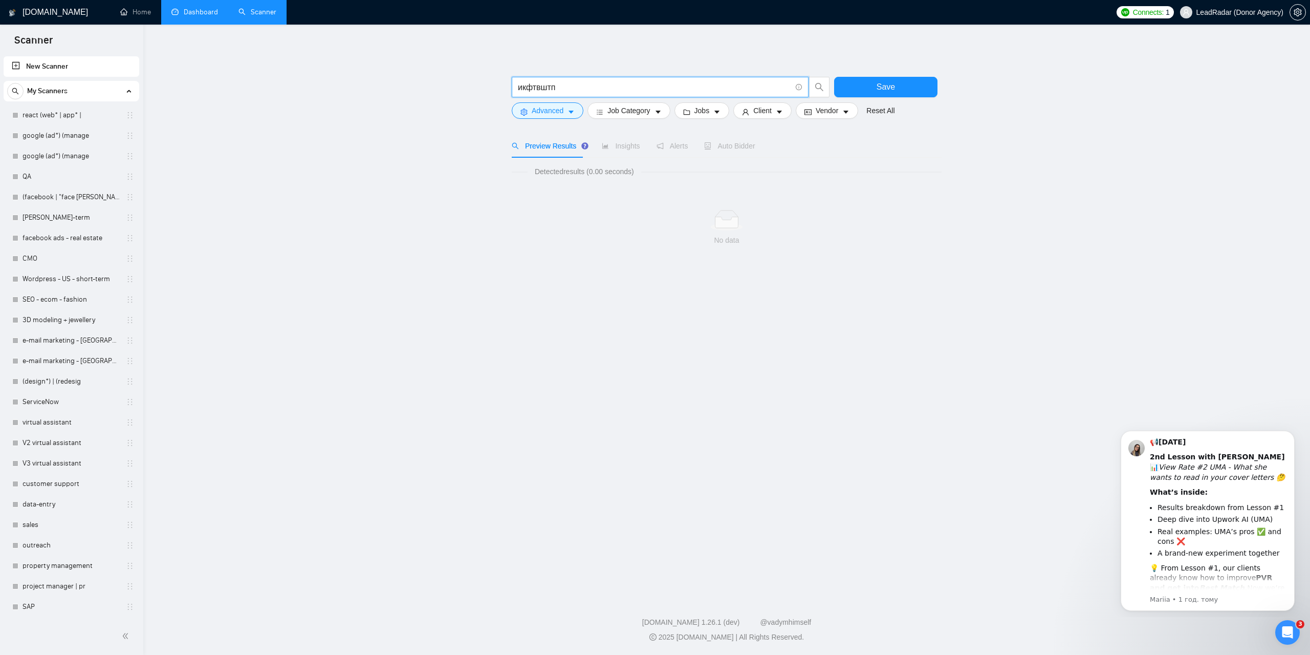
drag, startPoint x: 573, startPoint y: 89, endPoint x: 513, endPoint y: 100, distance: 60.9
click at [480, 92] on main "икфтвштп Save Advanced Job Category Jobs Client Vendor Reset All Preview Result…" at bounding box center [727, 308] width 1134 height 535
type input "branding"
click at [574, 115] on icon "caret-down" at bounding box center [571, 112] width 7 height 7
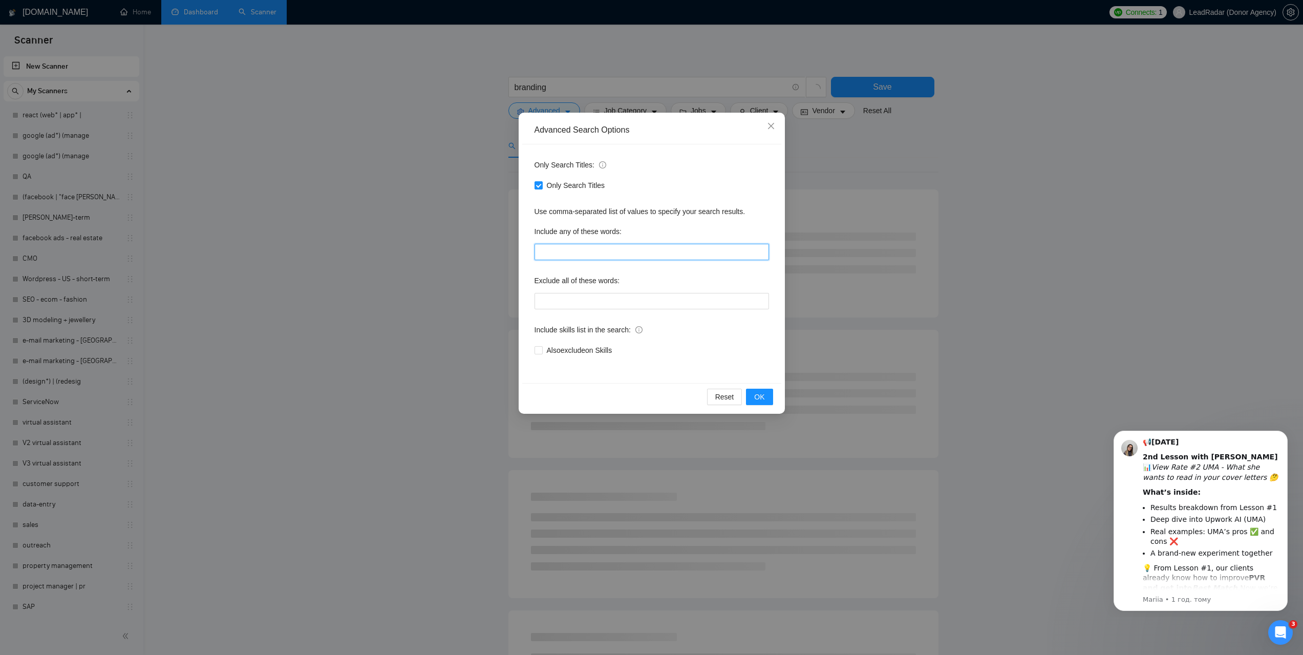
click at [581, 249] on input "text" at bounding box center [651, 252] width 234 height 16
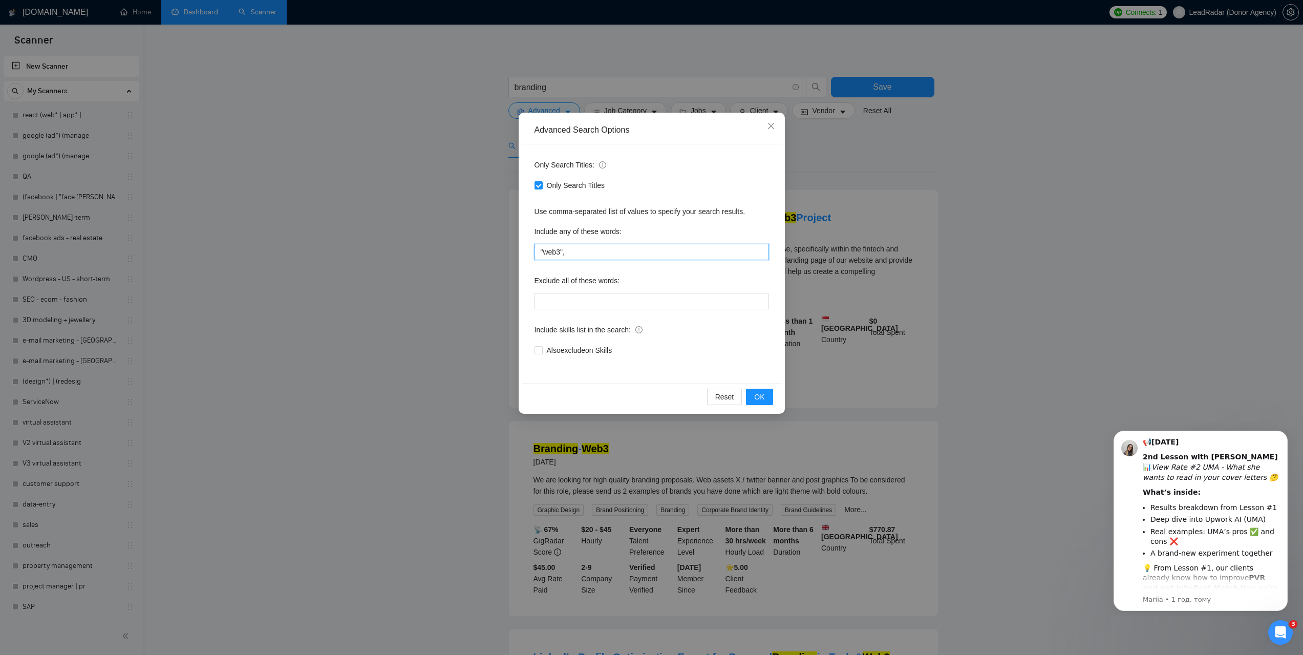
click at [590, 253] on input ""web3"," at bounding box center [651, 252] width 234 height 16
paste input "saas"
type input ""web3", saas"
click at [760, 400] on span "OK" at bounding box center [759, 396] width 10 height 11
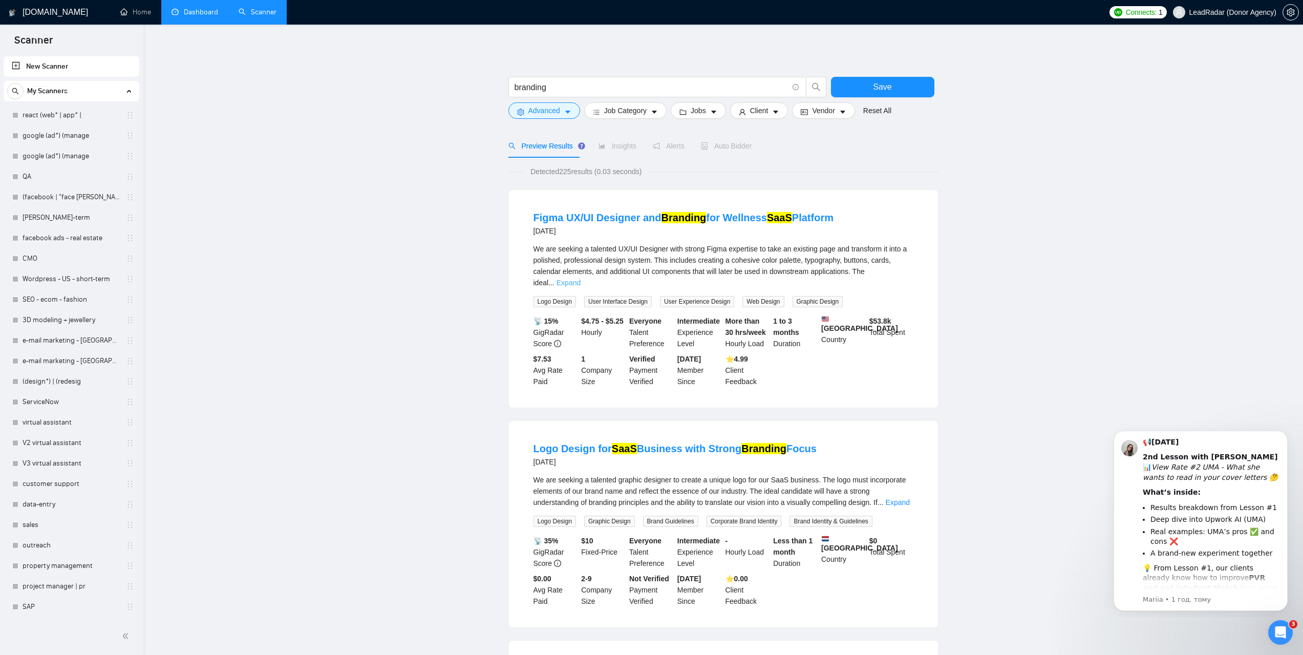
click at [580, 278] on link "Expand" at bounding box center [568, 282] width 24 height 8
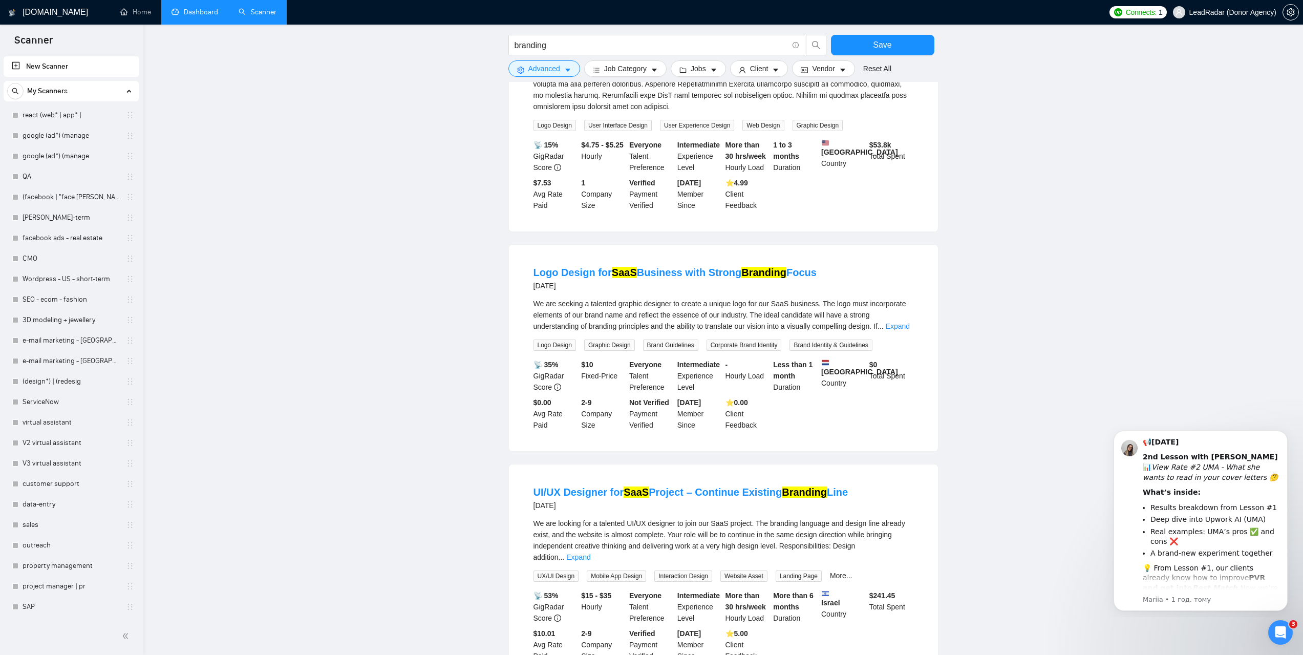
scroll to position [358, 0]
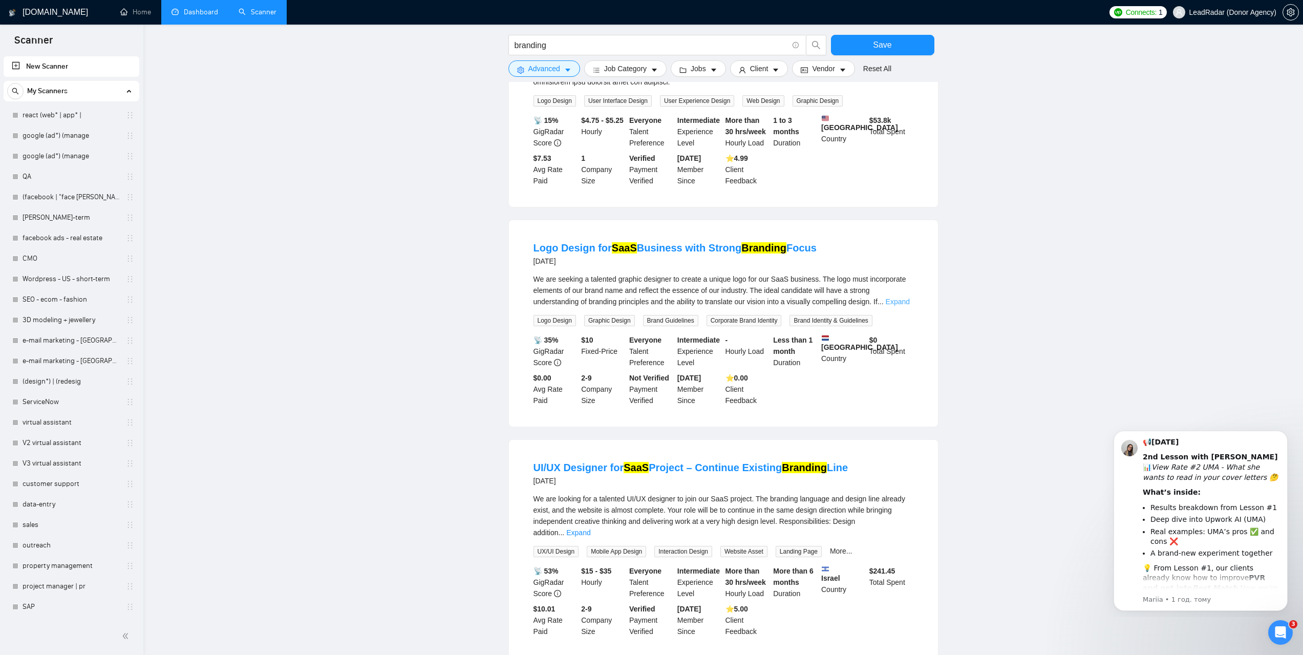
click at [904, 299] on link "Expand" at bounding box center [897, 301] width 24 height 8
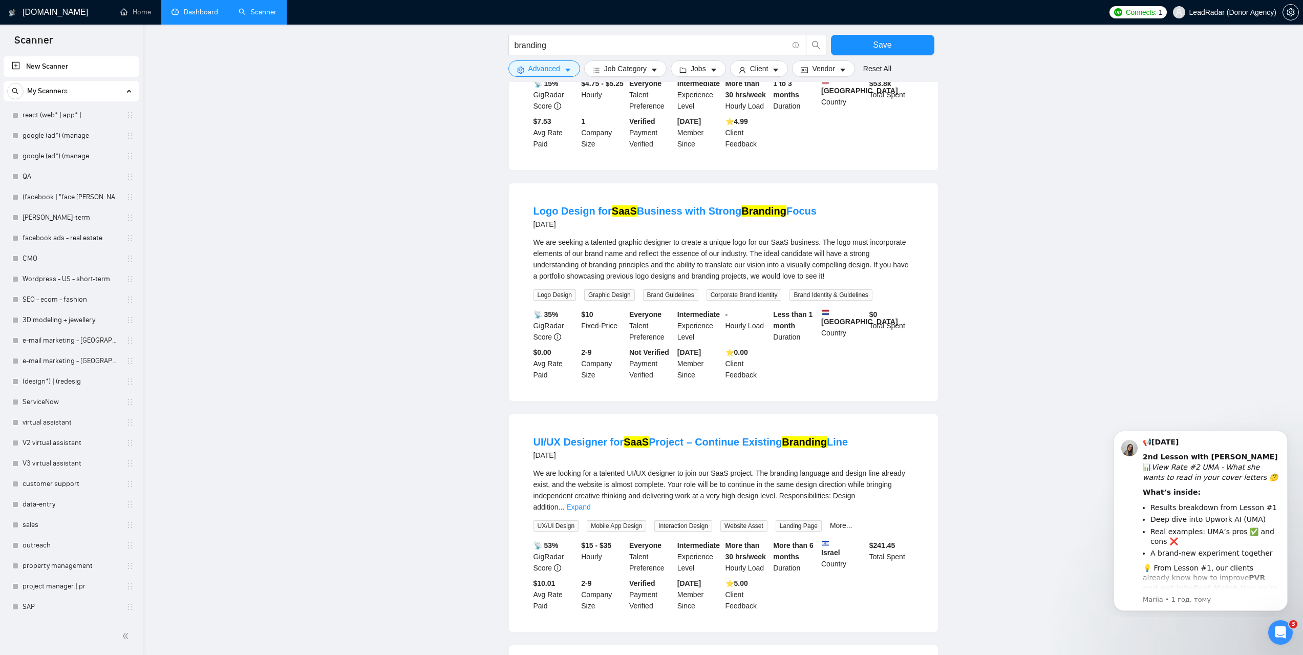
scroll to position [563, 0]
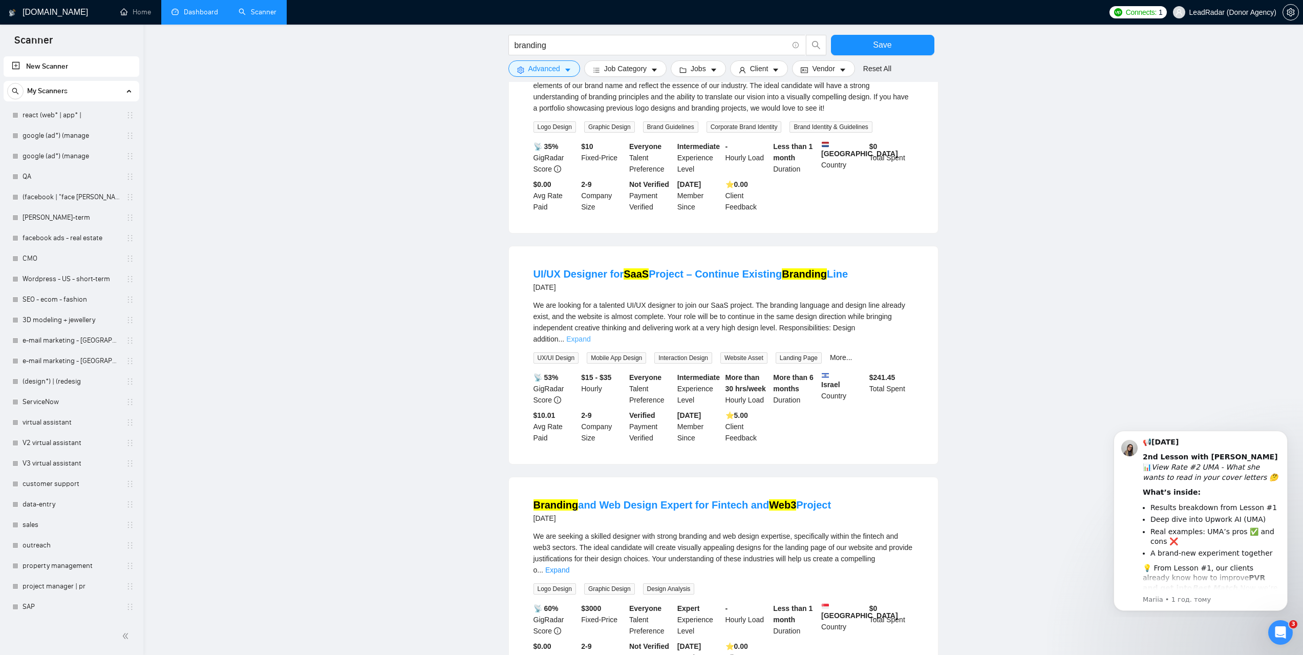
click at [590, 335] on link "Expand" at bounding box center [578, 339] width 24 height 8
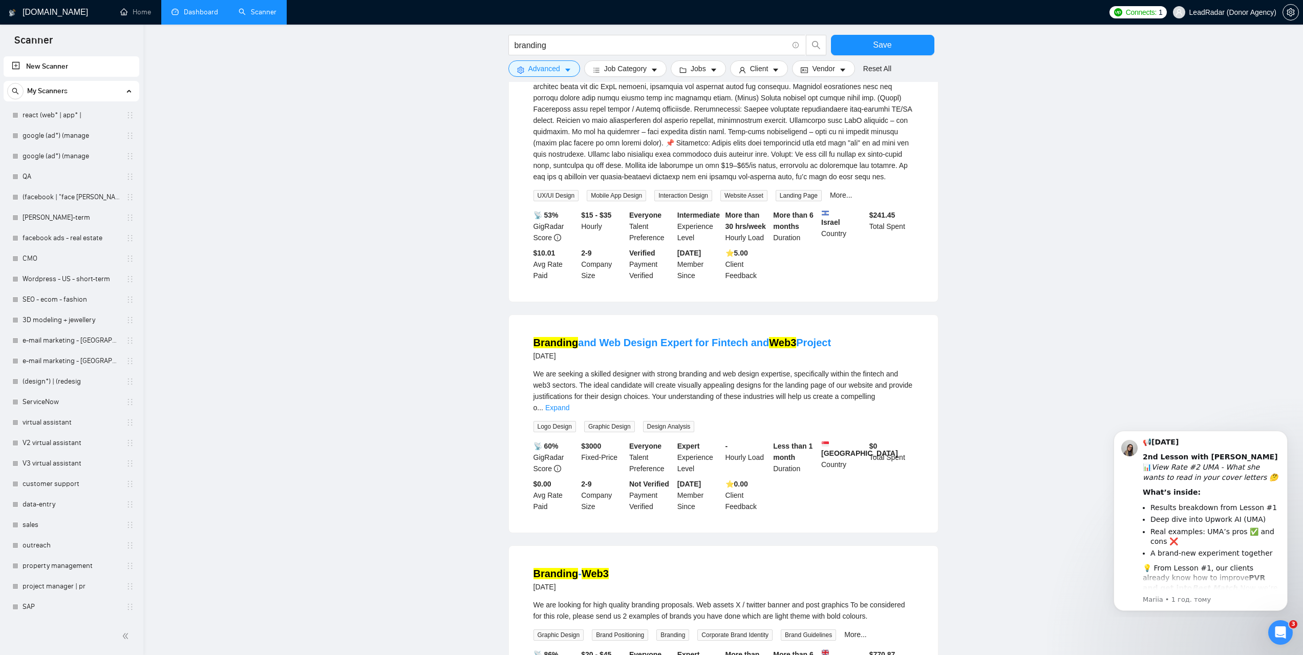
scroll to position [819, 0]
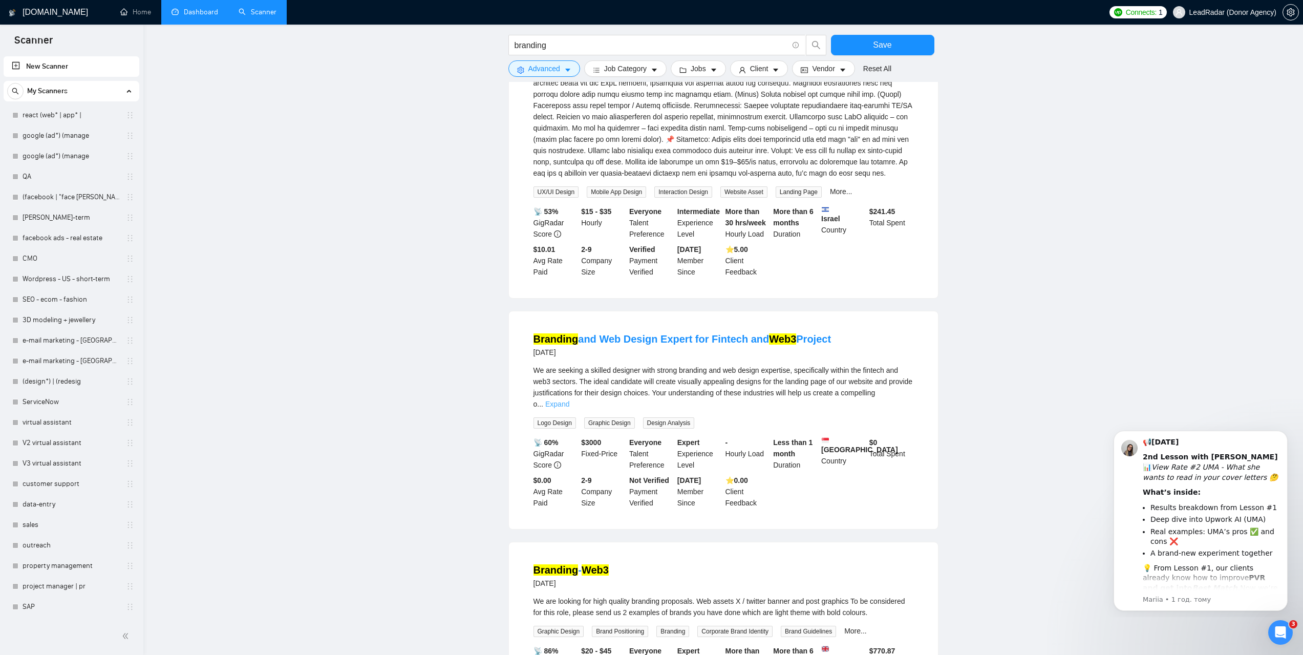
click at [569, 400] on link "Expand" at bounding box center [557, 404] width 24 height 8
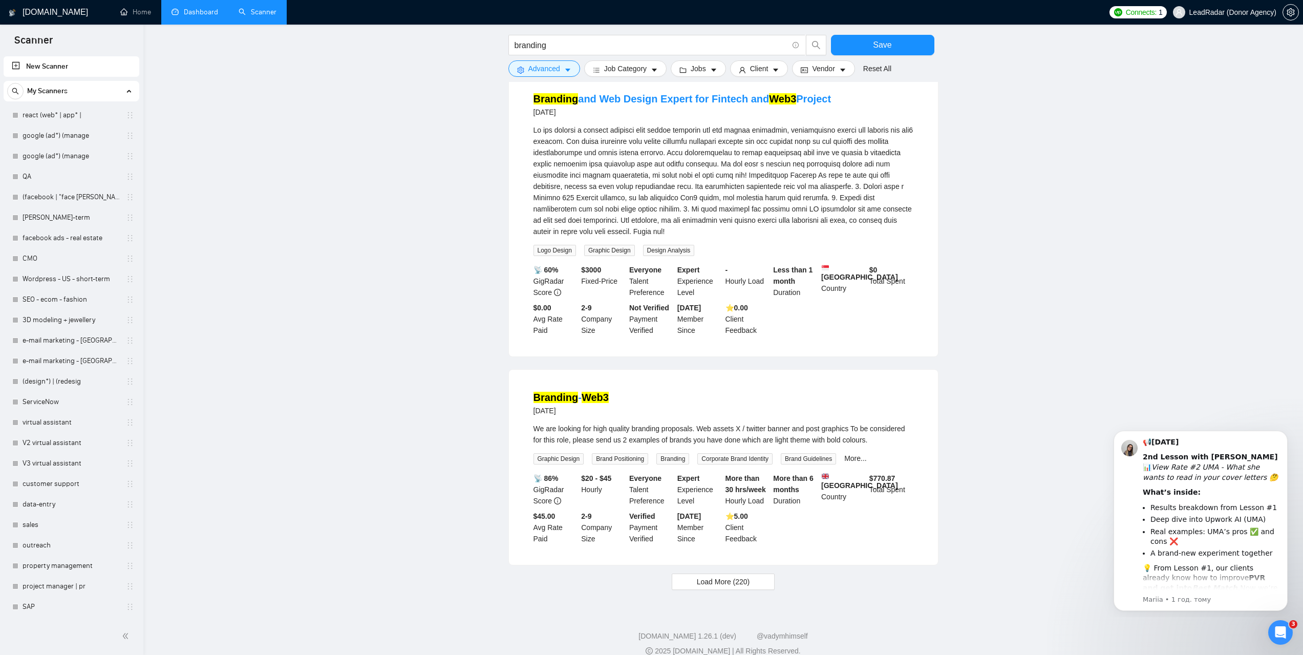
scroll to position [1062, 0]
click at [857, 451] on link "More..." at bounding box center [855, 455] width 23 height 8
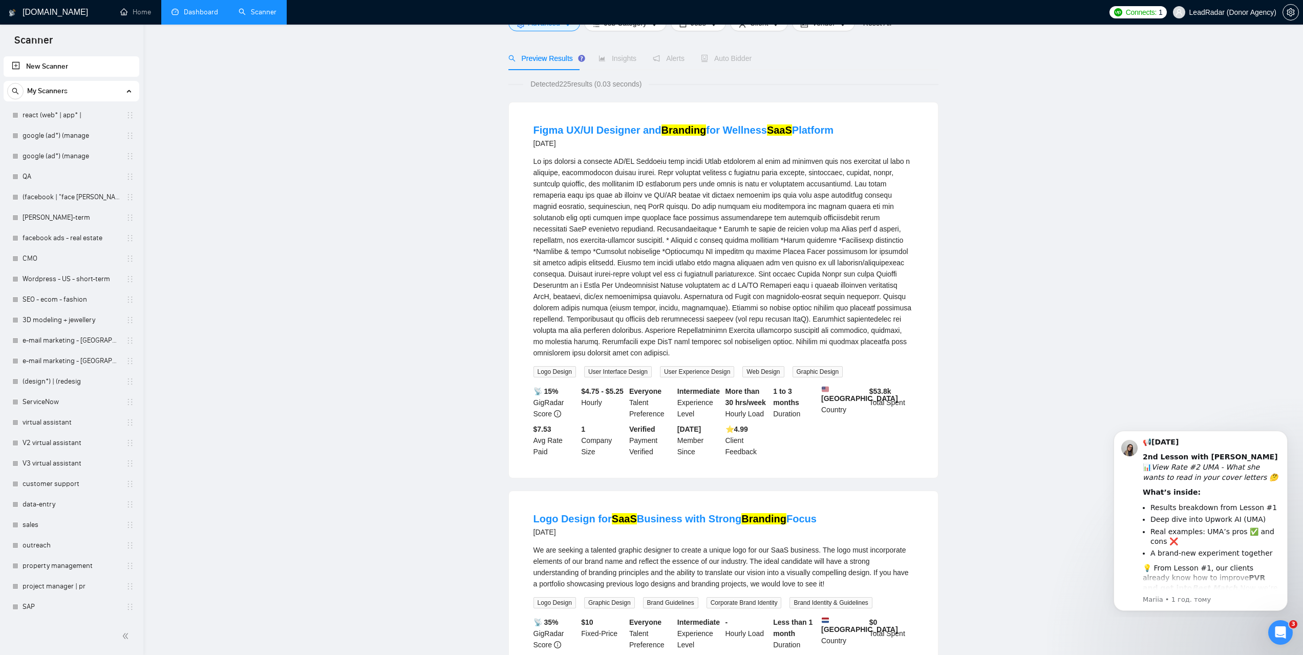
scroll to position [0, 0]
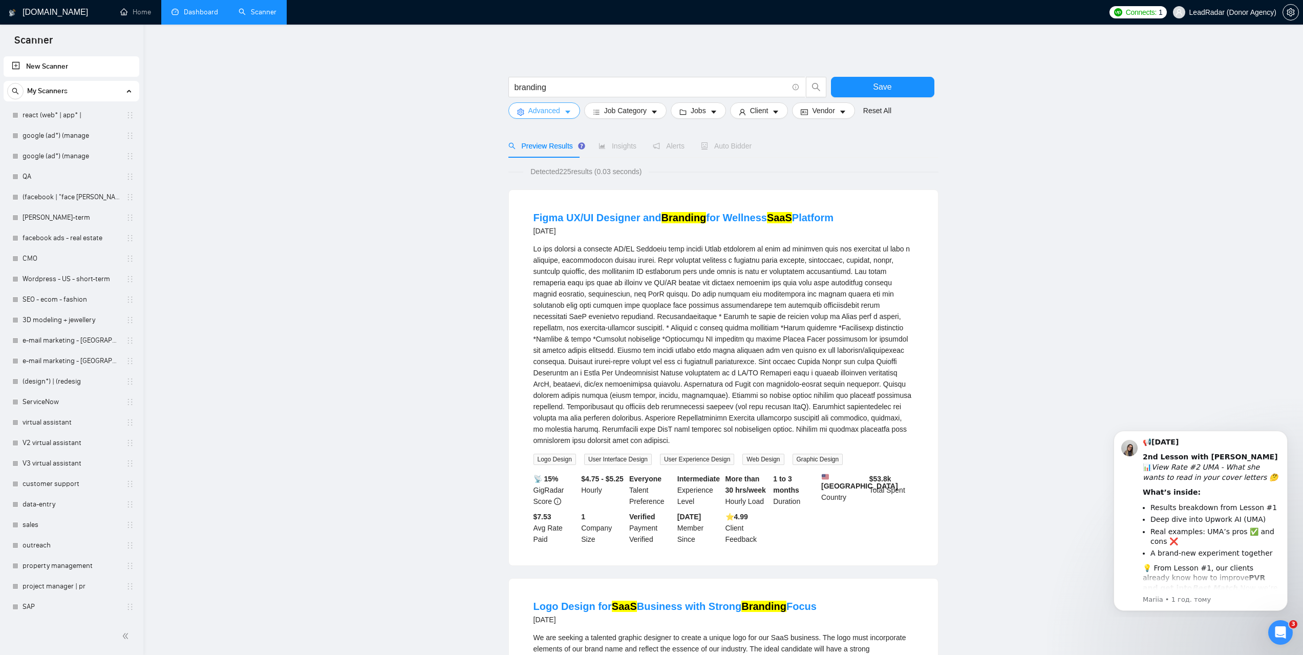
click at [558, 111] on span "Advanced" at bounding box center [544, 110] width 32 height 11
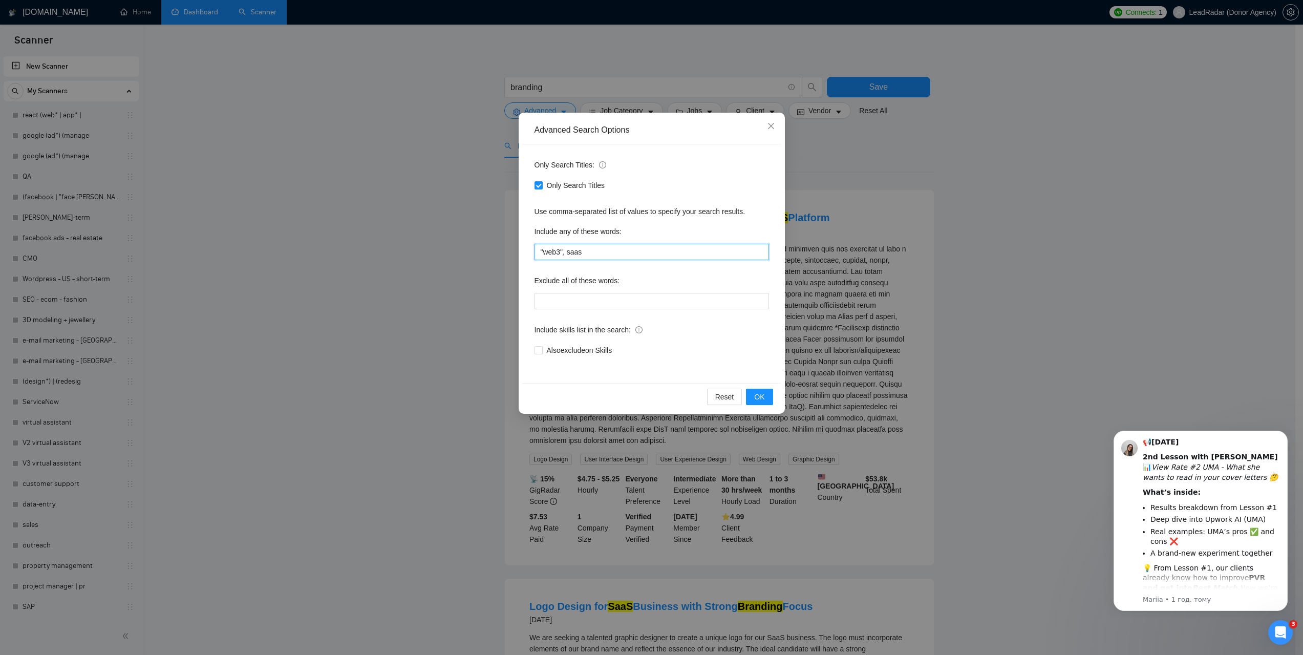
click at [589, 253] on input ""web3", saas" at bounding box center [651, 252] width 234 height 16
click at [769, 127] on icon "close" at bounding box center [771, 126] width 8 height 8
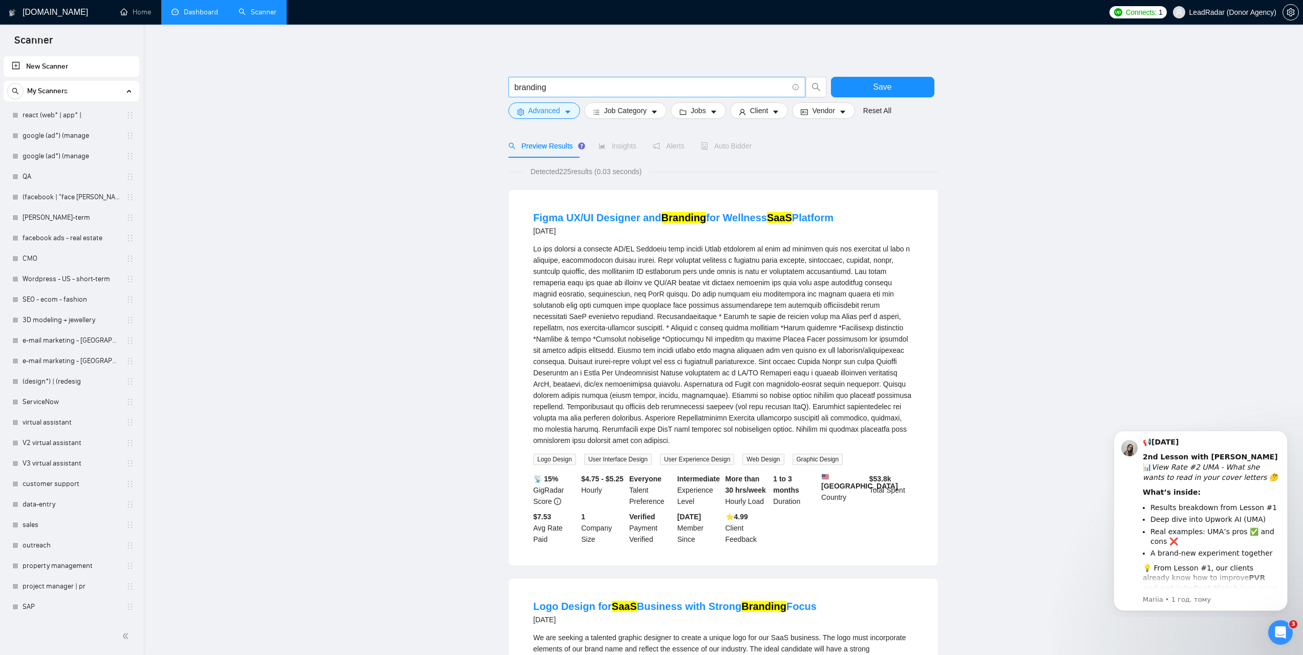
click at [562, 90] on input "branding" at bounding box center [650, 87] width 273 height 13
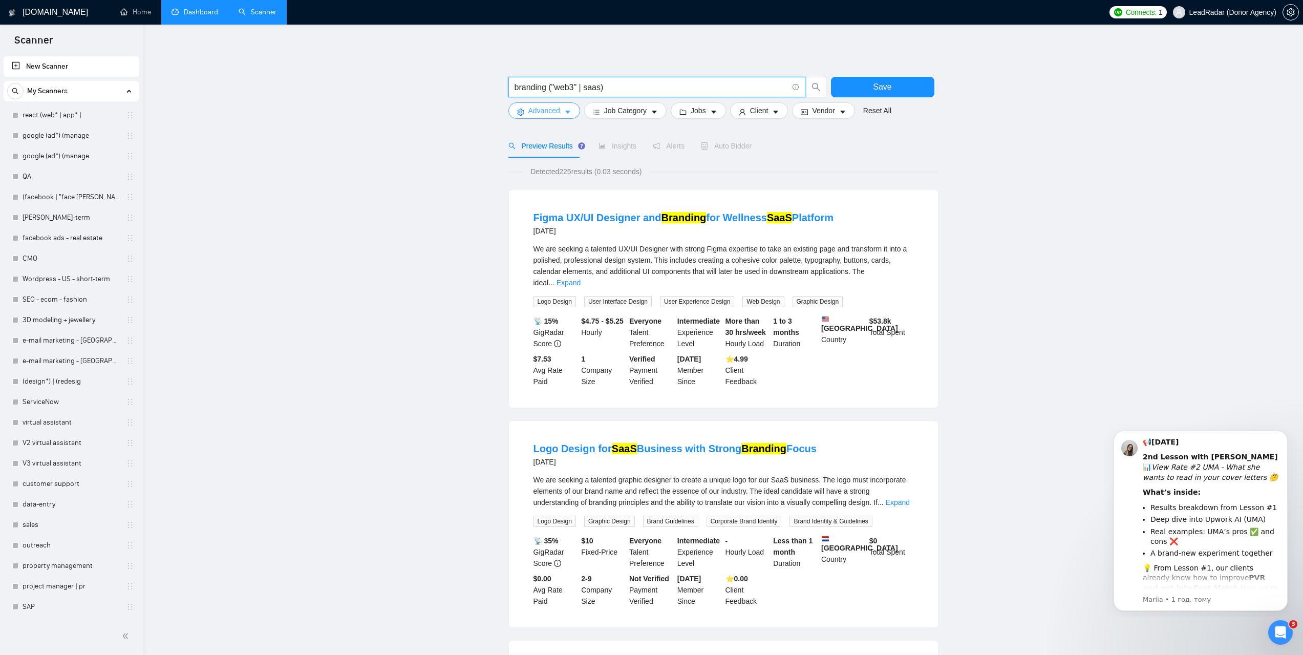
type input "branding ("web3" | saas)"
click at [572, 111] on button "Advanced" at bounding box center [544, 110] width 72 height 16
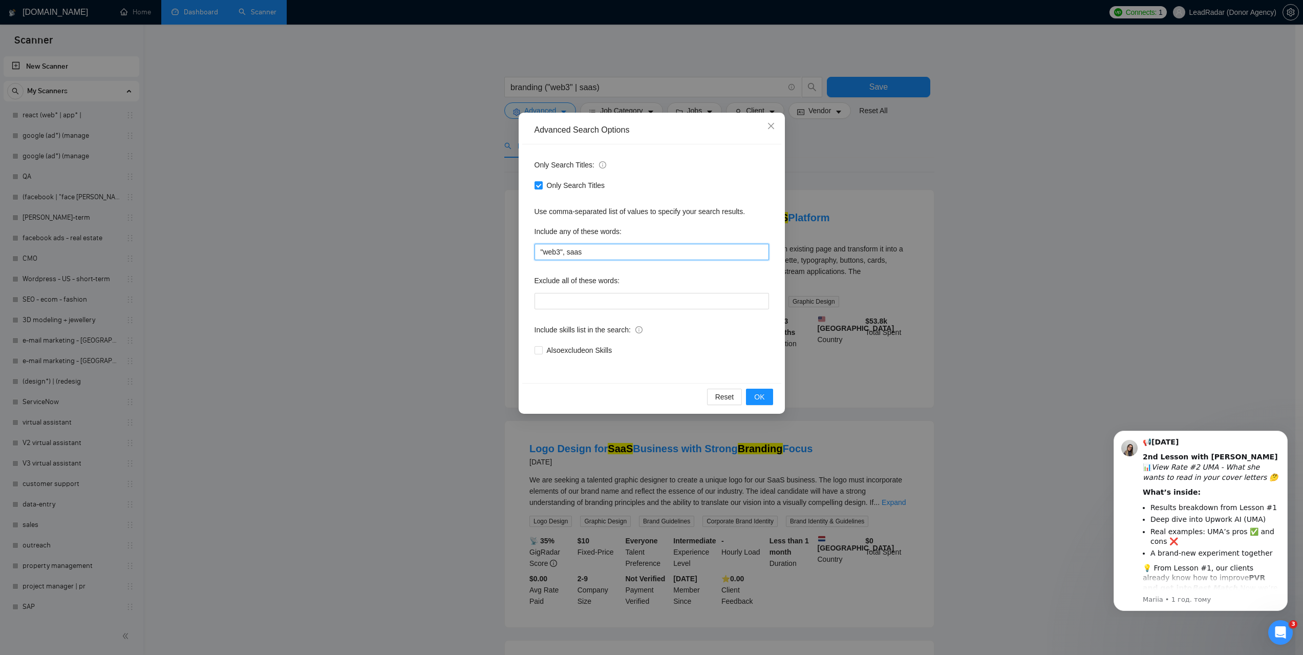
drag, startPoint x: 592, startPoint y: 249, endPoint x: 501, endPoint y: 254, distance: 90.7
click at [501, 253] on div "Advanced Search Options Only Search Titles: Only Search Titles Use comma-separa…" at bounding box center [651, 327] width 1303 height 655
click at [869, 177] on div "Advanced Search Options Only Search Titles: Only Search Titles Use comma-separa…" at bounding box center [651, 327] width 1303 height 655
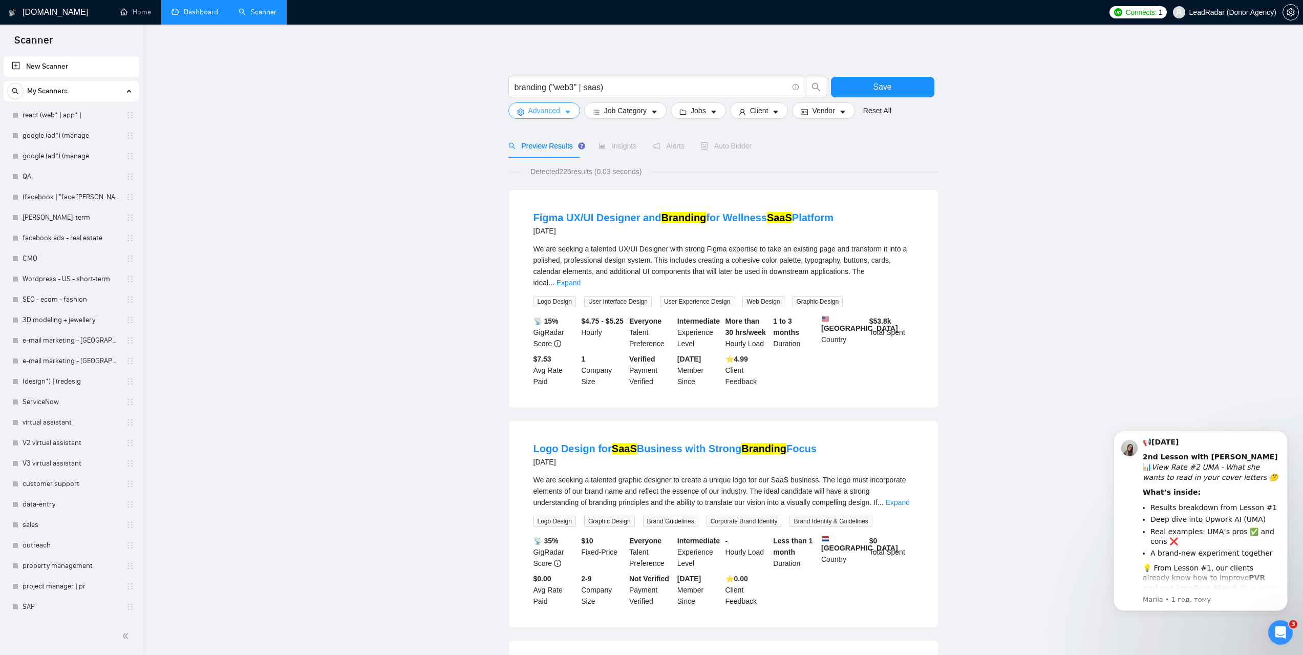
click at [556, 117] on button "Advanced" at bounding box center [544, 110] width 72 height 16
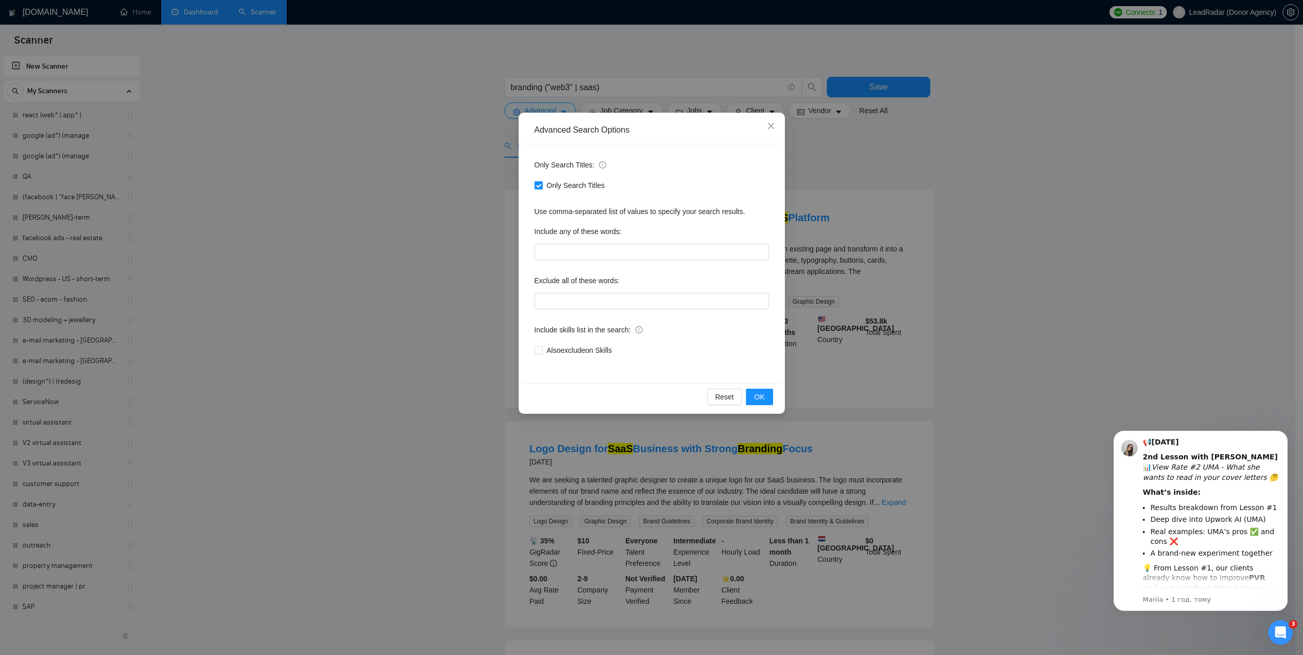
click at [543, 182] on span "Only Search Titles" at bounding box center [576, 185] width 67 height 11
click at [542, 182] on input "Only Search Titles" at bounding box center [537, 184] width 7 height 7
checkbox input "false"
click at [760, 399] on span "OK" at bounding box center [759, 396] width 10 height 11
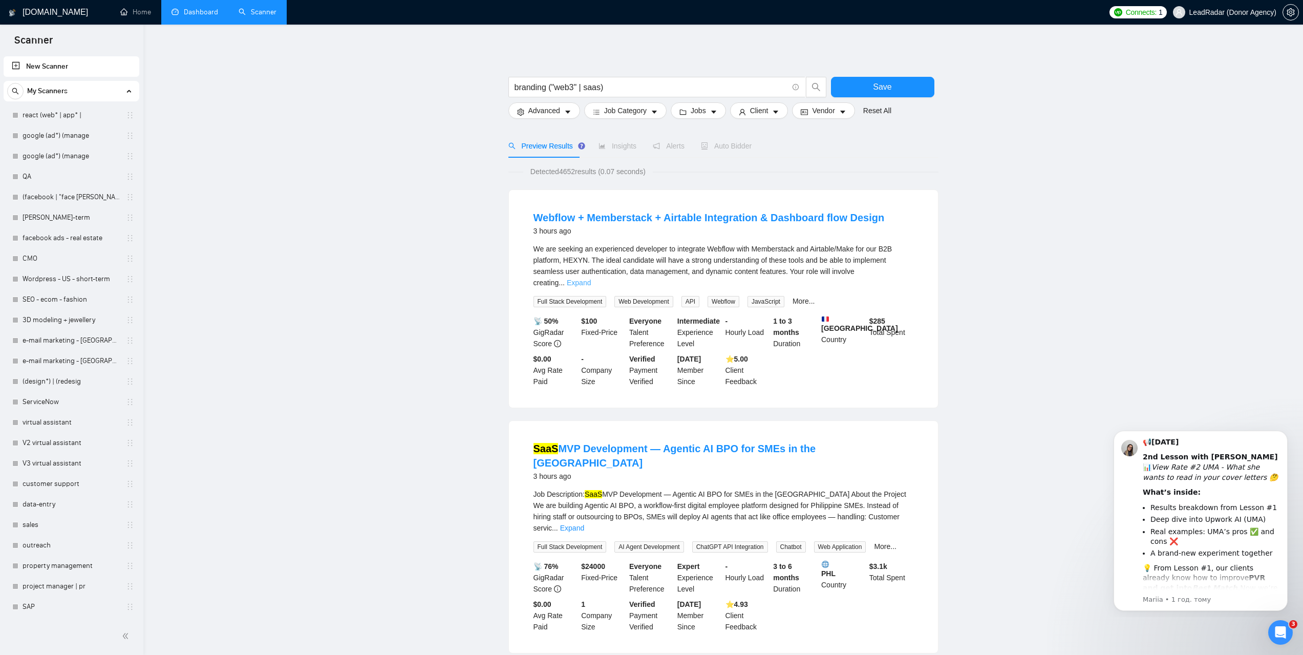
click at [591, 278] on link "Expand" at bounding box center [579, 282] width 24 height 8
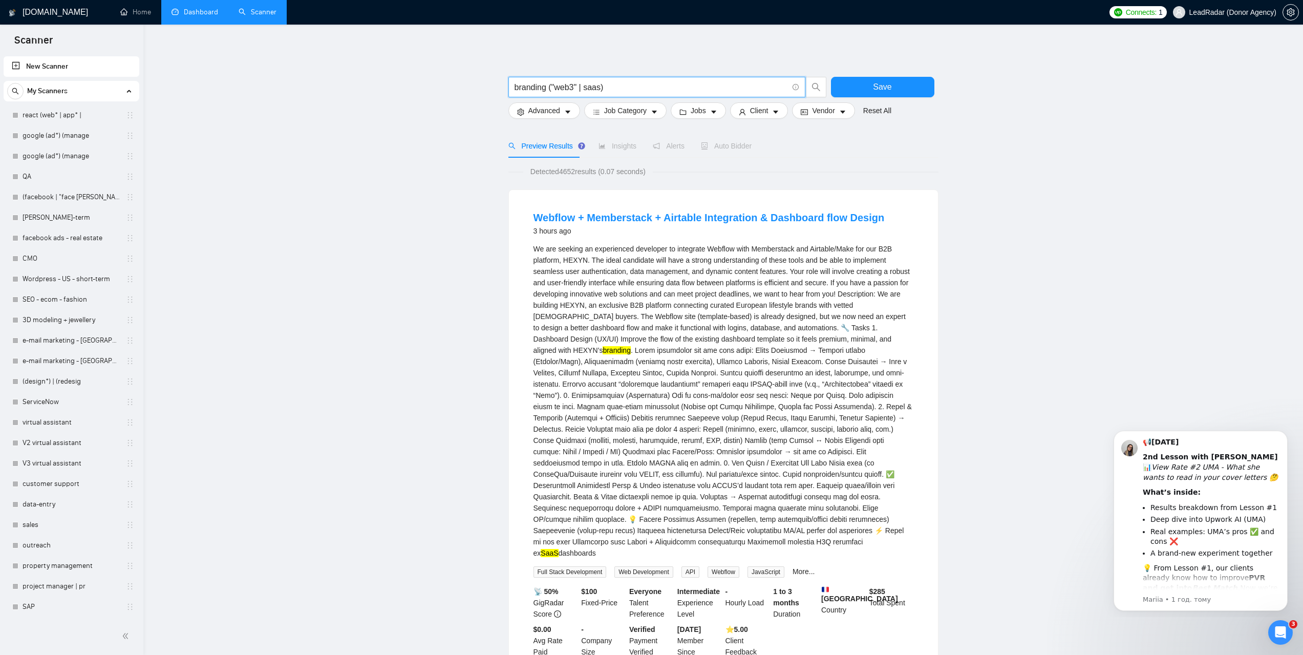
drag, startPoint x: 615, startPoint y: 86, endPoint x: 576, endPoint y: 86, distance: 38.9
click at [576, 86] on input "branding ("web3" | saas)" at bounding box center [650, 87] width 273 height 13
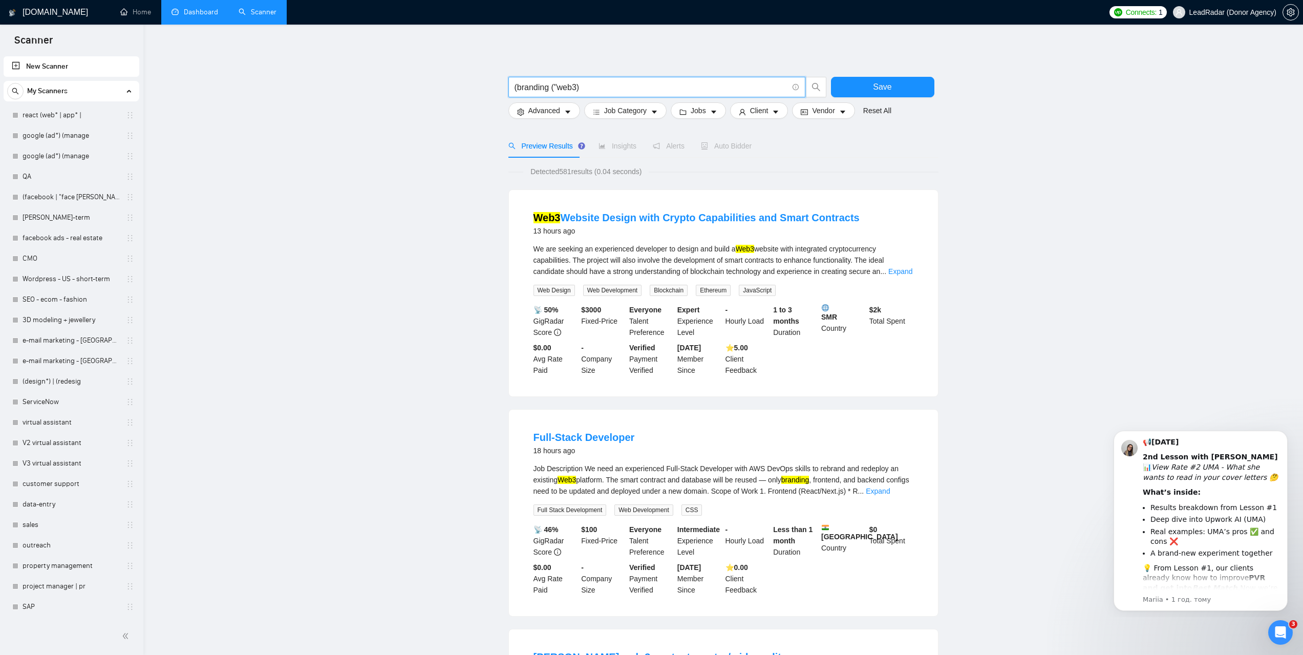
click at [550, 88] on input "(branding ("web3)" at bounding box center [650, 87] width 273 height 13
click at [593, 87] on input "(branding) ("web3)" at bounding box center [650, 87] width 273 height 13
click at [577, 88] on input "(branding) ("web3)" at bounding box center [650, 87] width 273 height 13
click at [895, 270] on link "Expand" at bounding box center [900, 271] width 24 height 8
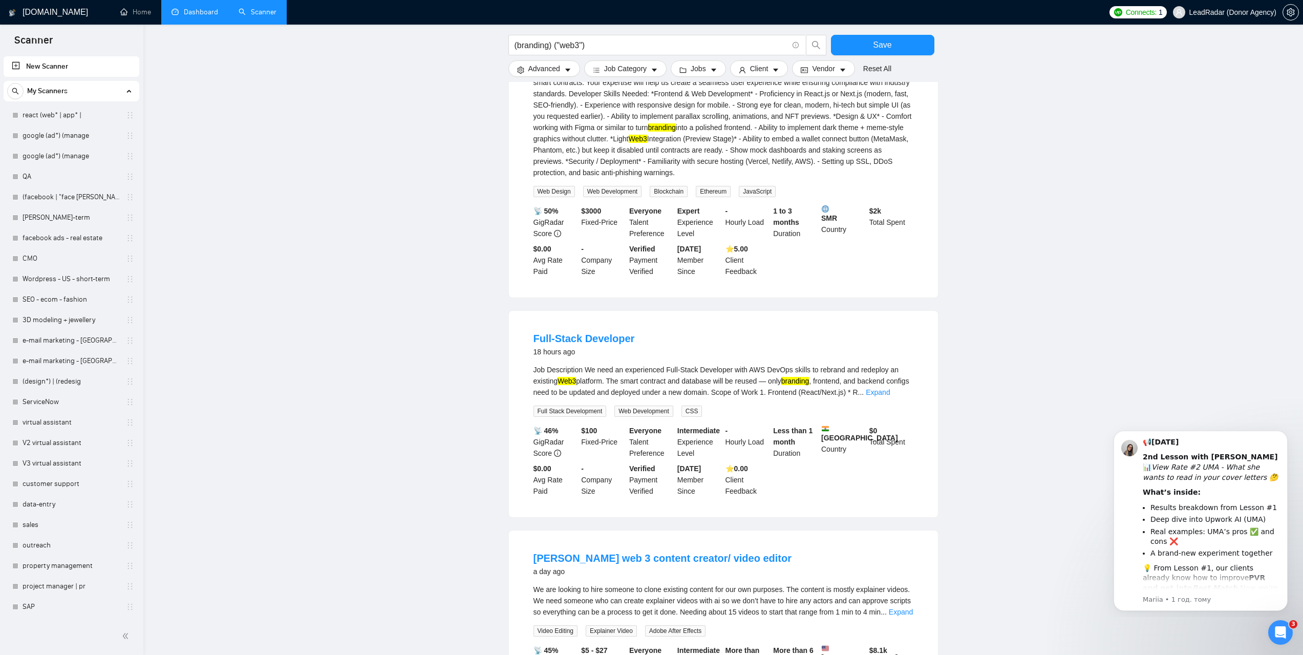
scroll to position [205, 0]
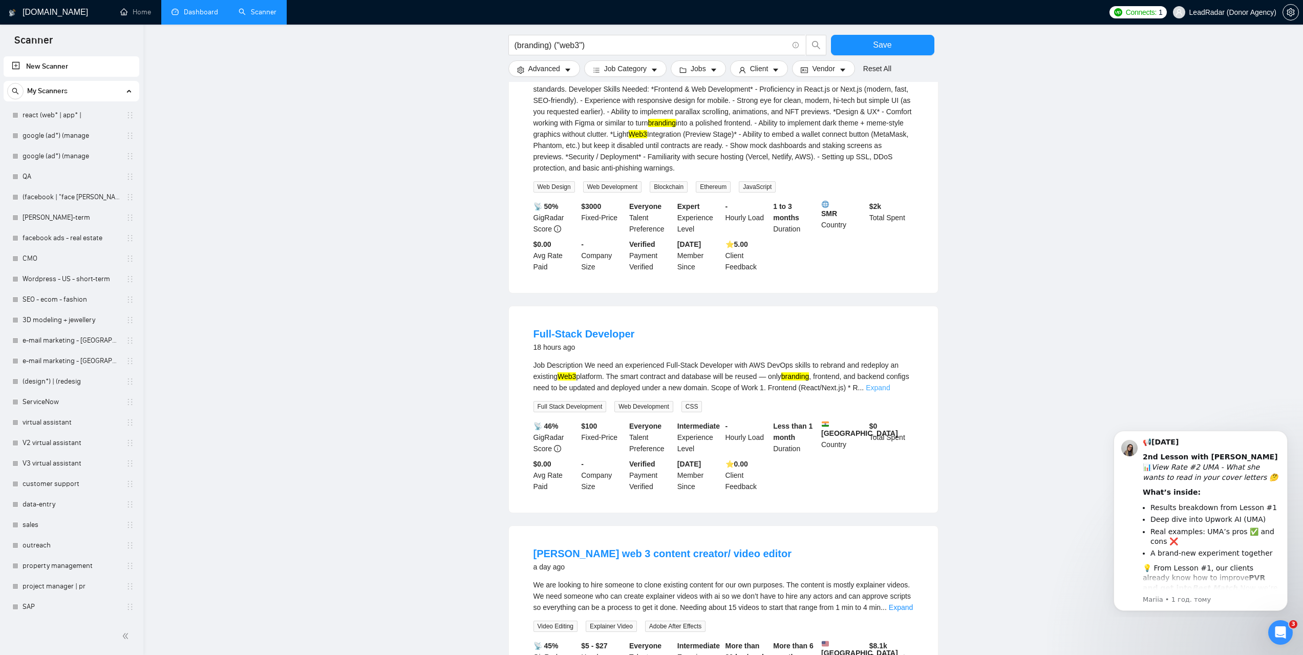
click at [890, 388] on link "Expand" at bounding box center [877, 387] width 24 height 8
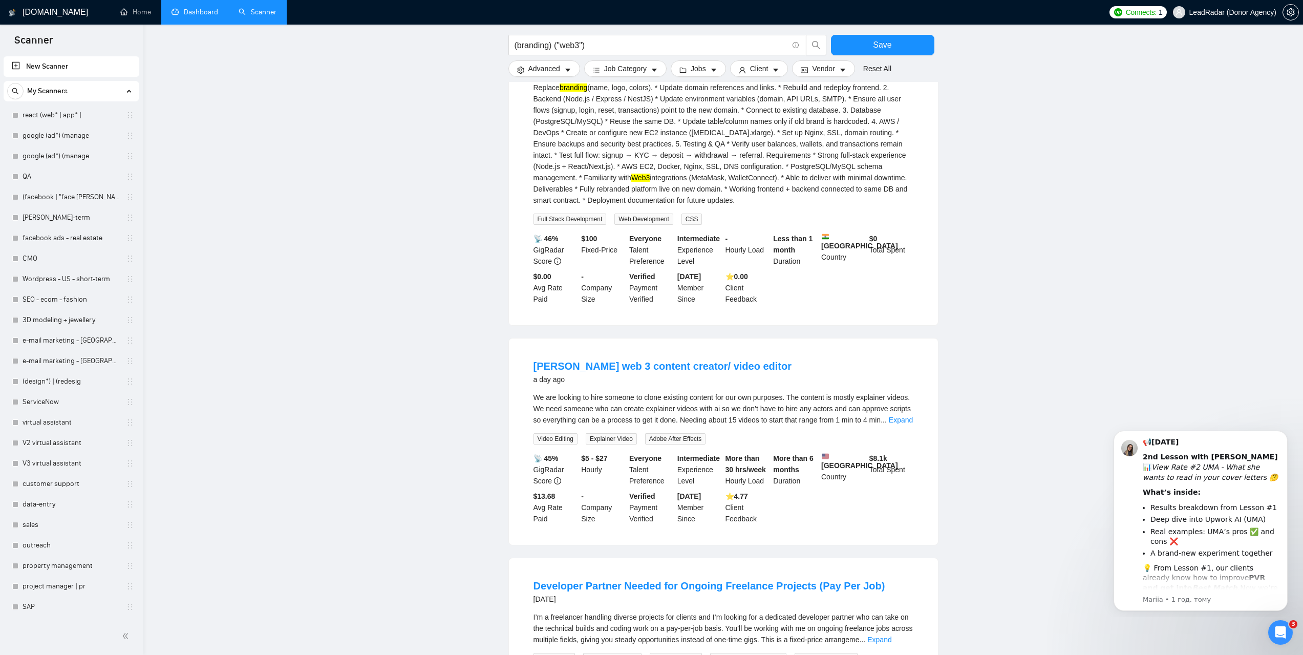
scroll to position [409, 0]
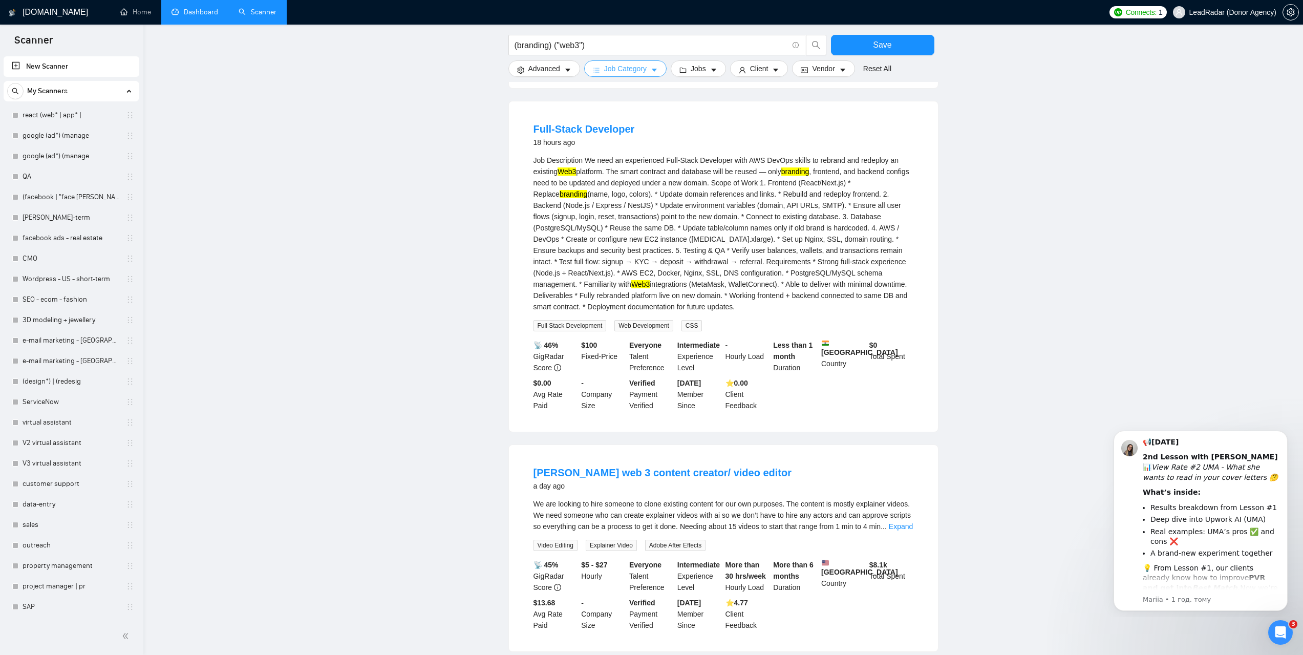
click at [640, 70] on span "Job Category" at bounding box center [625, 68] width 42 height 11
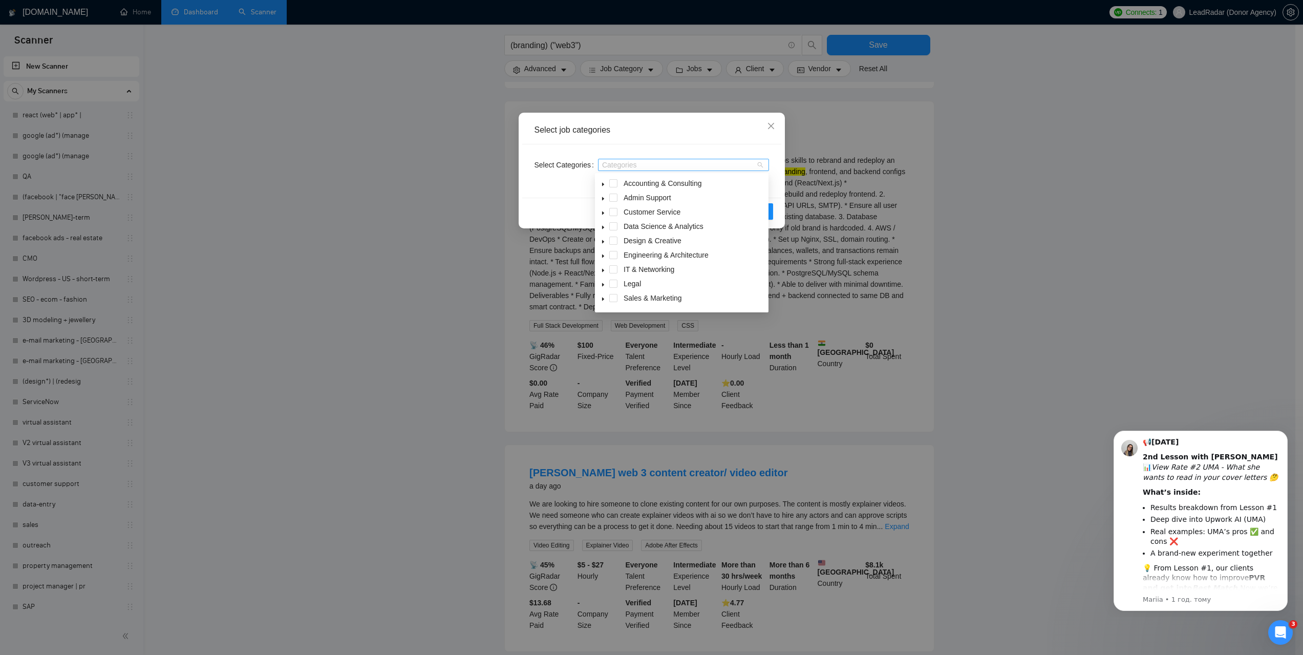
click at [621, 163] on div at bounding box center [678, 165] width 156 height 8
click at [603, 244] on icon "caret-down" at bounding box center [602, 241] width 5 height 5
click at [603, 243] on icon "caret-down" at bounding box center [602, 241] width 5 height 5
click at [614, 240] on span at bounding box center [613, 240] width 8 height 8
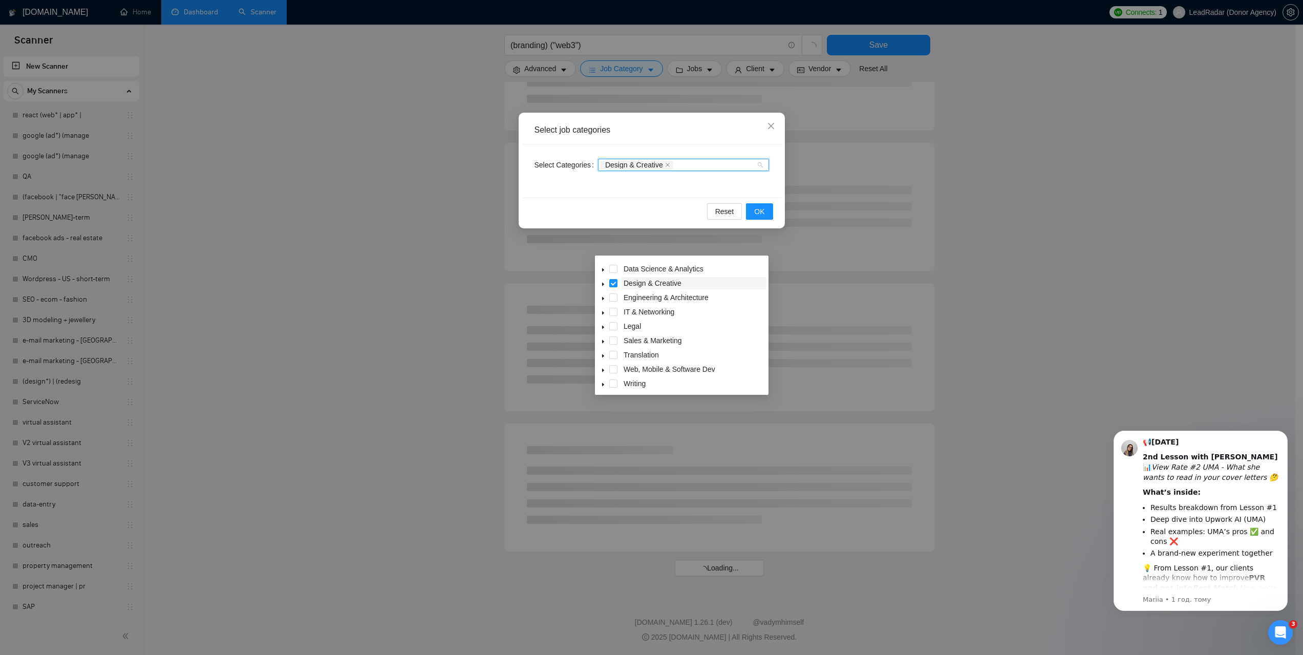
scroll to position [41, 0]
click at [603, 370] on icon "caret-down" at bounding box center [602, 368] width 5 height 5
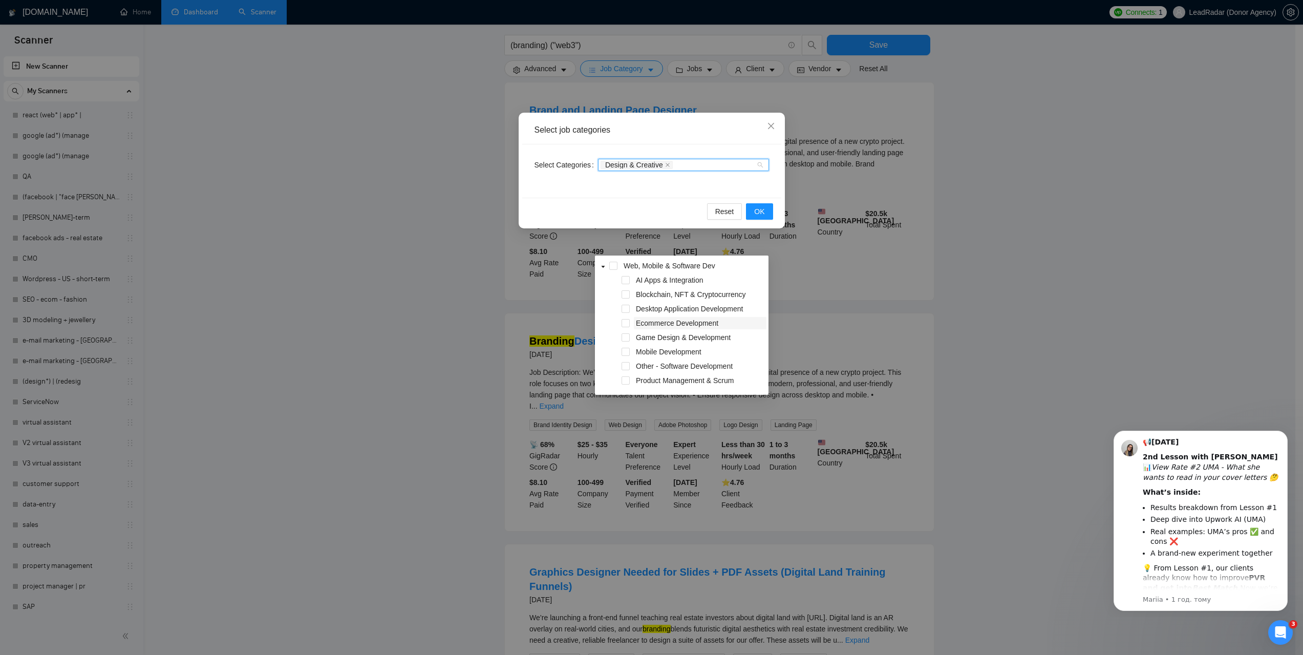
scroll to position [194, 0]
click at [623, 373] on span at bounding box center [625, 372] width 8 height 8
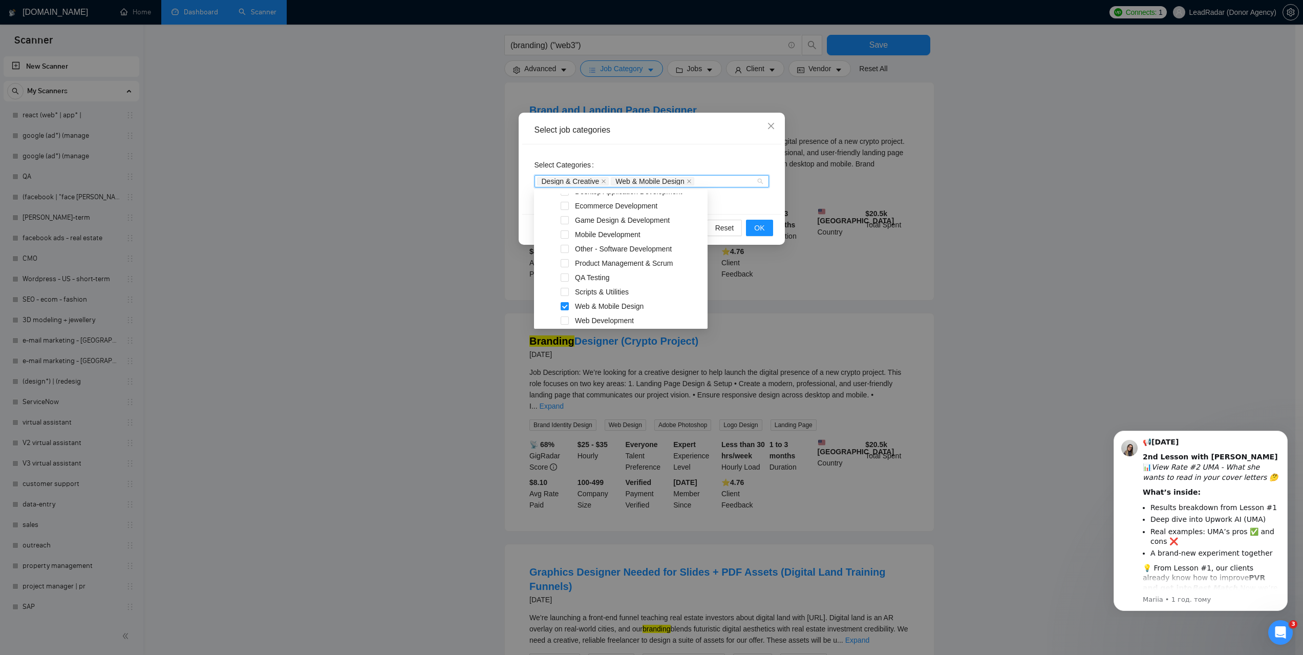
click at [726, 200] on div "Select Categories Design & Creative Web & Mobile Design" at bounding box center [651, 179] width 259 height 70
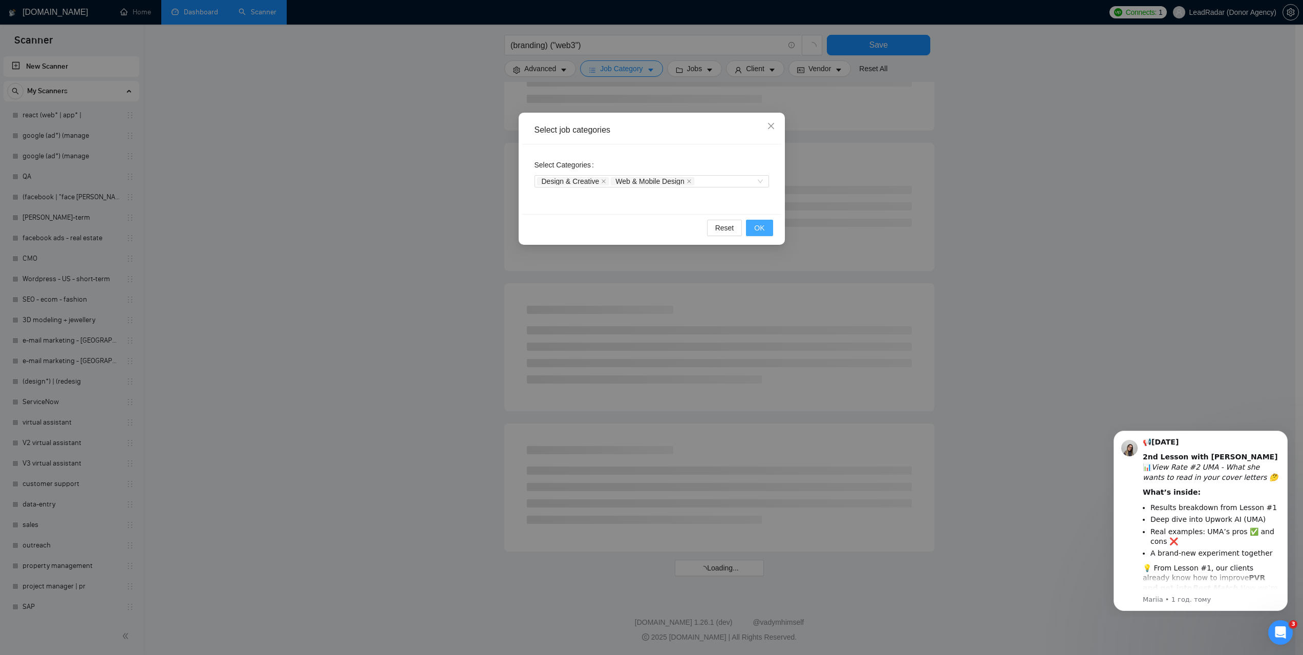
click at [757, 230] on span "OK" at bounding box center [759, 227] width 10 height 11
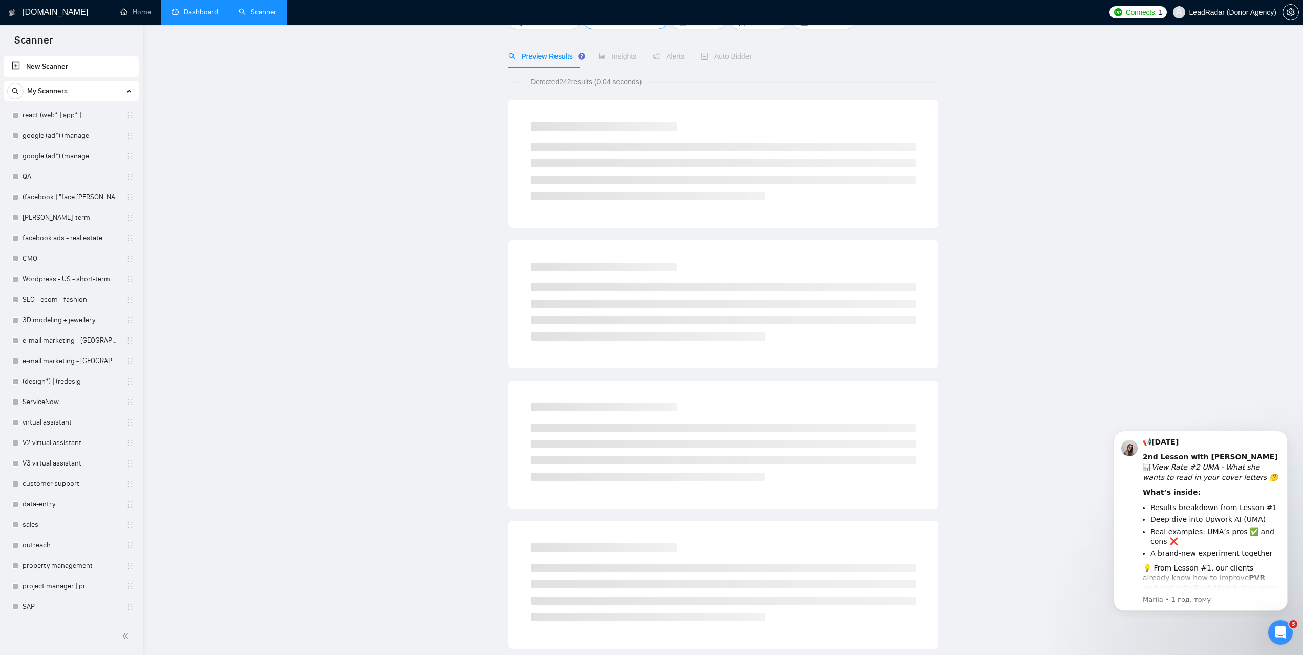
scroll to position [0, 0]
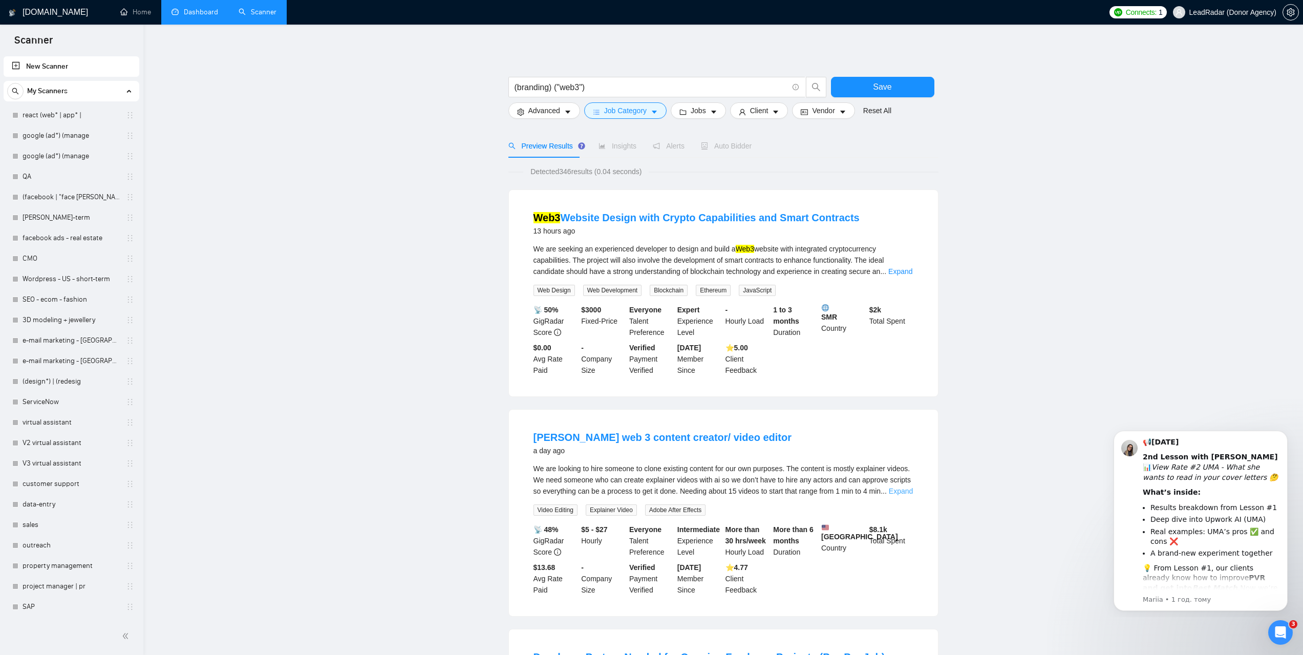
click at [900, 488] on link "Expand" at bounding box center [901, 491] width 24 height 8
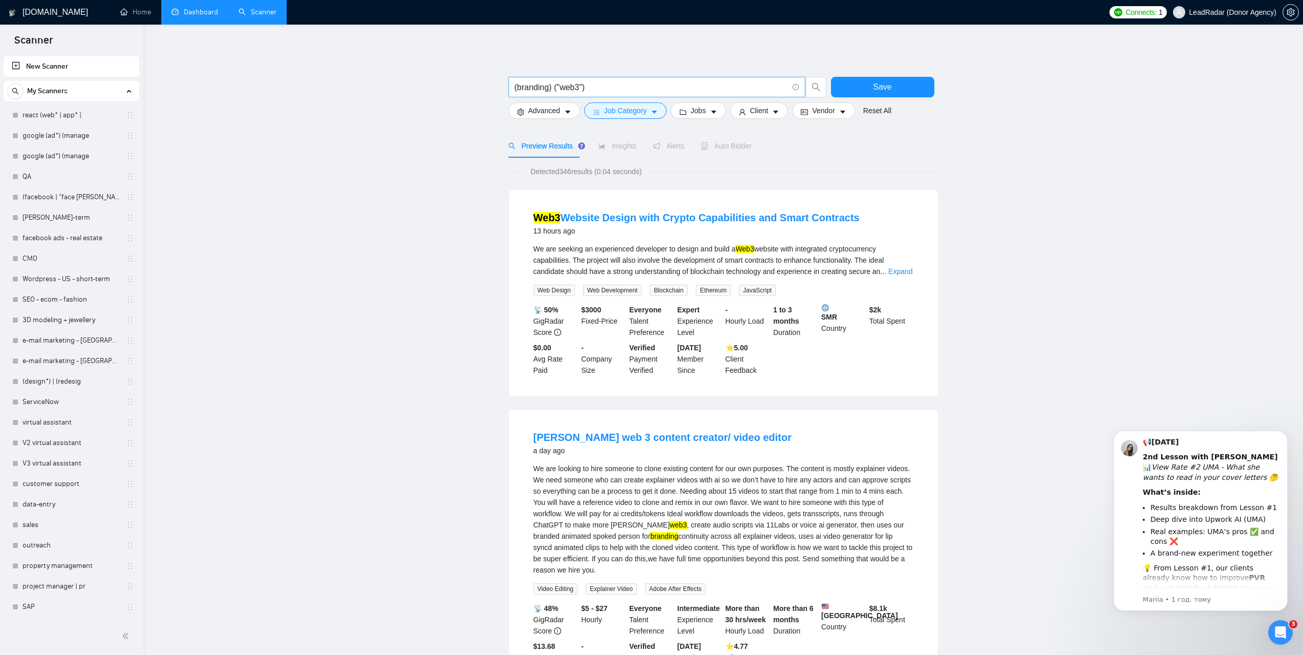
click at [582, 87] on input "(branding) ("web3")" at bounding box center [650, 87] width 273 height 13
click at [561, 85] on input "(branding) ("web3)" at bounding box center [650, 87] width 273 height 13
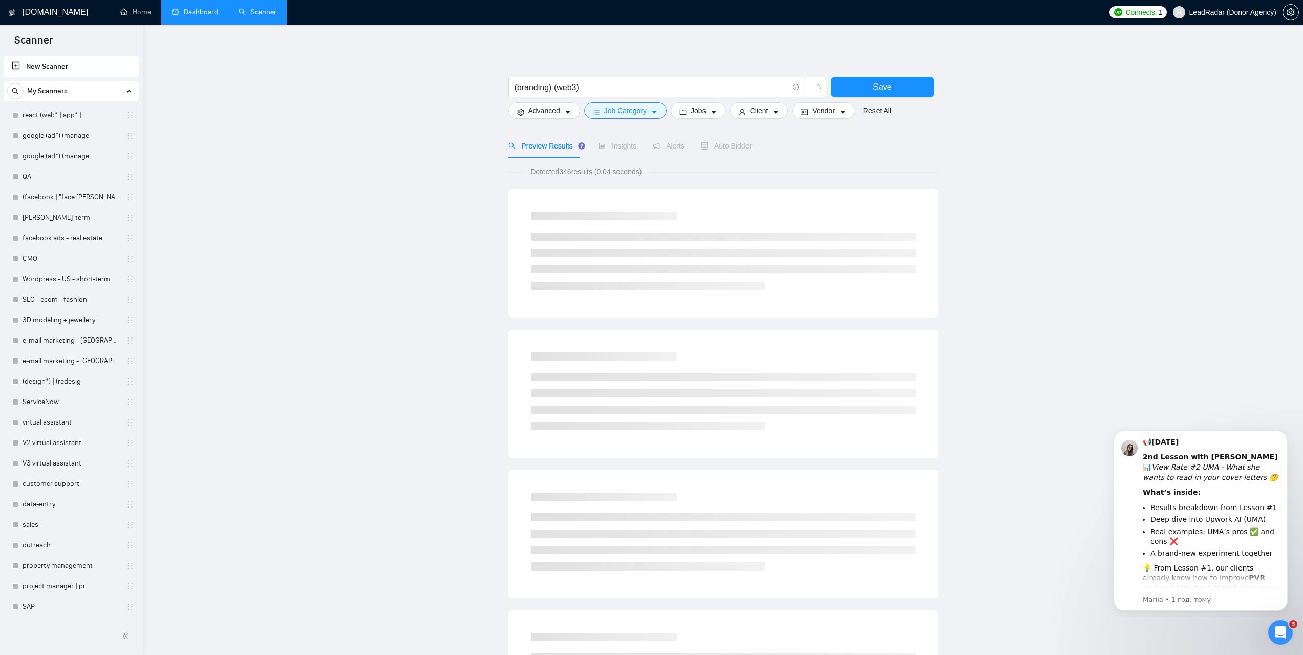
click at [1043, 154] on main "(branding) (web3) Save Advanced Job Category Jobs Client Vendor Reset All Previ…" at bounding box center [723, 472] width 1127 height 862
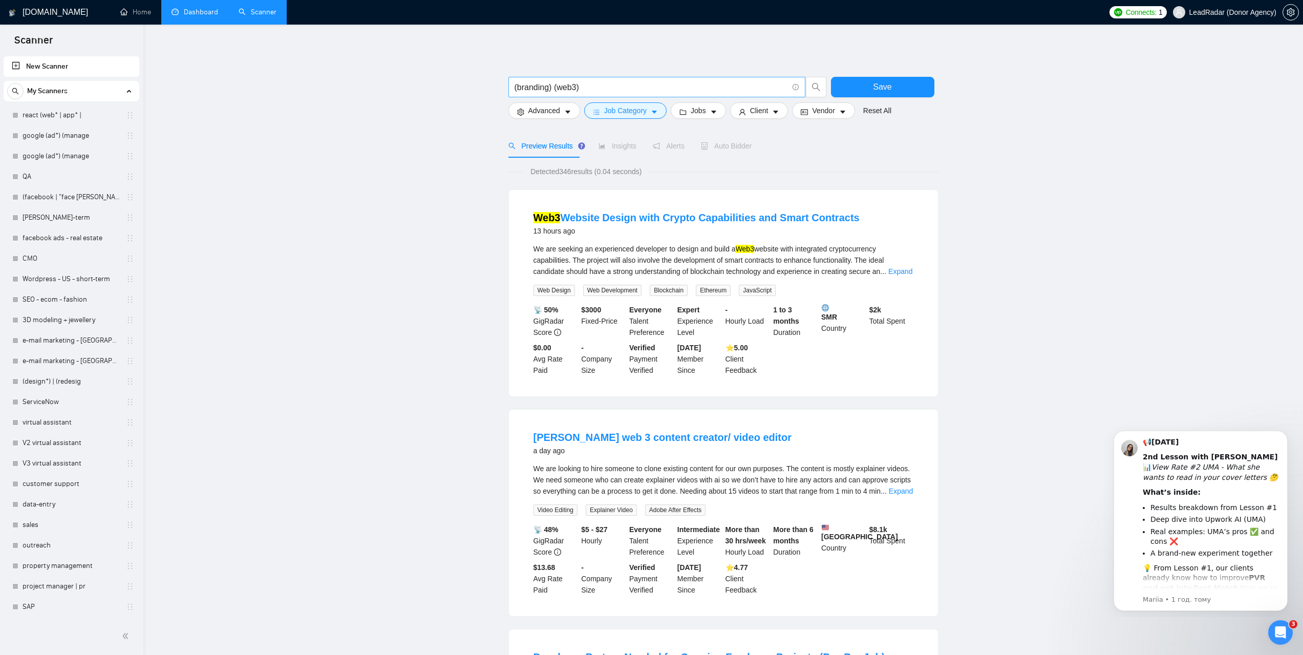
click at [556, 86] on input "(branding) (web3)" at bounding box center [650, 87] width 273 height 13
drag, startPoint x: 588, startPoint y: 84, endPoint x: 501, endPoint y: 90, distance: 87.2
paste input "(web3*) | "web3" | "/web3" | "(web3" | "-web3""
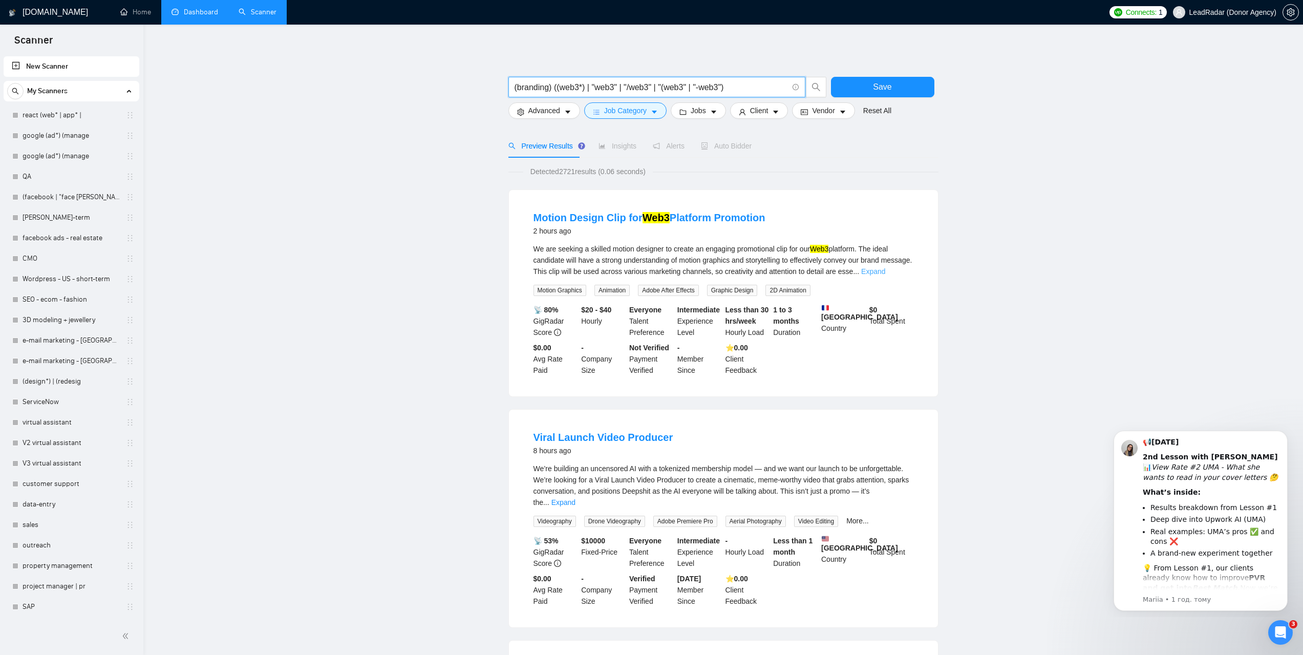
click at [885, 272] on link "Expand" at bounding box center [873, 271] width 24 height 8
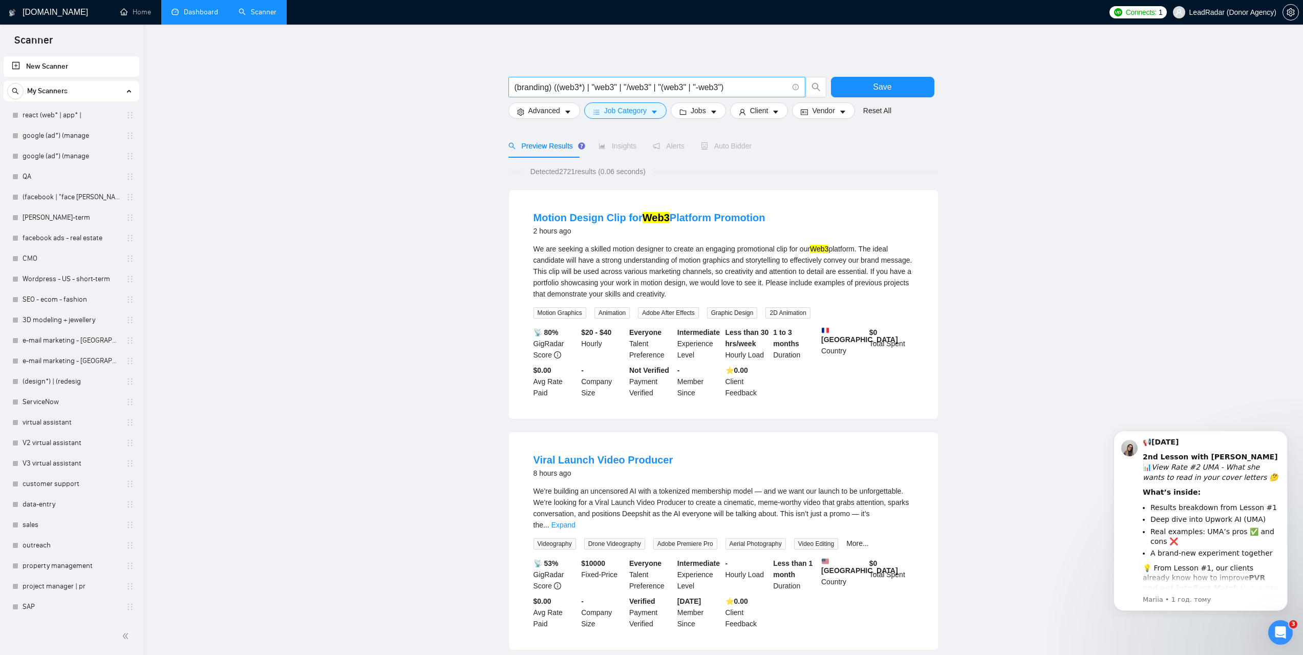
click at [557, 89] on input "(branding) ((web3*) | "web3" | "/web3" | "(web3" | "-web3")" at bounding box center [650, 87] width 273 height 13
click at [575, 521] on link "Expand" at bounding box center [563, 525] width 24 height 8
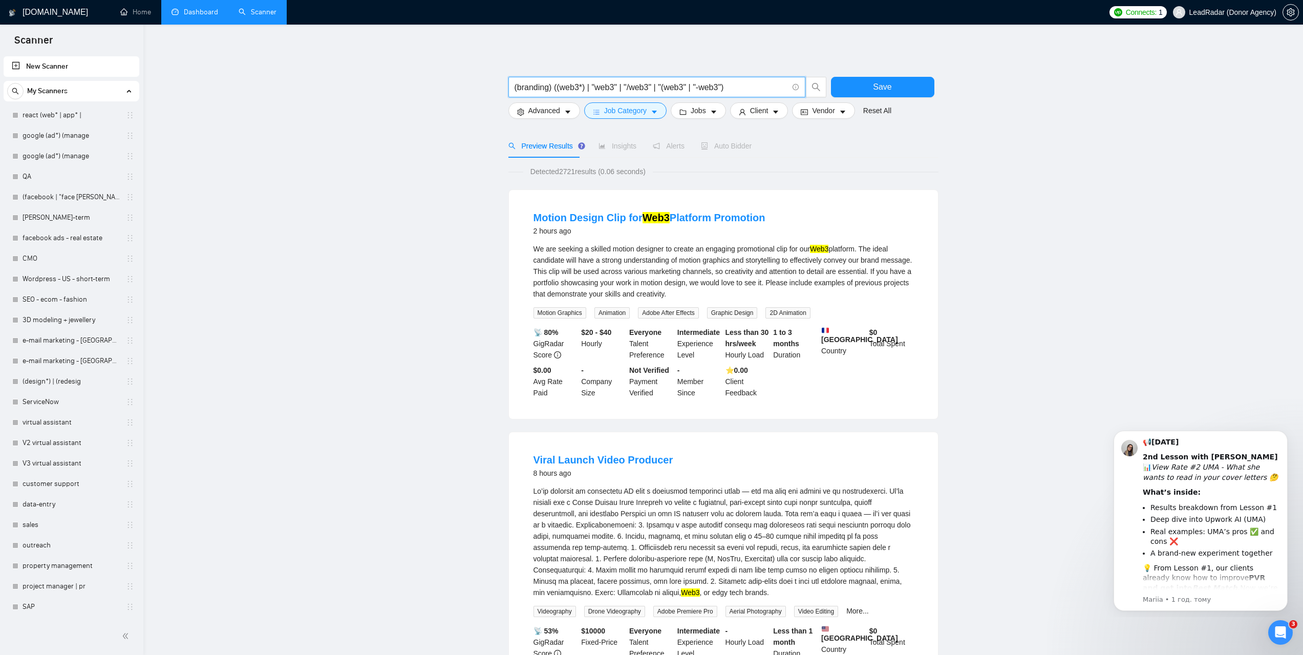
drag, startPoint x: 590, startPoint y: 87, endPoint x: 557, endPoint y: 84, distance: 32.9
click at [557, 84] on input "(branding) ((web3*) | "web3" | "/web3" | "(web3" | "-web3")" at bounding box center [650, 87] width 273 height 13
click at [703, 86] on input "(branding) ("web3" | "/web3" | "(web3" | "-web3")" at bounding box center [650, 87] width 273 height 13
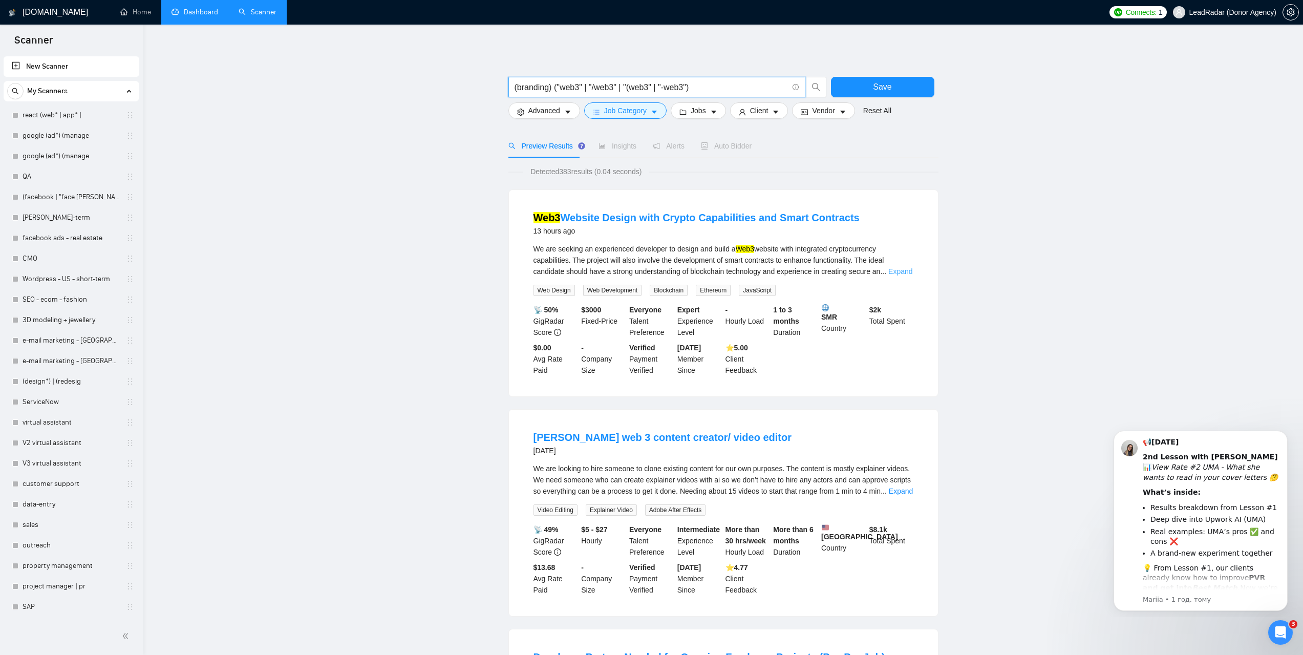
type input "(branding) ("web3" | "/web3" | "(web3" | "-web3")"
click at [893, 273] on link "Expand" at bounding box center [900, 271] width 24 height 8
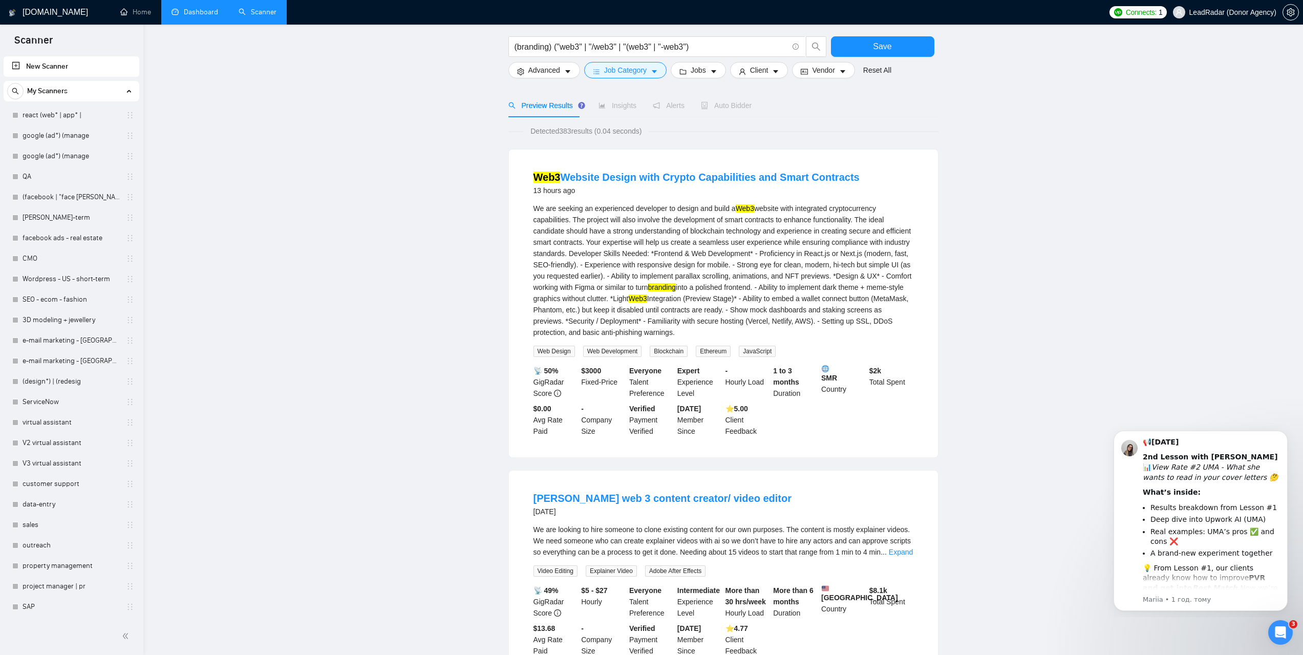
scroll to position [154, 0]
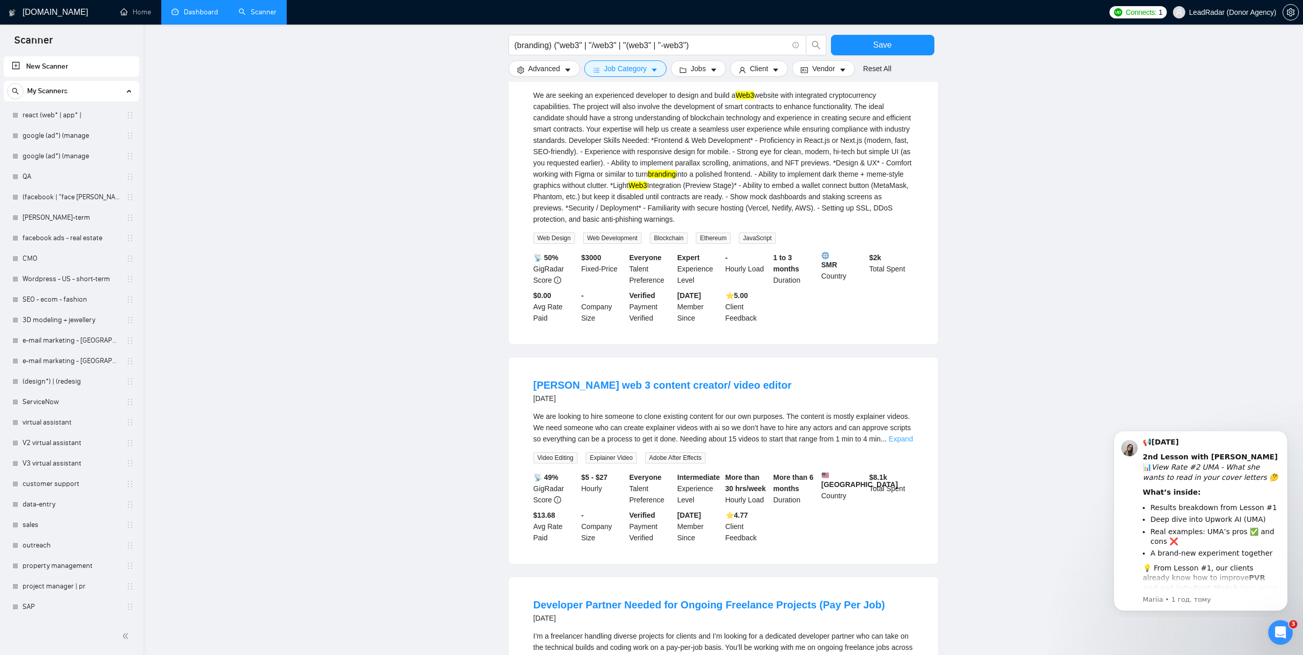
click at [893, 436] on link "Expand" at bounding box center [901, 439] width 24 height 8
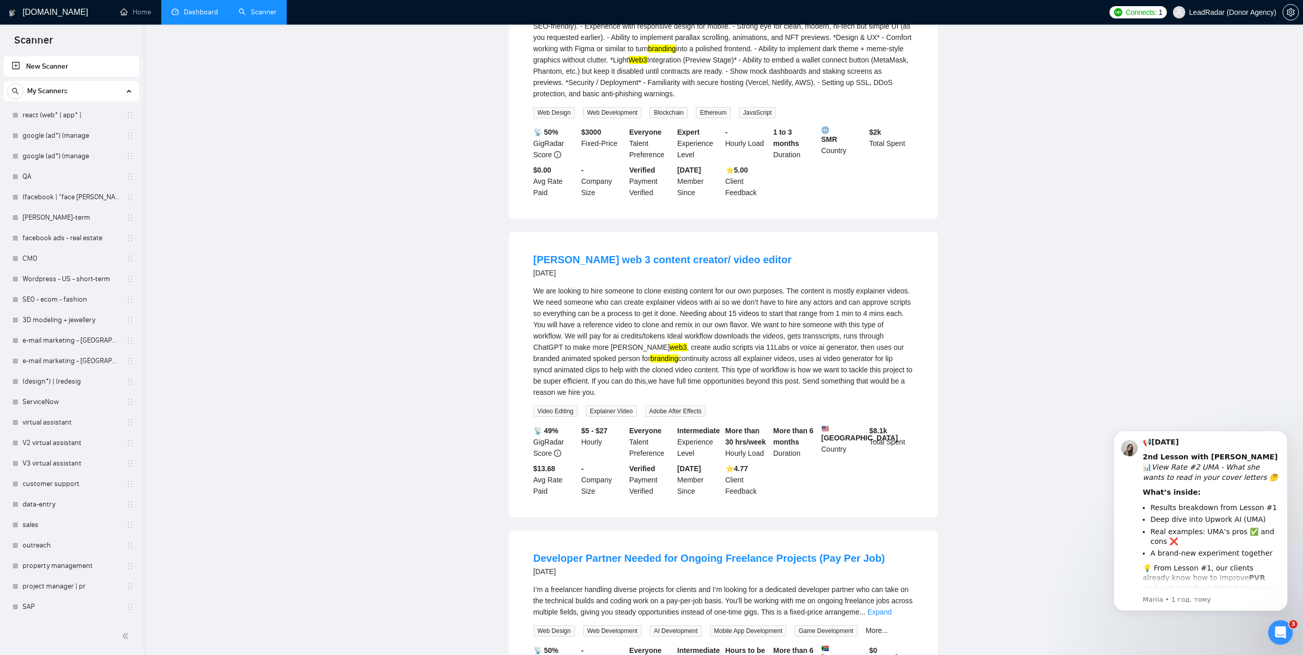
scroll to position [0, 0]
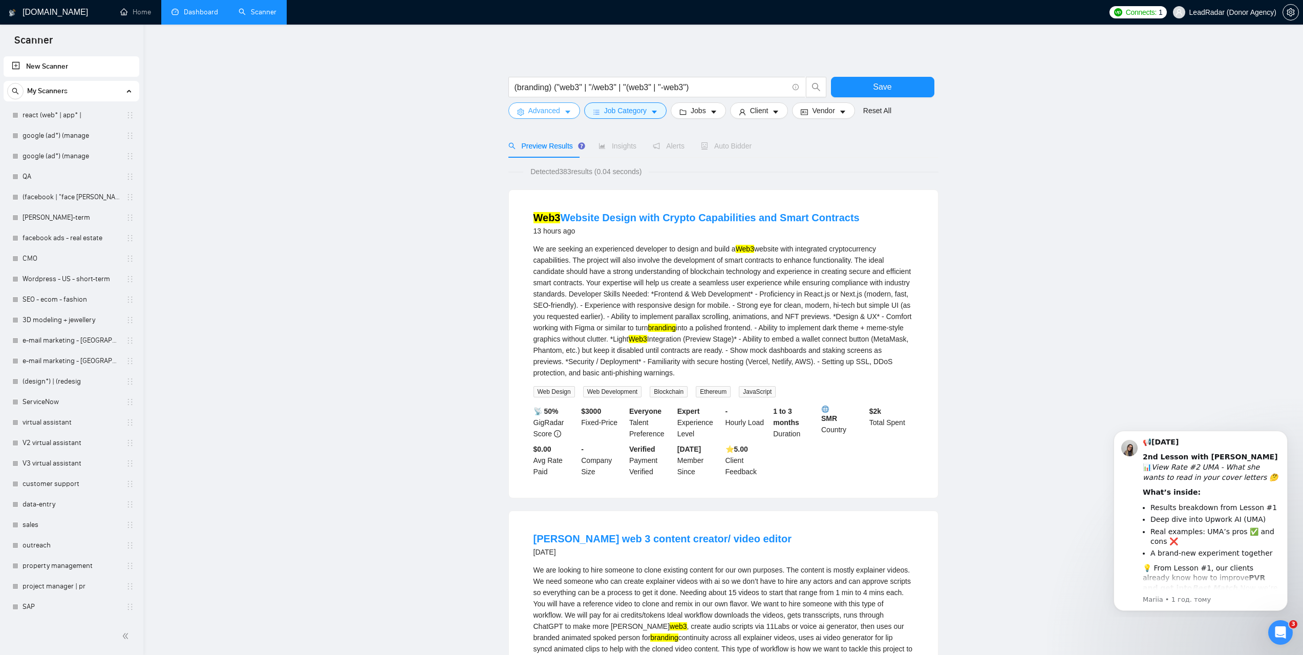
click at [564, 111] on icon "caret-down" at bounding box center [567, 112] width 7 height 7
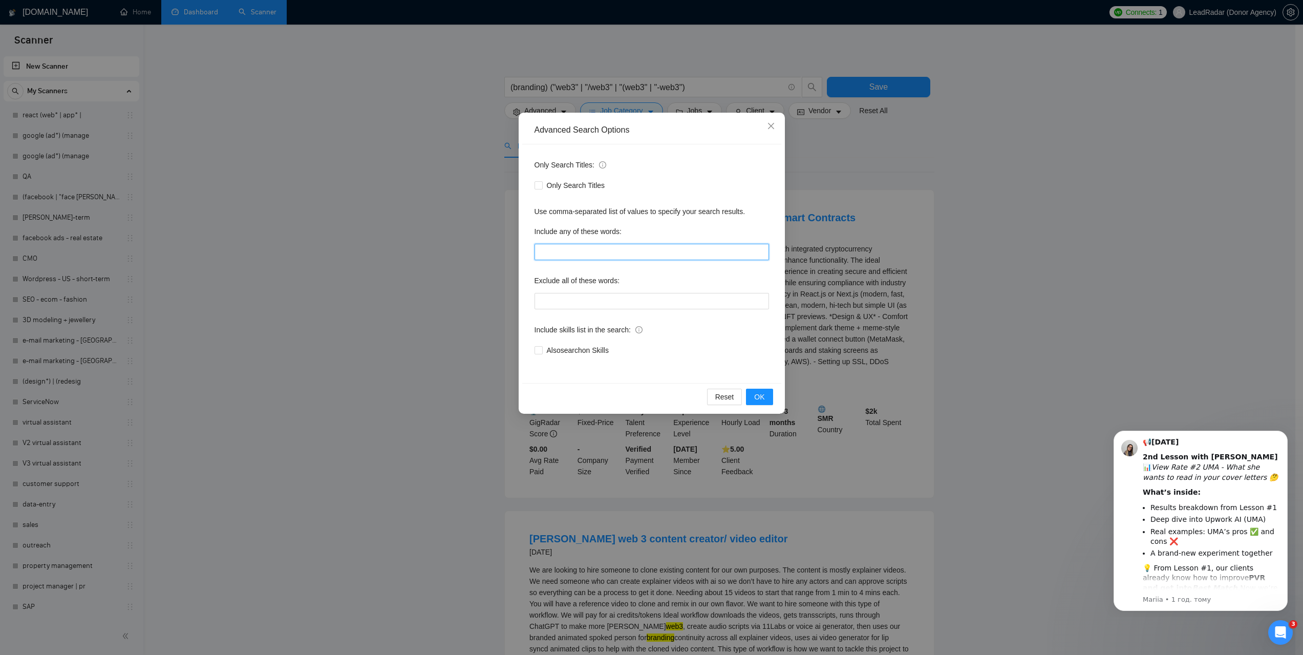
click at [596, 247] on input "text" at bounding box center [651, 252] width 234 height 16
type input "и"
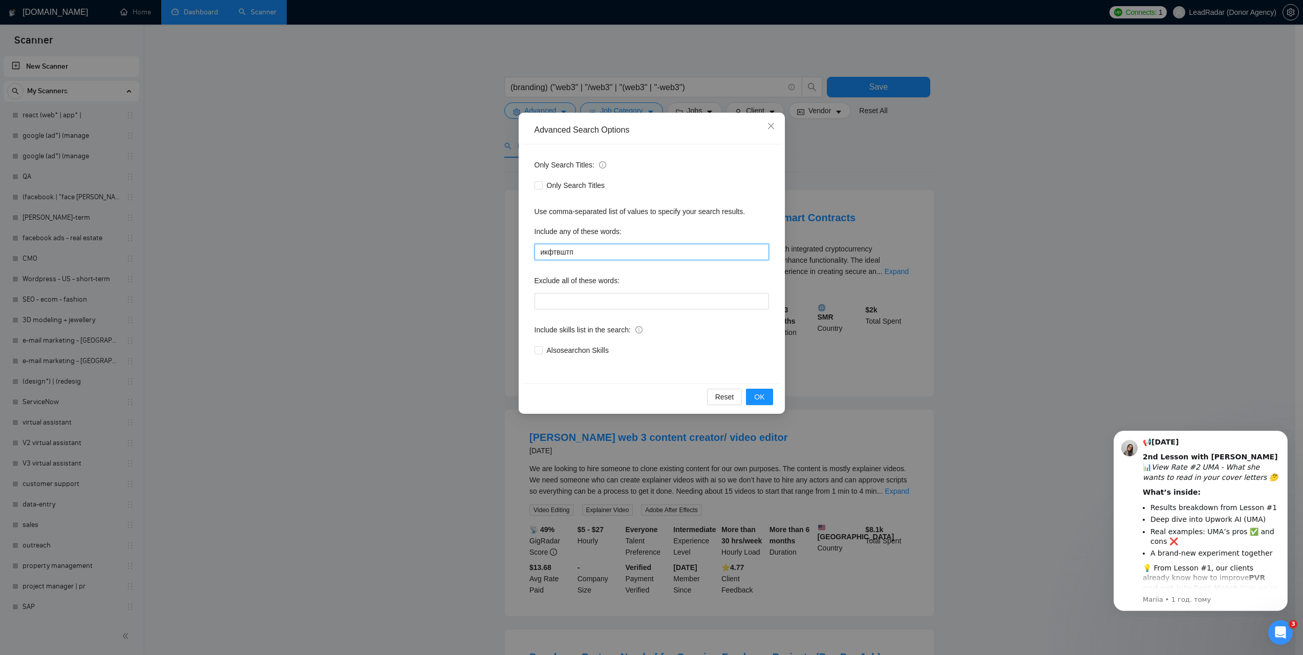
drag, startPoint x: 591, startPoint y: 253, endPoint x: 533, endPoint y: 250, distance: 57.4
click at [533, 250] on div "Only Search Titles: Only Search Titles Use comma-separated list of values to sp…" at bounding box center [651, 263] width 259 height 239
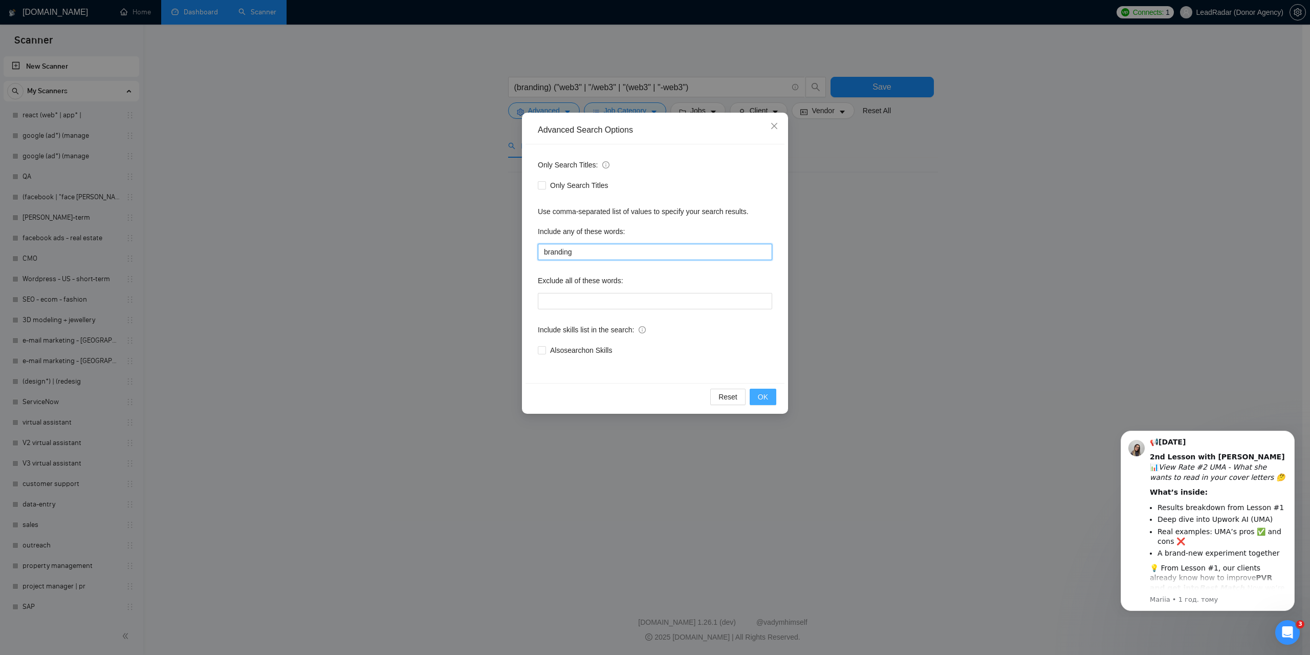
type input "branding"
click at [762, 394] on span "OK" at bounding box center [763, 396] width 10 height 11
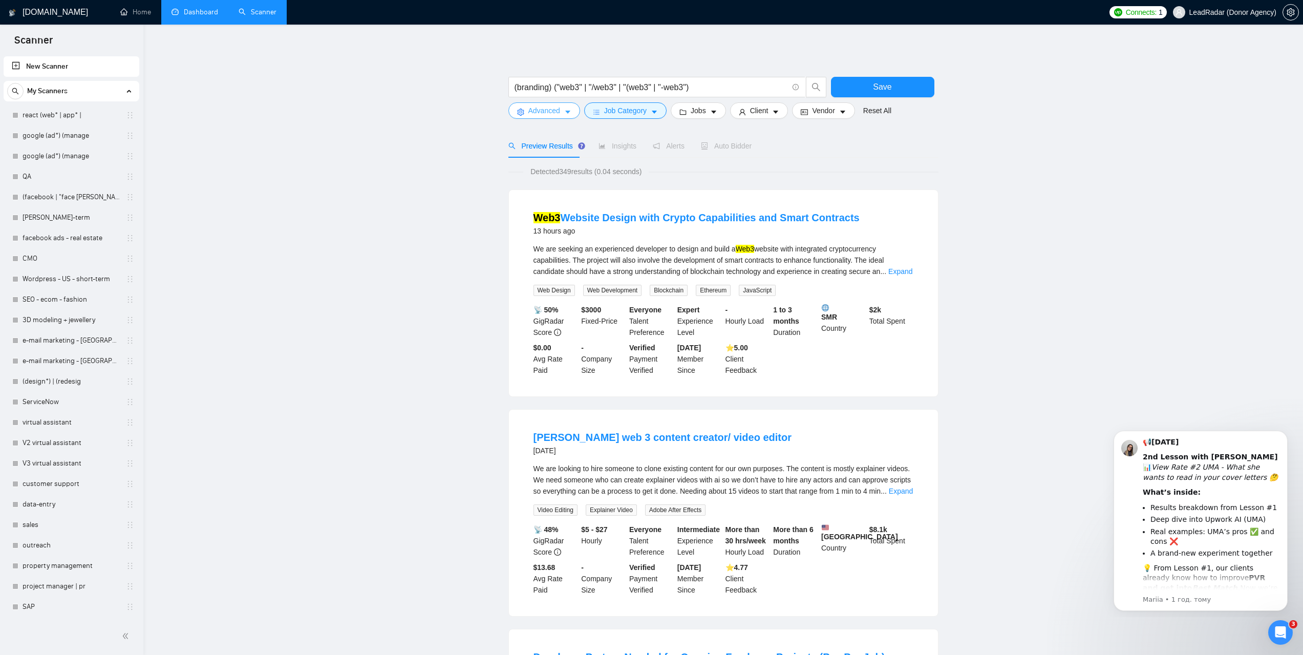
click at [565, 115] on icon "caret-down" at bounding box center [567, 112] width 7 height 7
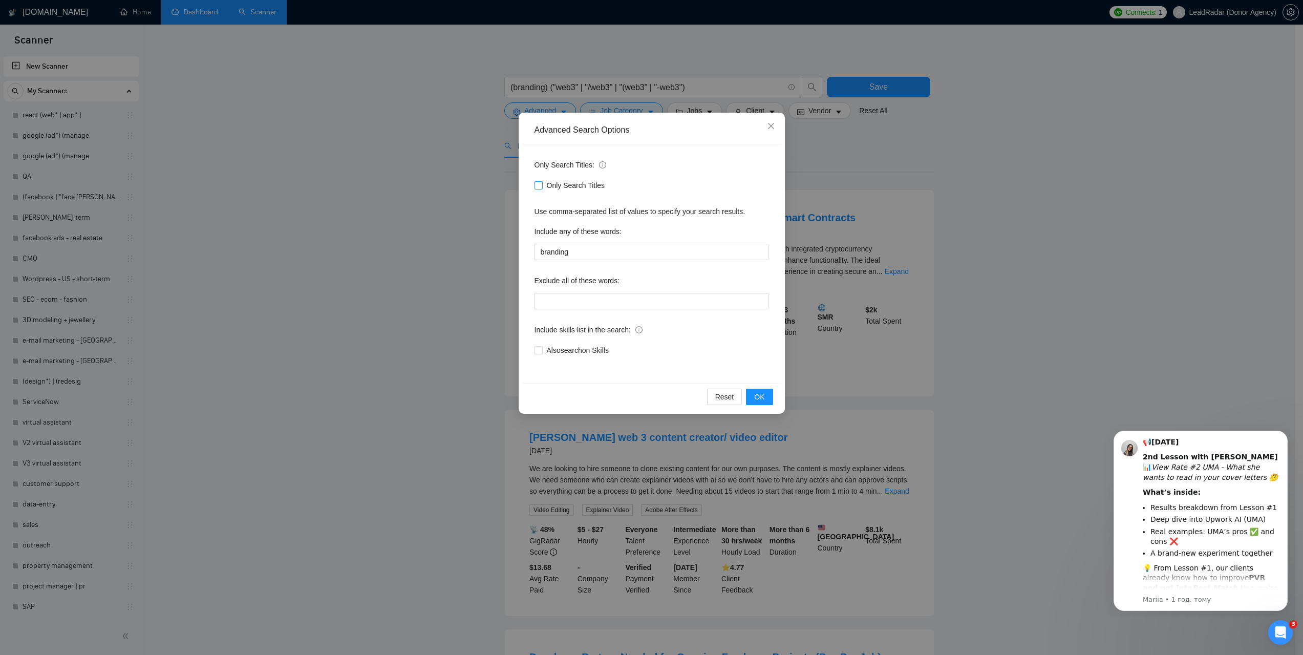
click at [537, 187] on input "Only Search Titles" at bounding box center [537, 184] width 7 height 7
checkbox input "true"
click at [763, 399] on span "OK" at bounding box center [759, 396] width 10 height 11
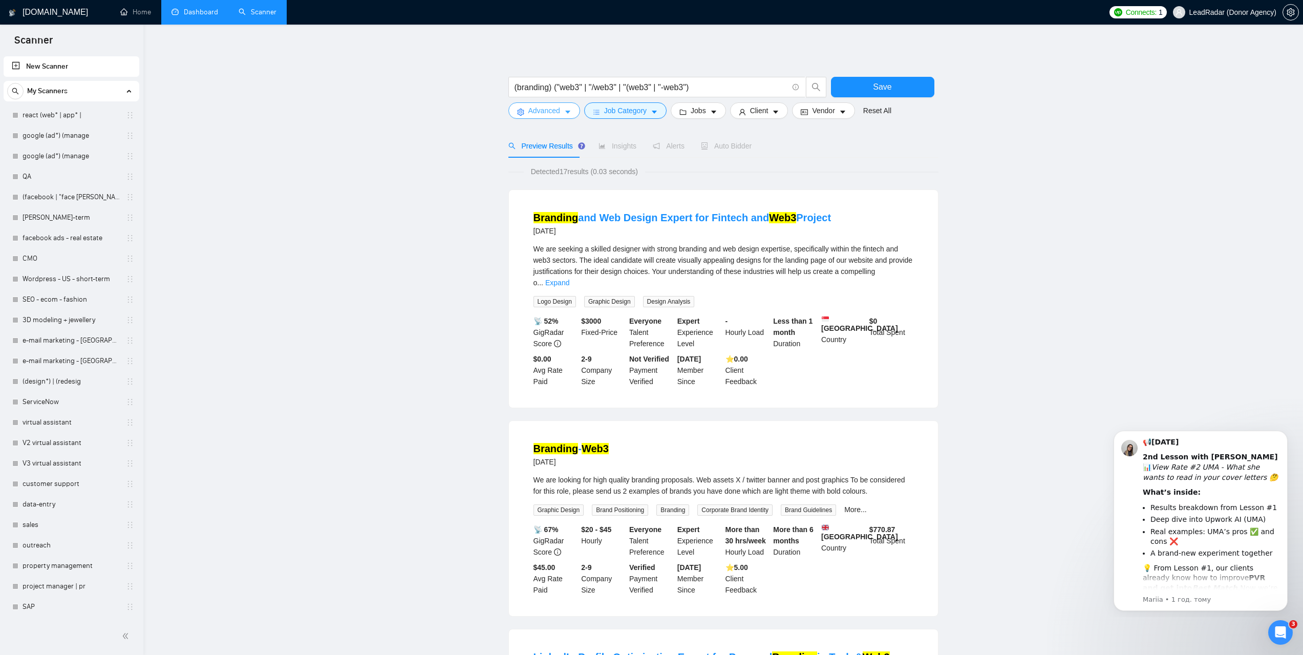
click at [567, 116] on icon "caret-down" at bounding box center [567, 112] width 7 height 7
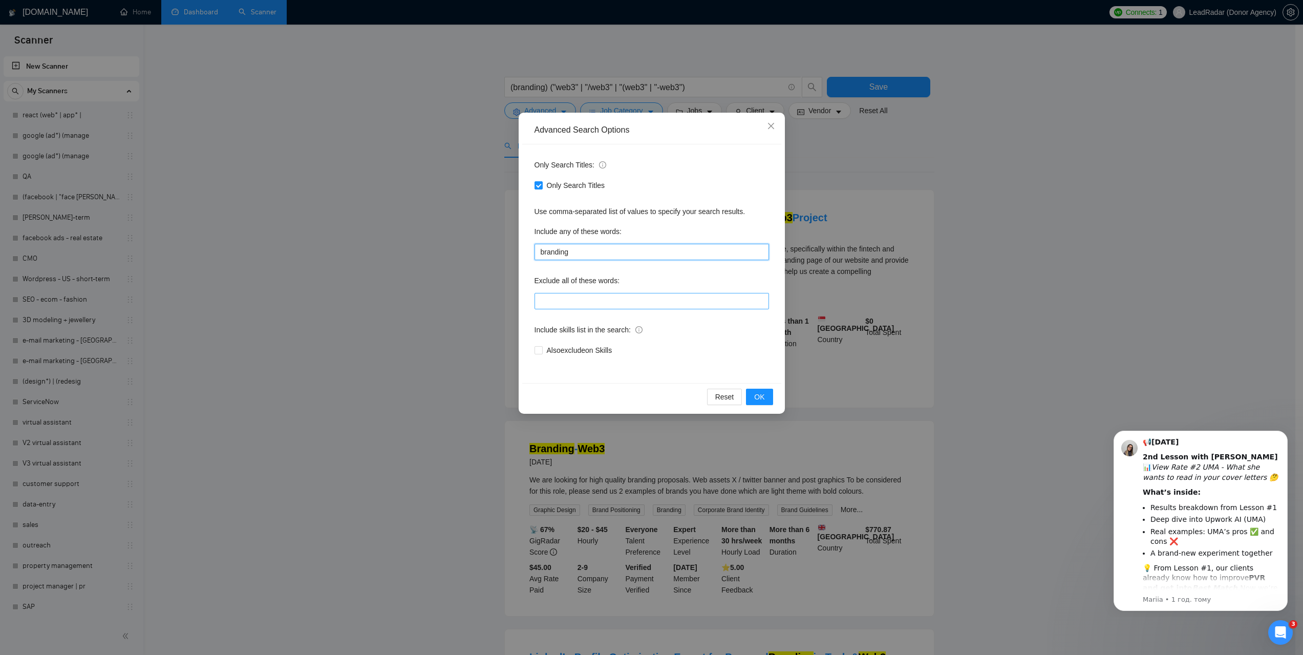
drag, startPoint x: 579, startPoint y: 254, endPoint x: 615, endPoint y: 294, distance: 53.6
click at [530, 257] on div "Only Search Titles: Only Search Titles Use comma-separated list of values to sp…" at bounding box center [651, 263] width 259 height 239
click at [764, 403] on button "OK" at bounding box center [759, 396] width 27 height 16
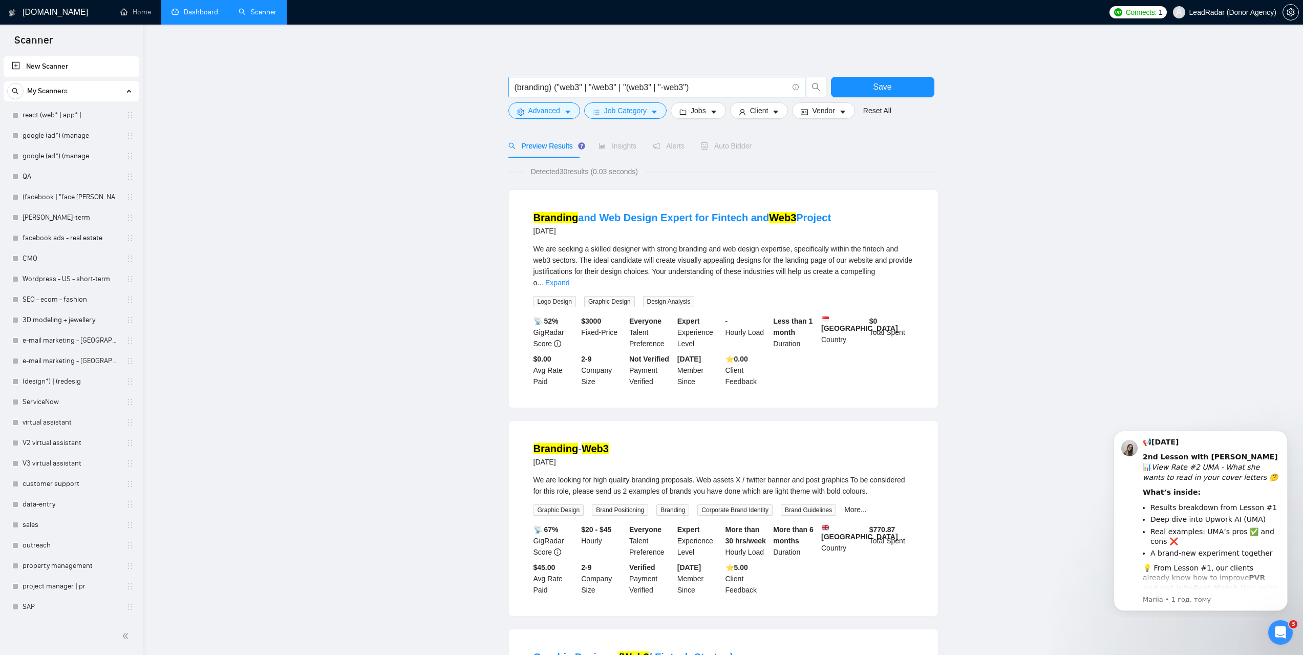
click at [688, 88] on input "(branding) ("web3" | "/web3" | "(web3" | "-web3")" at bounding box center [650, 87] width 273 height 13
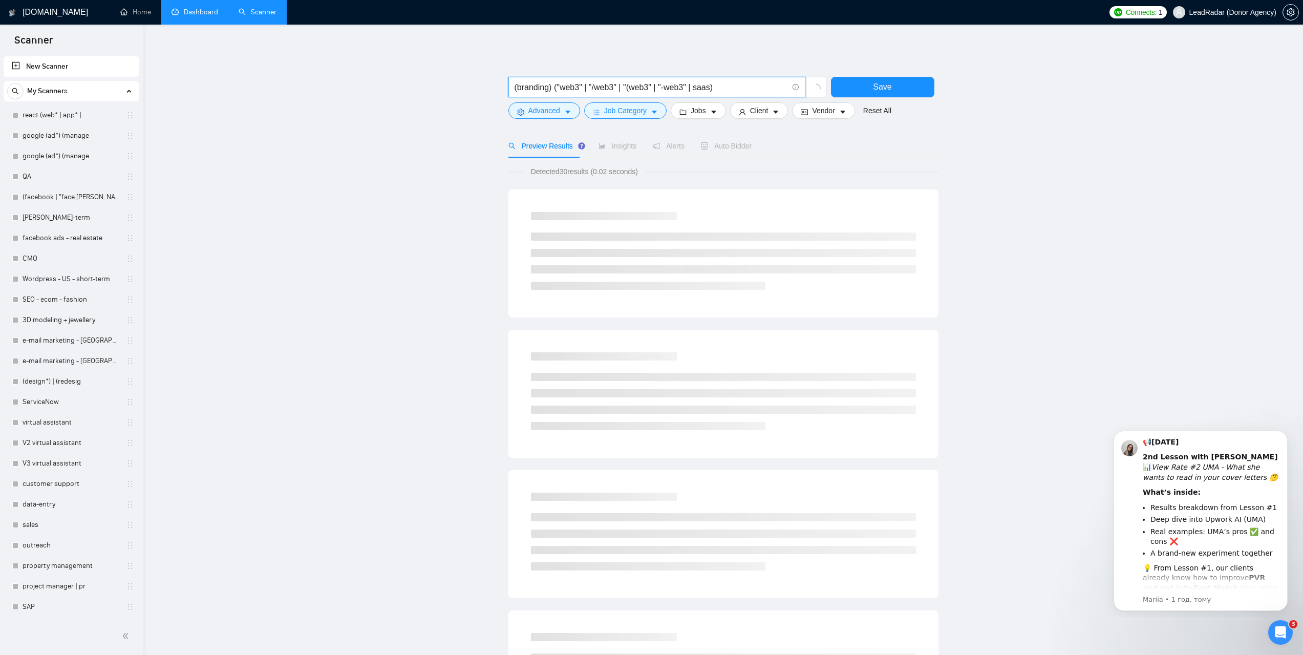
drag, startPoint x: 739, startPoint y: 93, endPoint x: 744, endPoint y: 96, distance: 6.4
click at [739, 92] on input "(branding) ("web3" | "/web3" | "(web3" | "-web3" | saas)" at bounding box center [650, 87] width 273 height 13
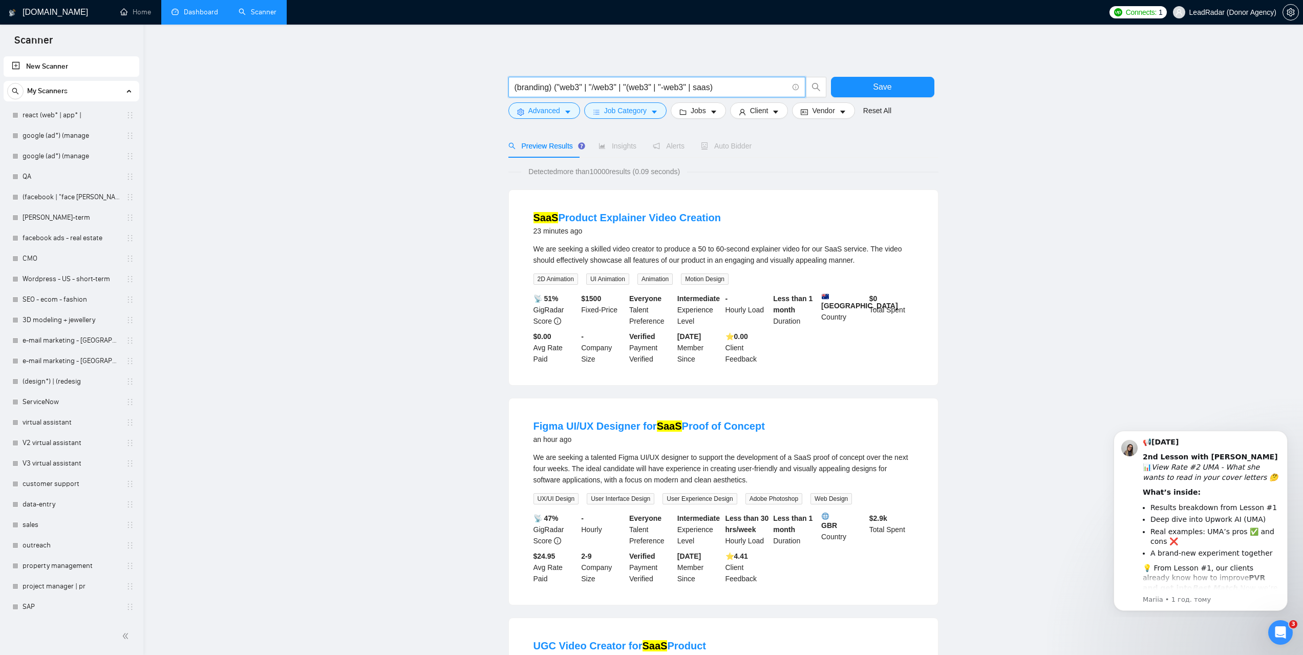
click at [710, 88] on input "(branding) ("web3" | "/web3" | "(web3" | "-web3" | saas)" at bounding box center [650, 87] width 273 height 13
click at [696, 86] on input "(branding) ("web3" | "/web3" | "(web3" | "-web3" | saas)" at bounding box center [650, 87] width 273 height 13
drag, startPoint x: 717, startPoint y: 86, endPoint x: 695, endPoint y: 88, distance: 22.1
click at [695, 88] on input "(branding) ("web3" | "/web3" | "(web3" | "-web3" | "saas")" at bounding box center [650, 87] width 273 height 13
click at [557, 87] on input "(branding) ("web3" | "/web3" | "(web3" | "-web3" | )" at bounding box center [650, 87] width 273 height 13
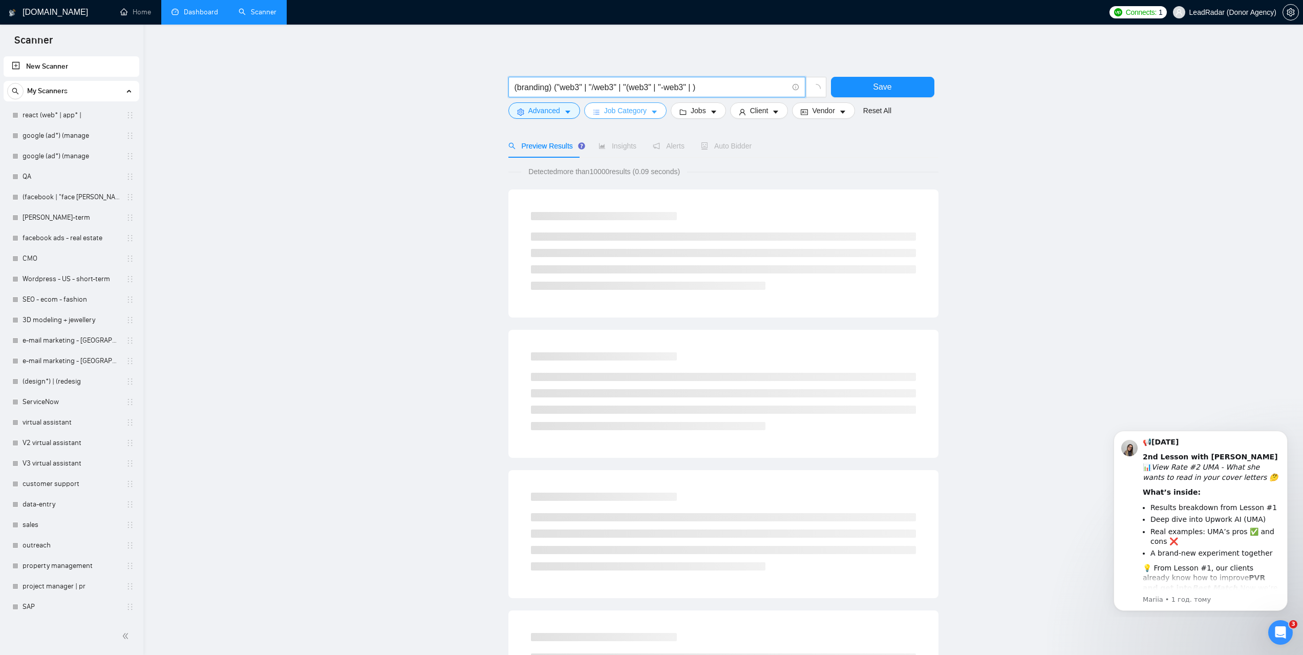
paste input "saas"""
click at [722, 89] on input "(branding) ("saas" | "web3" | "/web3" | "(web3" | "-web3" | )" at bounding box center [650, 87] width 273 height 13
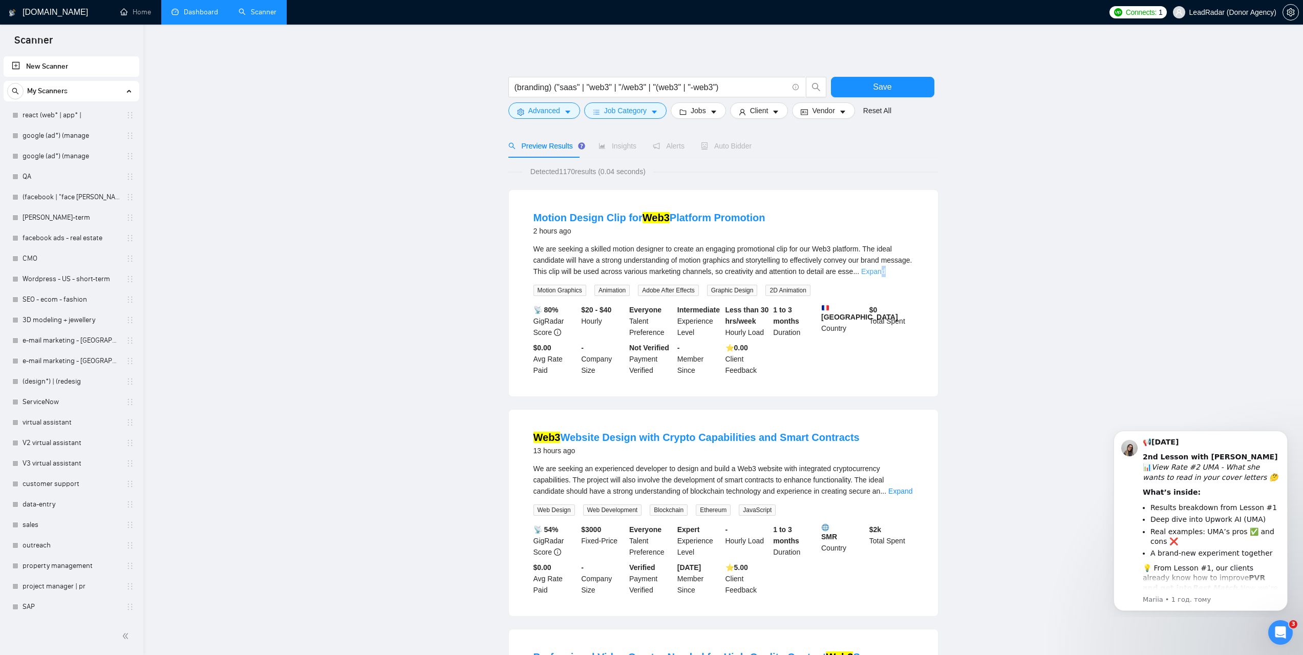
click at [885, 272] on link "Expand" at bounding box center [873, 271] width 24 height 8
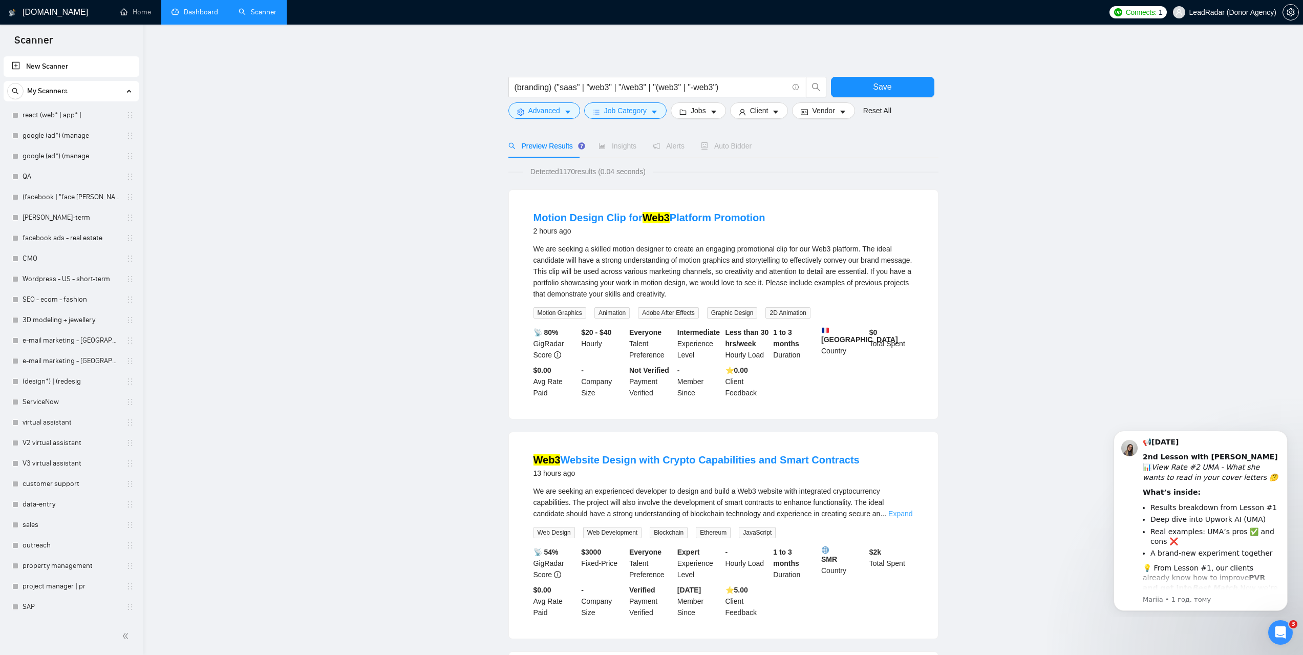
click at [897, 512] on link "Expand" at bounding box center [900, 513] width 24 height 8
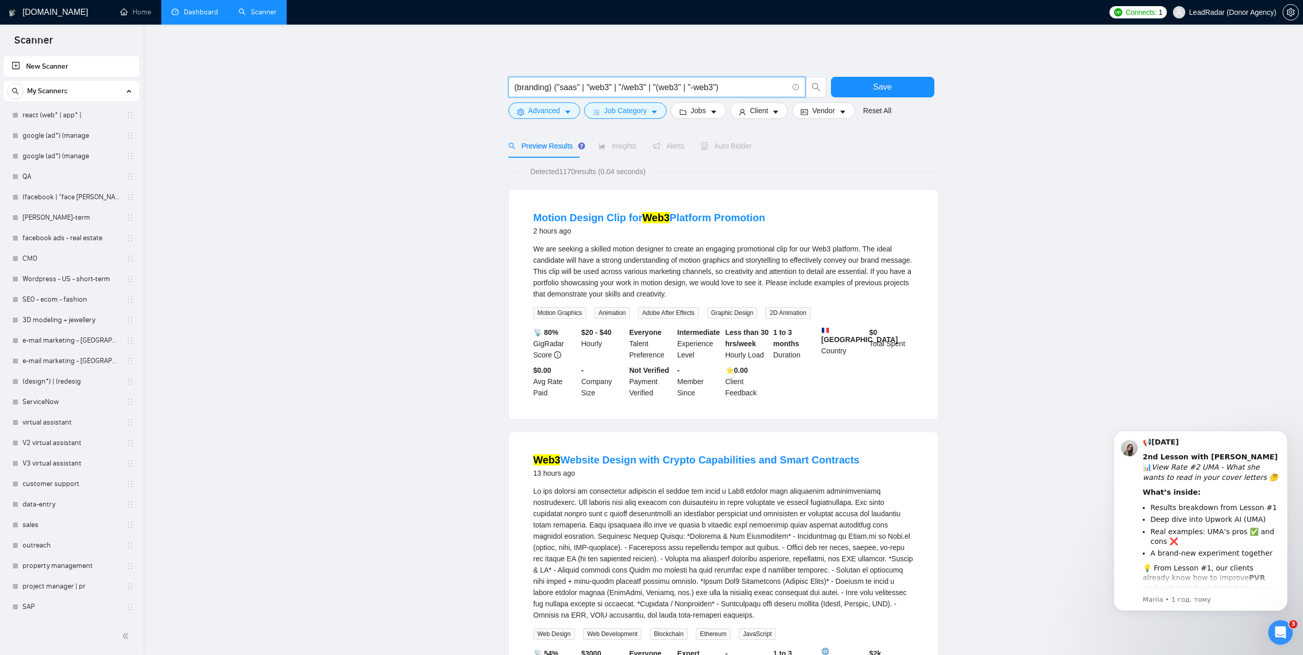
drag, startPoint x: 585, startPoint y: 88, endPoint x: 557, endPoint y: 88, distance: 28.2
click at [557, 88] on input "(branding) ("saas" | "web3" | "/web3" | "(web3" | "-web3")" at bounding box center [650, 87] width 273 height 13
click at [704, 90] on input "(branding) ("web3" | "/web3" | "(web3" | "-web3")" at bounding box center [650, 87] width 273 height 13
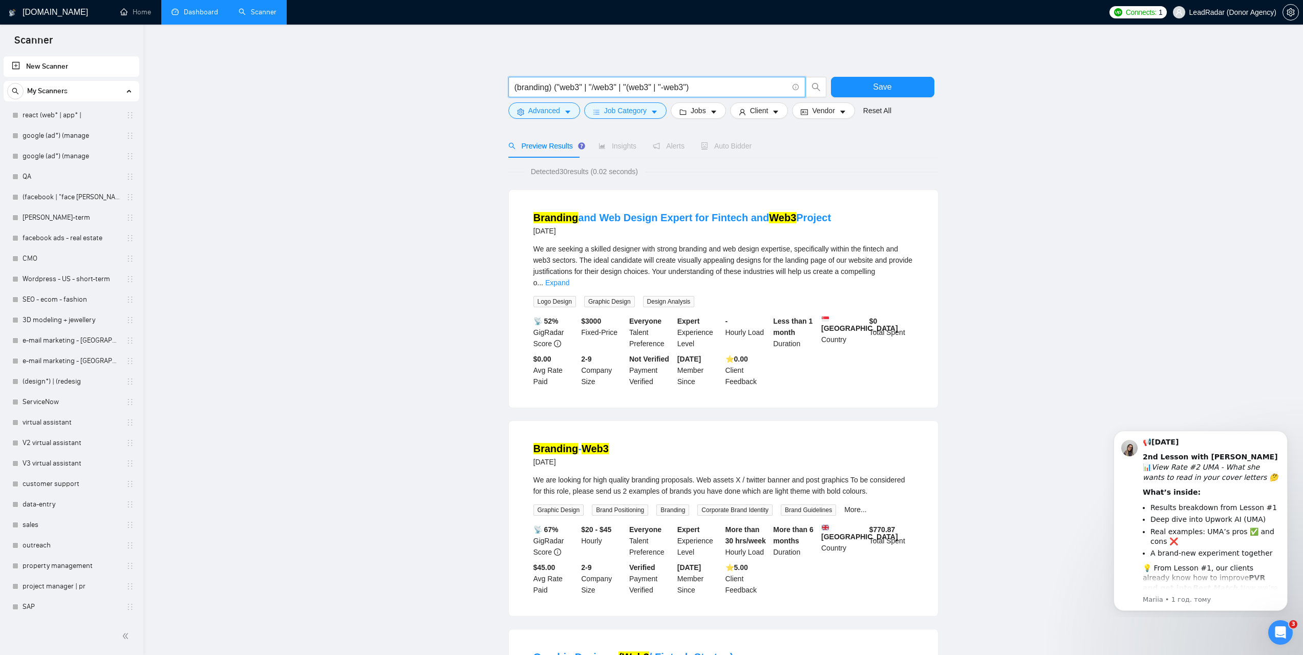
click at [711, 86] on input "(branding) ("web3" | "/web3" | "(web3" | "-web3")" at bounding box center [650, 87] width 273 height 13
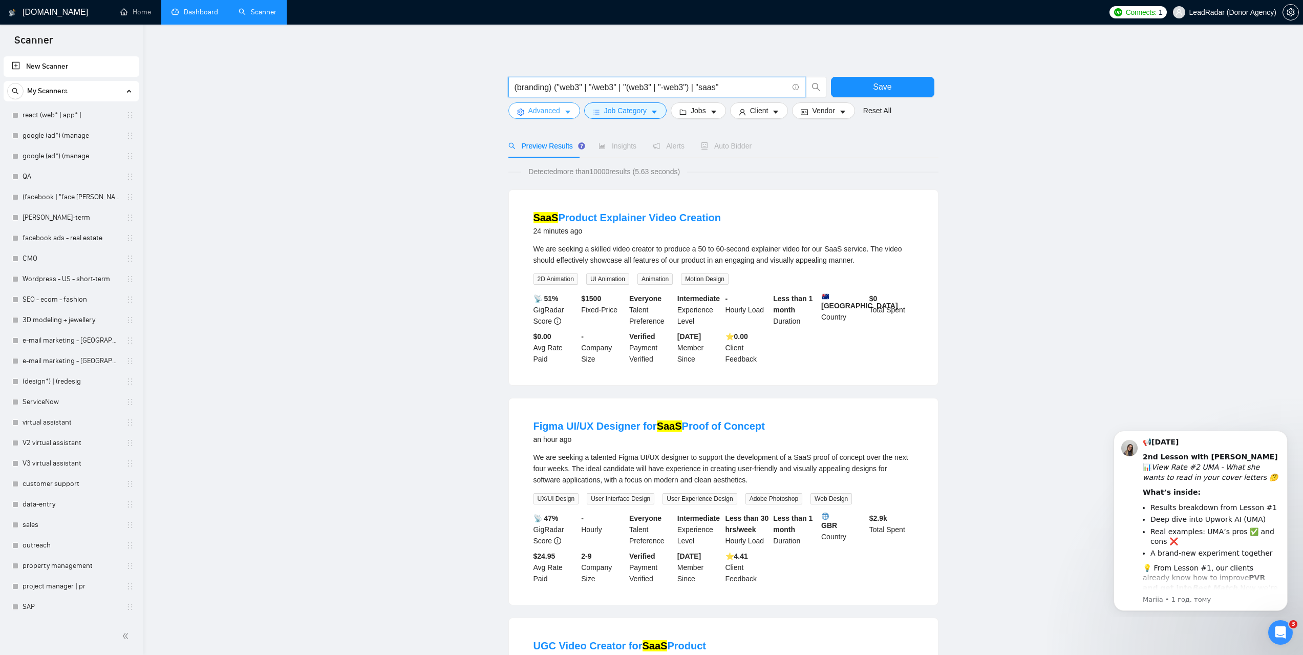
click at [560, 112] on button "Advanced" at bounding box center [544, 110] width 72 height 16
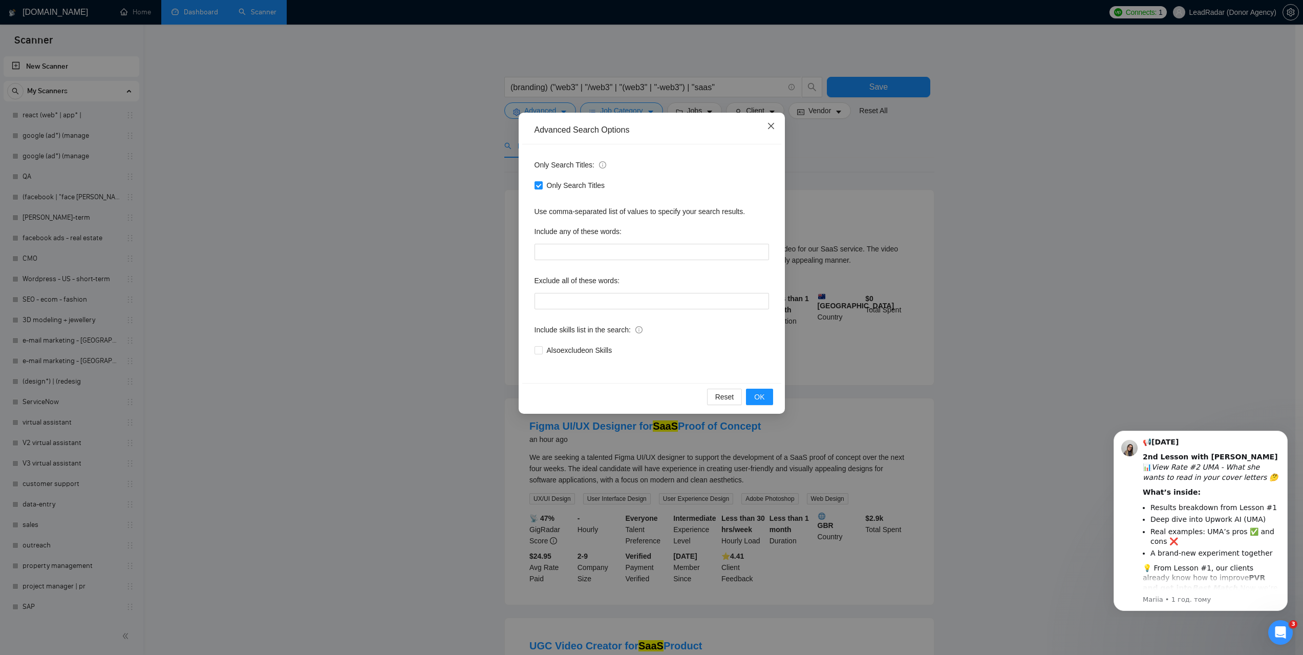
click at [769, 125] on icon "close" at bounding box center [771, 126] width 8 height 8
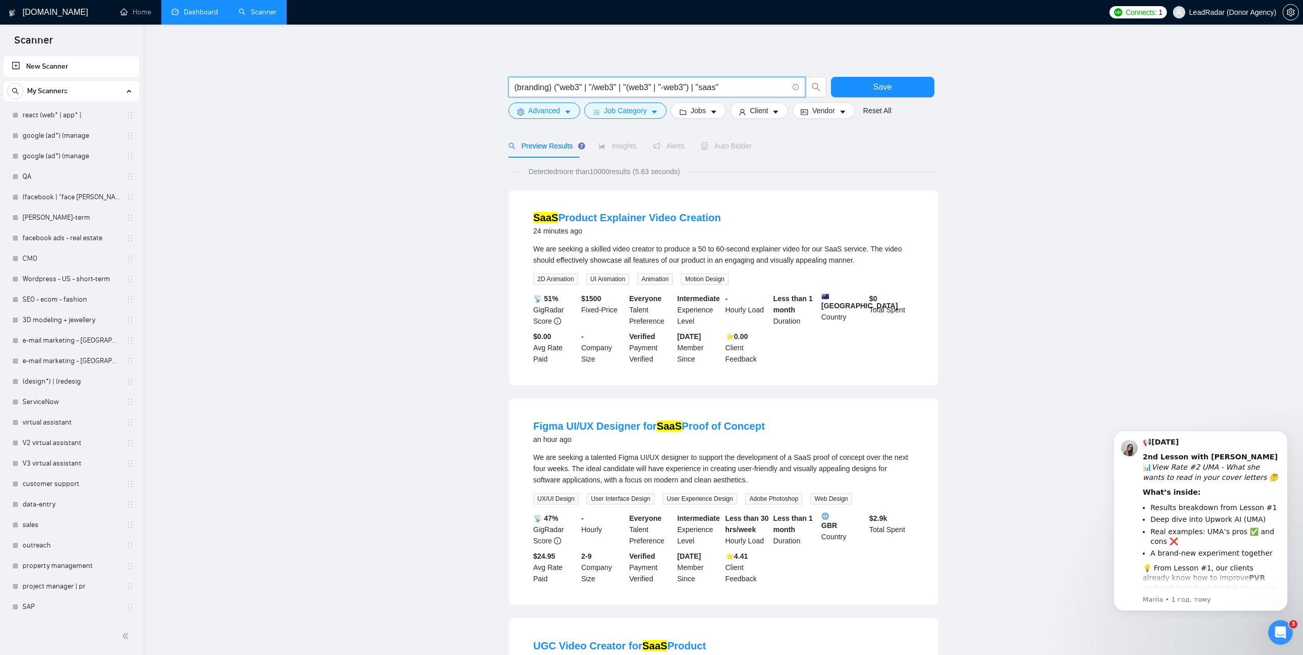
click at [729, 85] on input "(branding) ("web3" | "/web3" | "(web3" | "-web3") | "saas"" at bounding box center [650, 87] width 273 height 13
type input "(branding) ("web3" | "/web3" | "(web3" | "-web3") | "saas")"
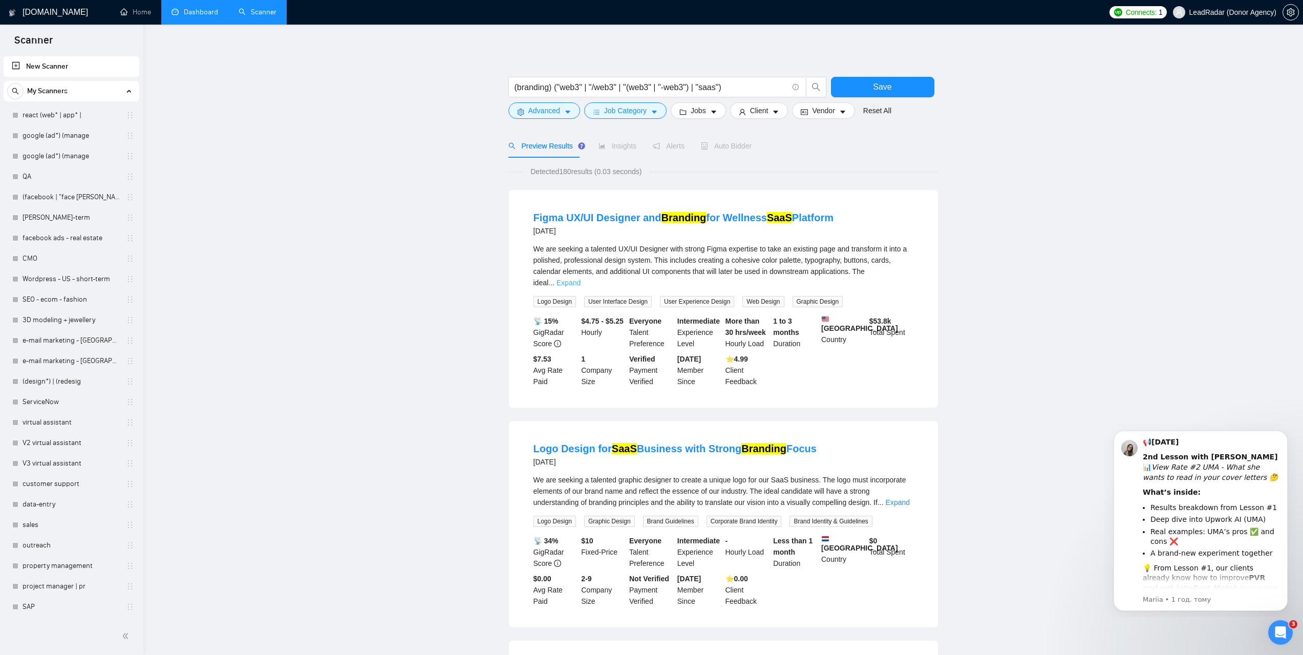
click at [580, 278] on link "Expand" at bounding box center [568, 282] width 24 height 8
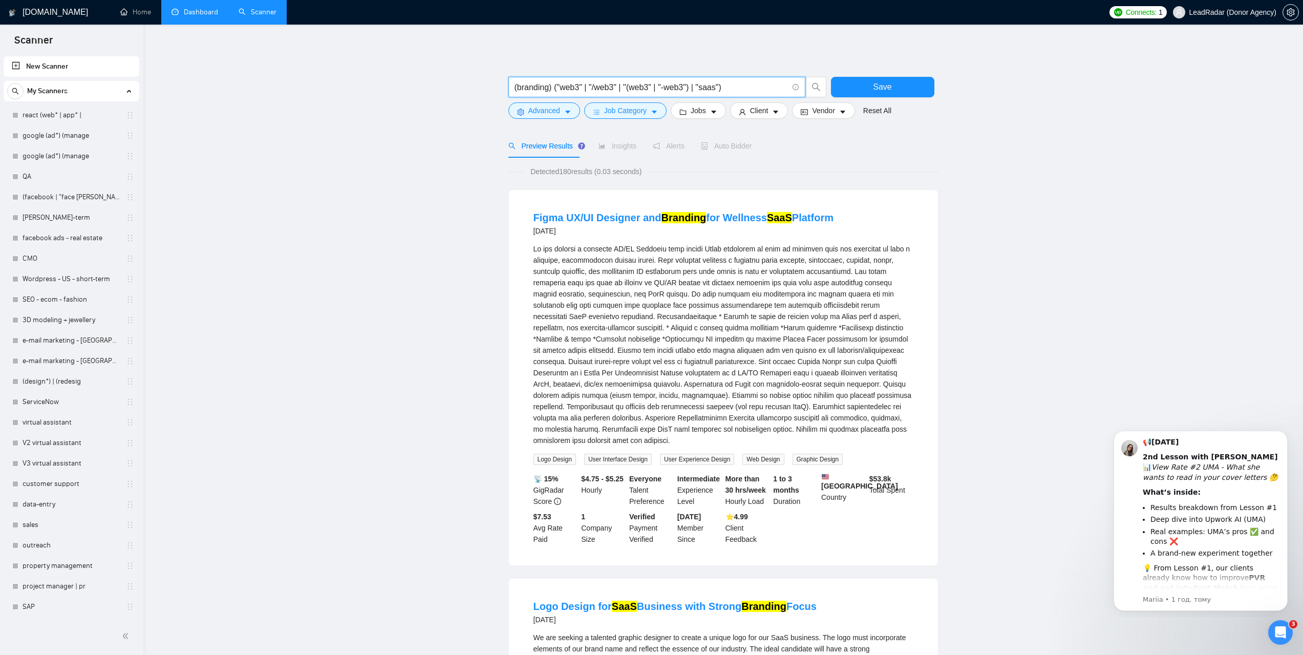
drag, startPoint x: 736, startPoint y: 88, endPoint x: 513, endPoint y: 88, distance: 222.6
click at [513, 88] on span "(branding) ("web3" | "/web3" | "(web3" | "-web3") | "saas")" at bounding box center [656, 87] width 297 height 20
click at [738, 83] on input "(branding) ("web3" | "/web3" | "(web3" | "-web3") | "saas")" at bounding box center [650, 87] width 273 height 13
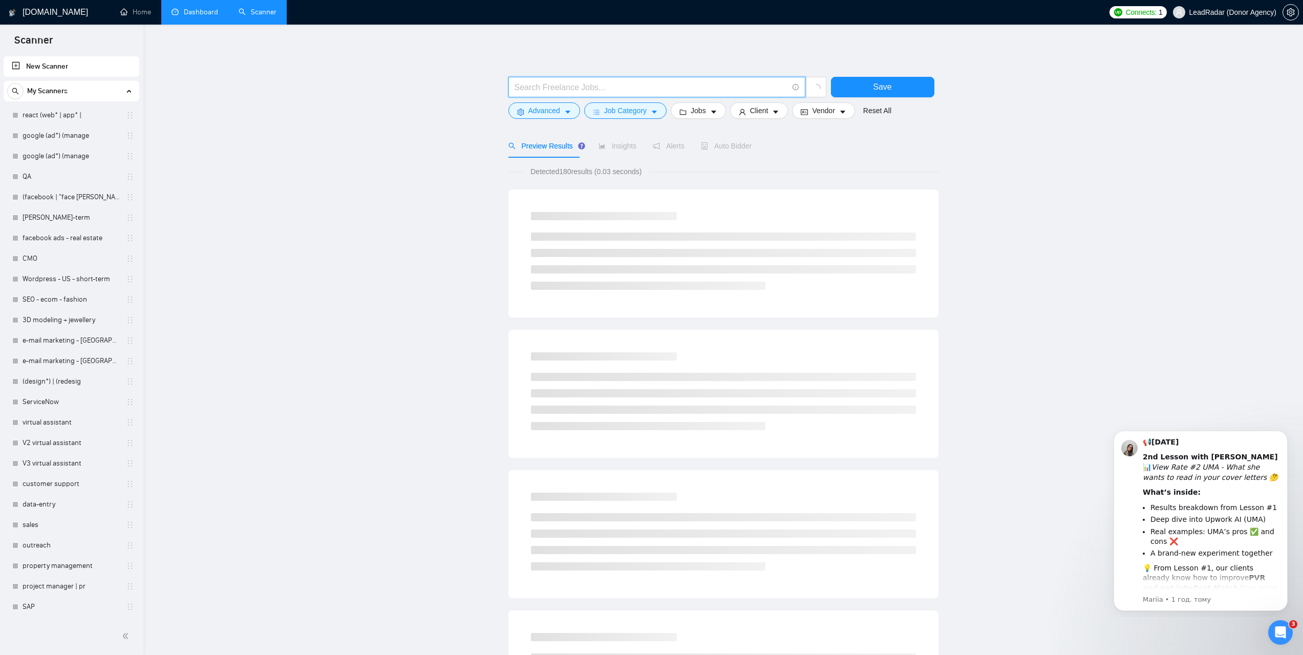
click at [585, 88] on input "text" at bounding box center [650, 87] width 273 height 13
paste input "(branding) ("web3" | "/web3" | "(web3" | "-web3") | "saas")"
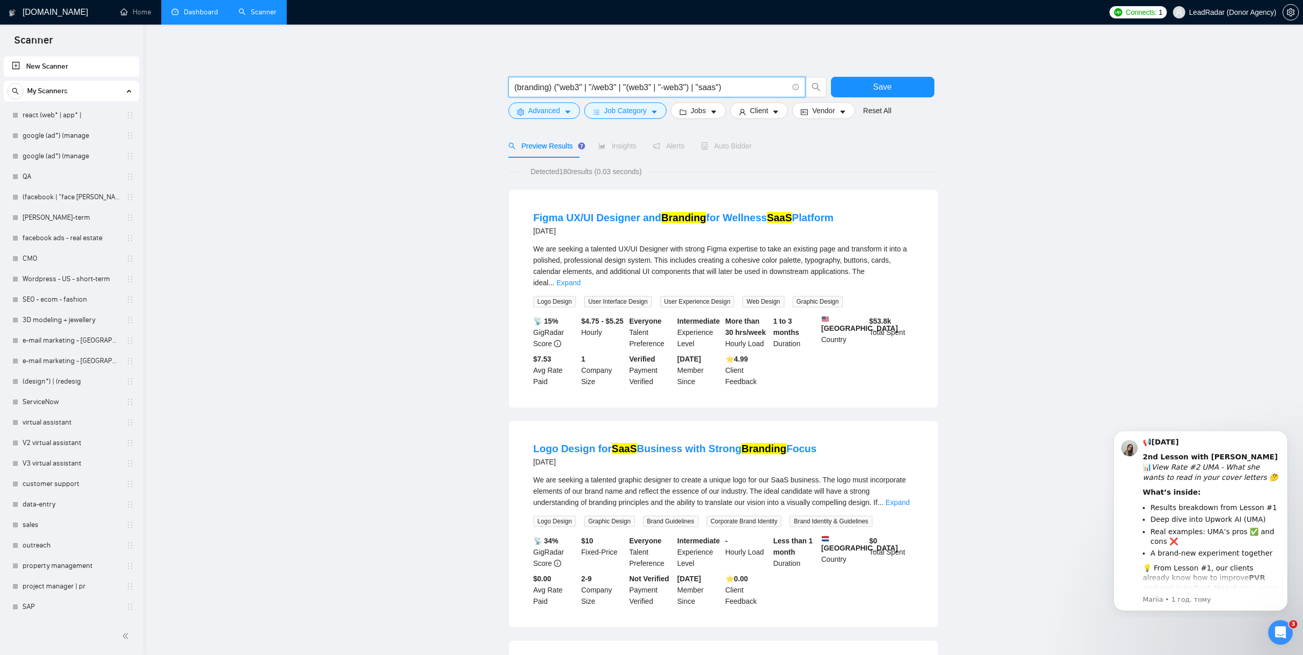
type input "(branding) ("web3" | "/web3" | "(web3" | "-web3") | "saas")"
click at [555, 111] on span "Advanced" at bounding box center [544, 110] width 32 height 11
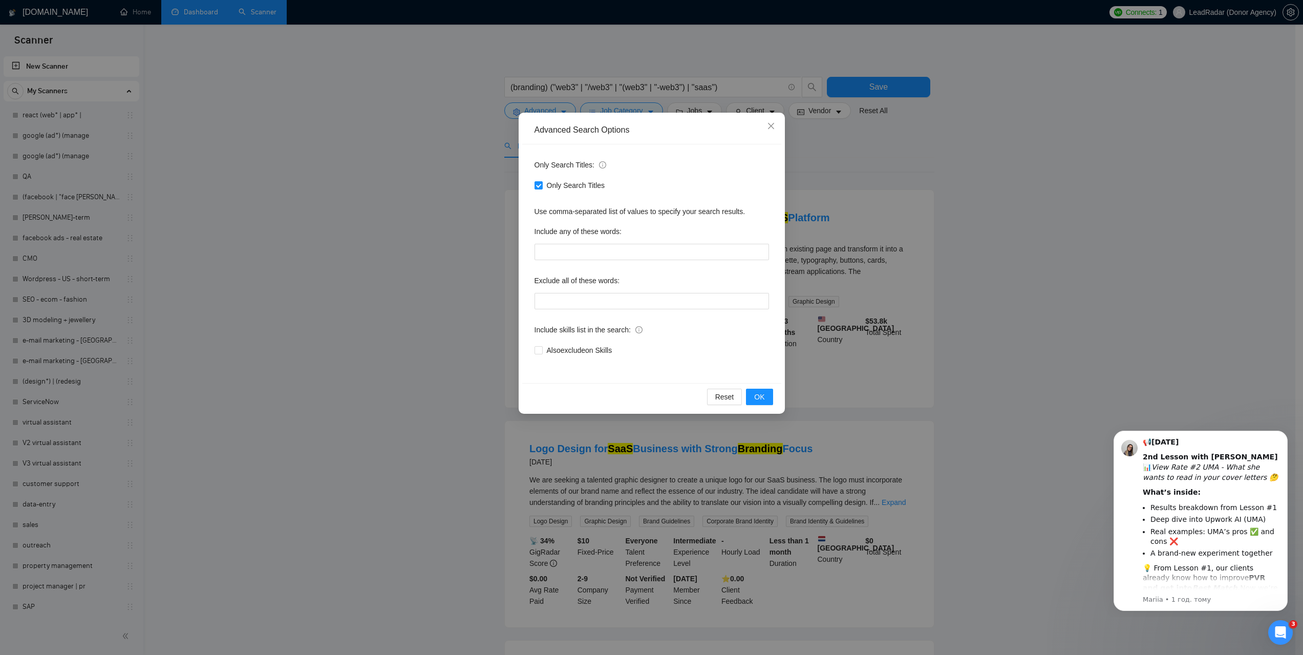
click at [542, 189] on label "Only Search Titles" at bounding box center [571, 185] width 75 height 11
click at [542, 188] on input "Only Search Titles" at bounding box center [537, 184] width 7 height 7
checkbox input "false"
click at [771, 398] on button "OK" at bounding box center [759, 396] width 27 height 16
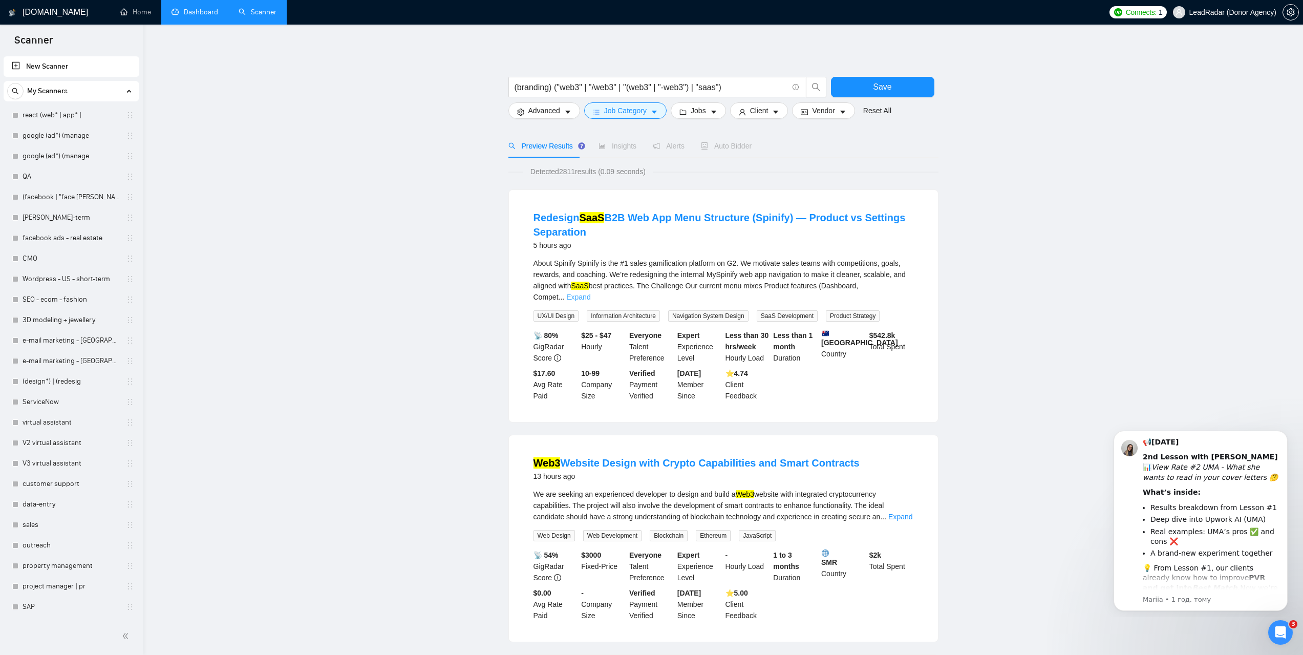
click at [590, 293] on link "Expand" at bounding box center [578, 297] width 24 height 8
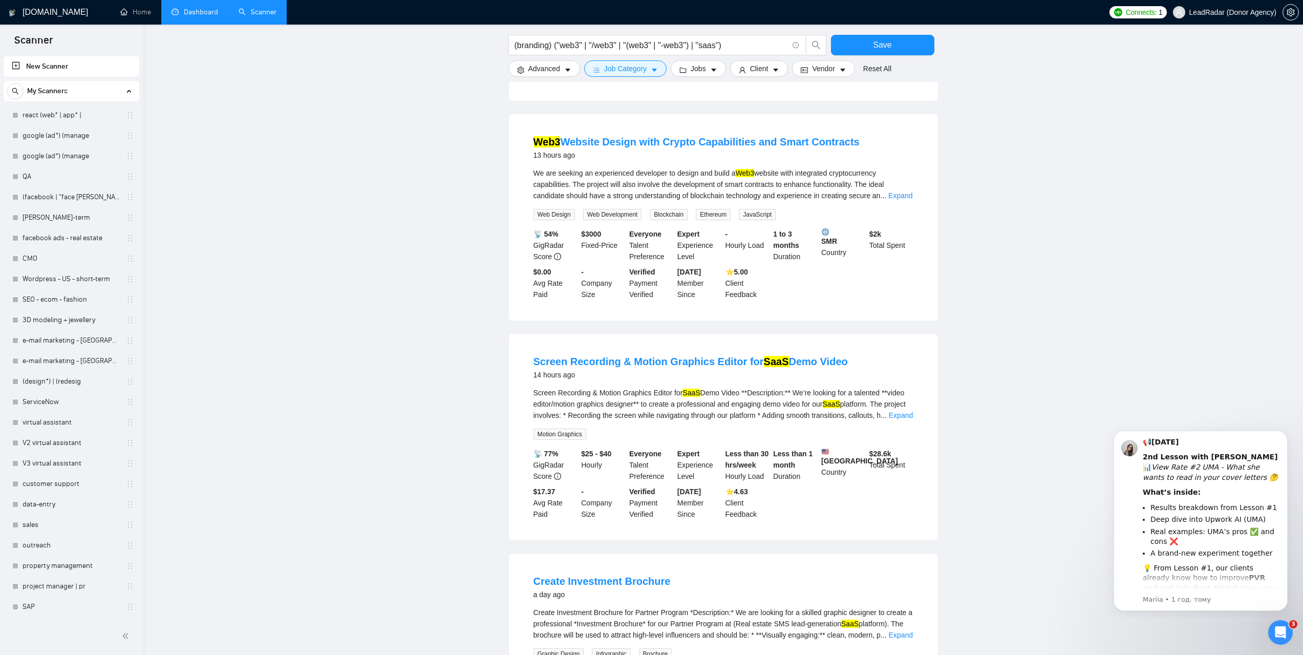
scroll to position [717, 0]
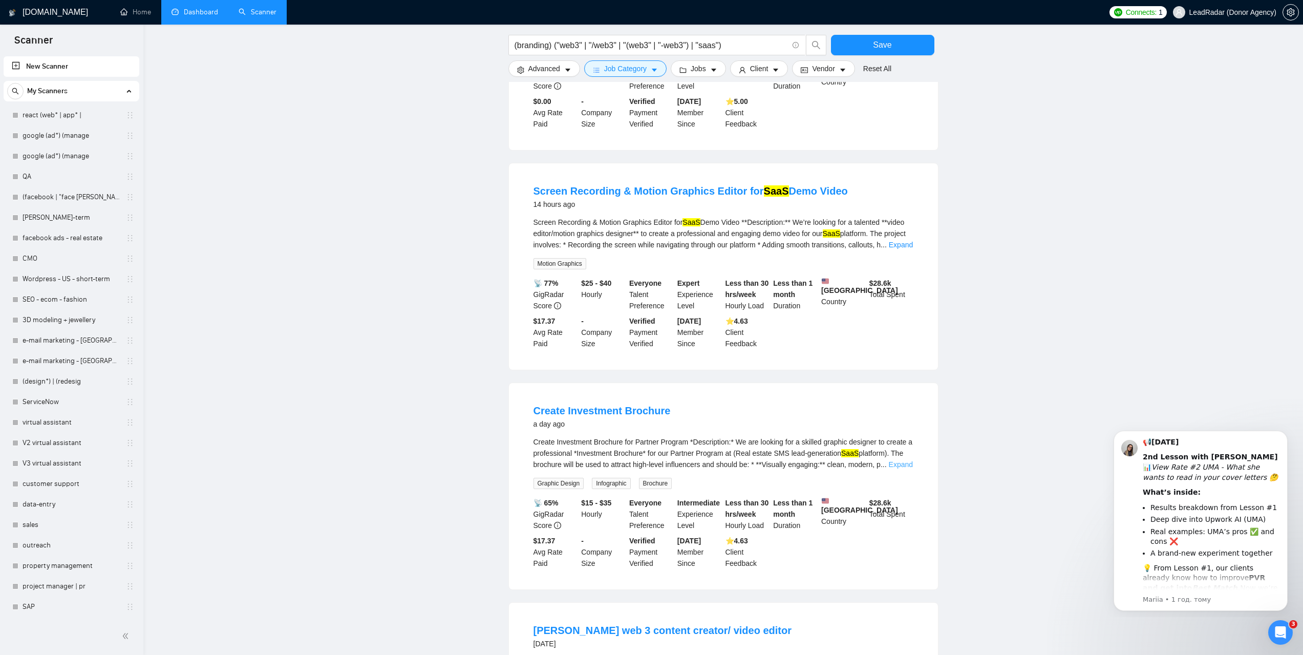
click at [901, 461] on link "Expand" at bounding box center [901, 464] width 24 height 8
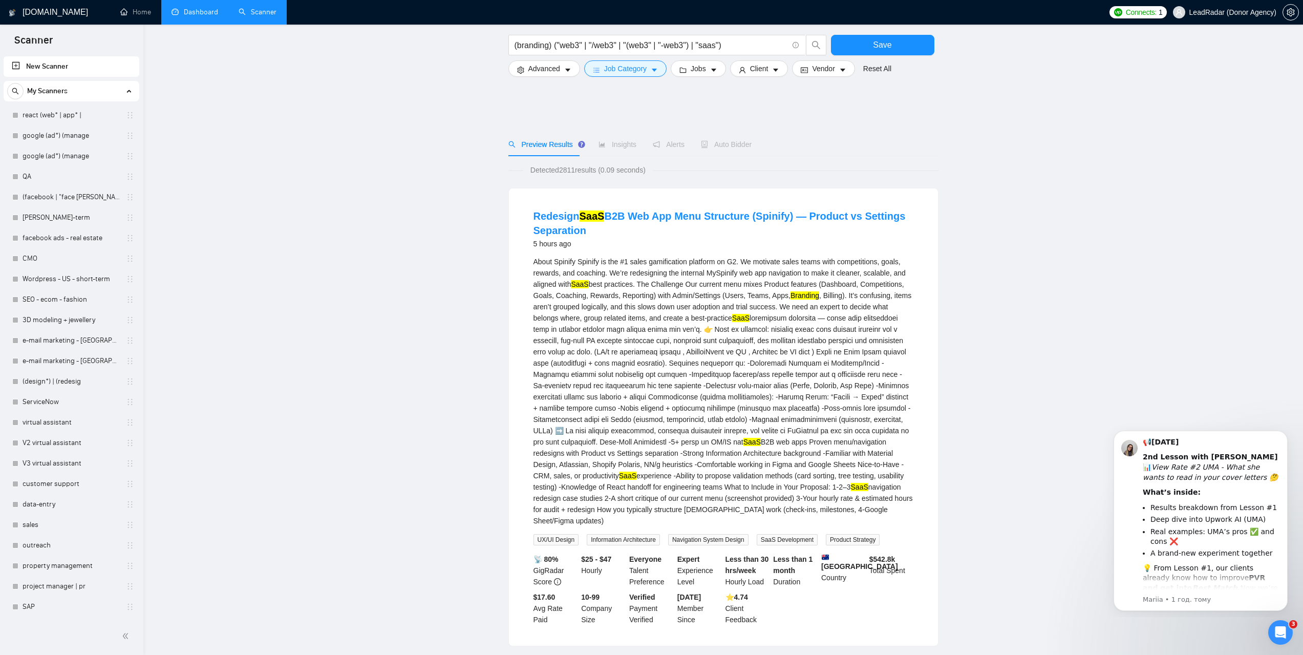
scroll to position [0, 0]
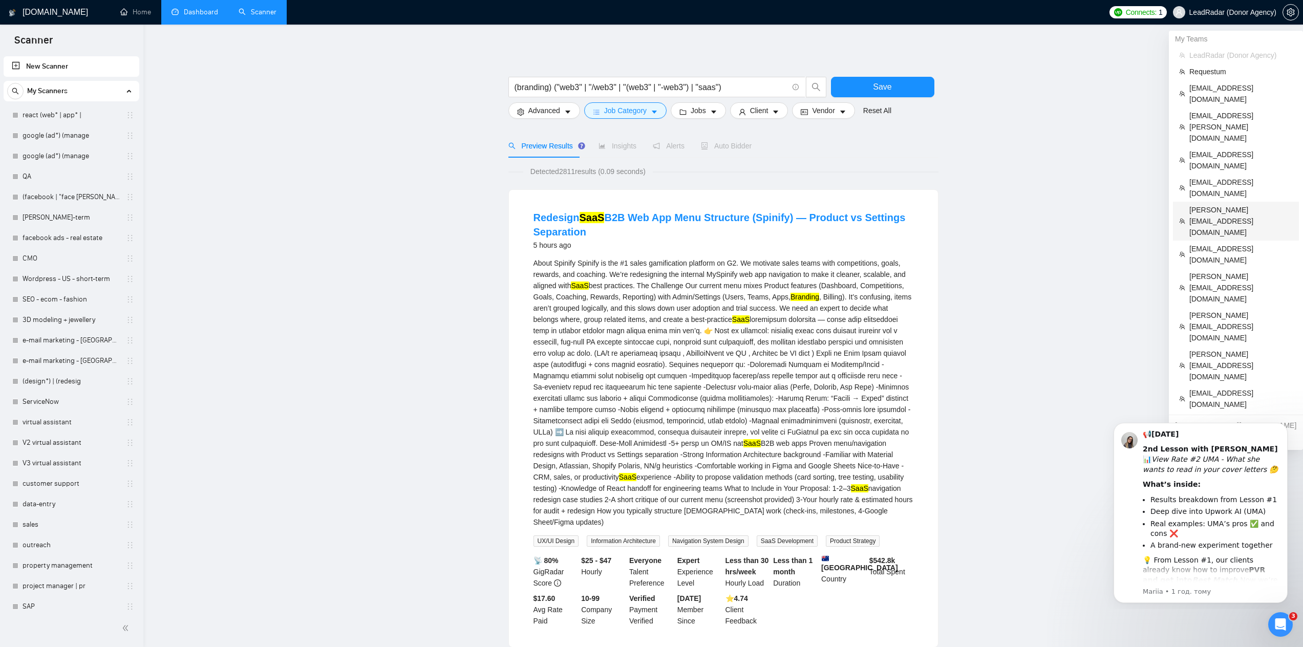
click at [1212, 204] on span "[PERSON_NAME][EMAIL_ADDRESS][DOMAIN_NAME]" at bounding box center [1240, 221] width 103 height 34
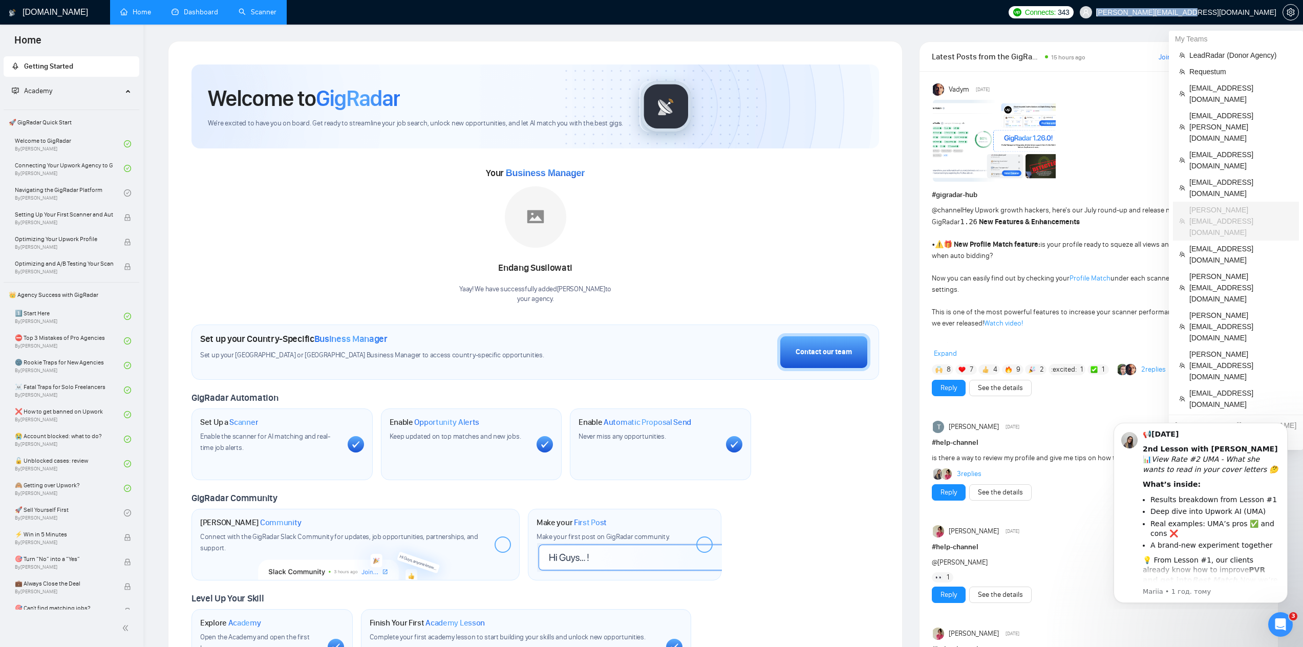
drag, startPoint x: 1191, startPoint y: 15, endPoint x: 1273, endPoint y: 16, distance: 82.4
click at [1273, 16] on span "[PERSON_NAME][EMAIL_ADDRESS][DOMAIN_NAME]" at bounding box center [1177, 12] width 209 height 33
copy span "[PERSON_NAME][EMAIL_ADDRESS][DOMAIN_NAME]"
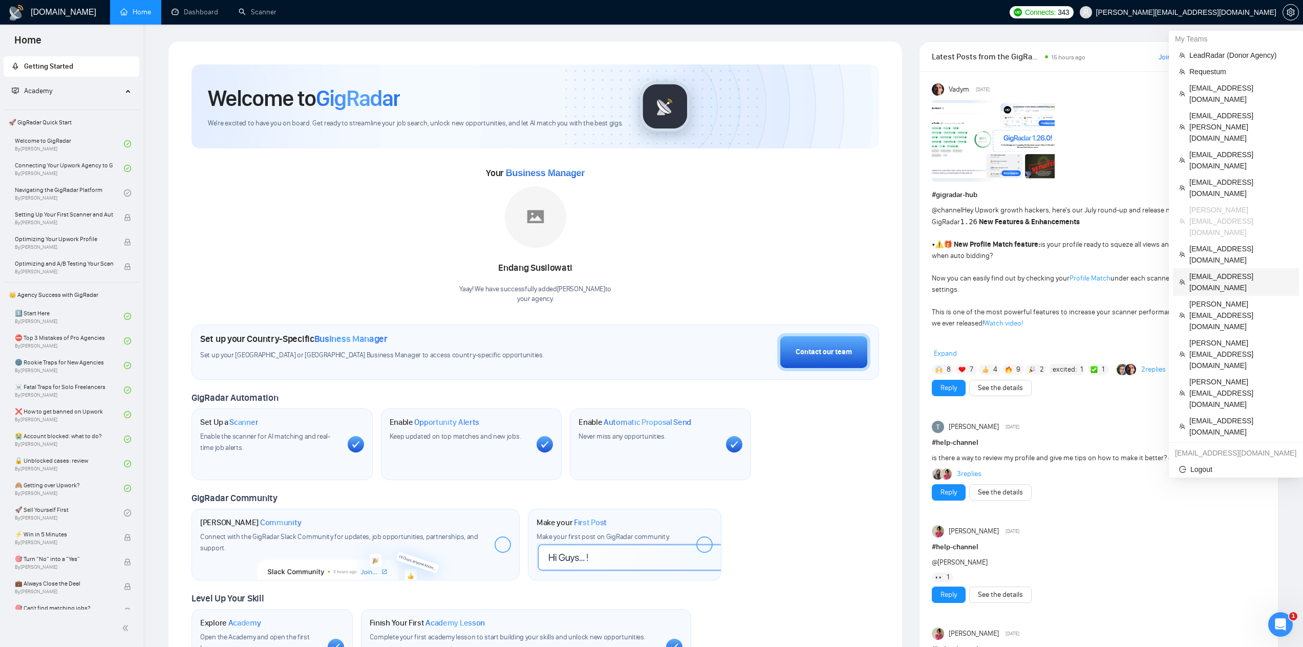
click at [1201, 271] on span "[EMAIL_ADDRESS][DOMAIN_NAME]" at bounding box center [1240, 282] width 103 height 23
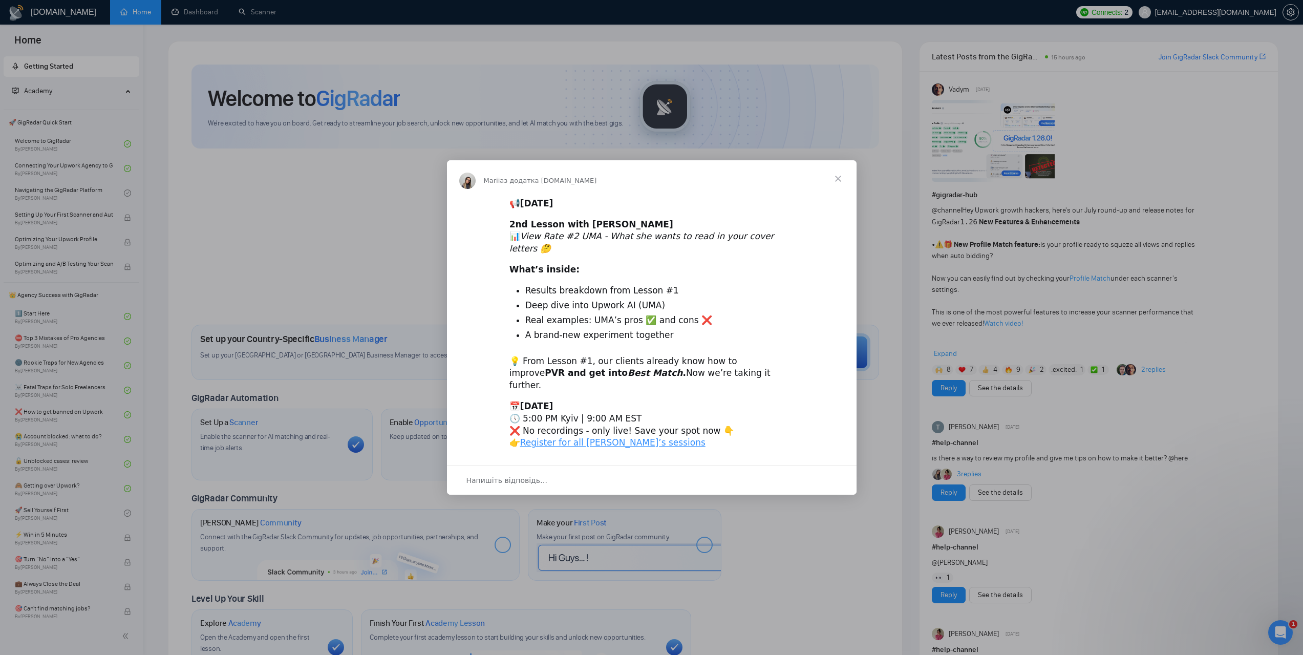
click at [839, 187] on span "Закрити" at bounding box center [837, 178] width 37 height 37
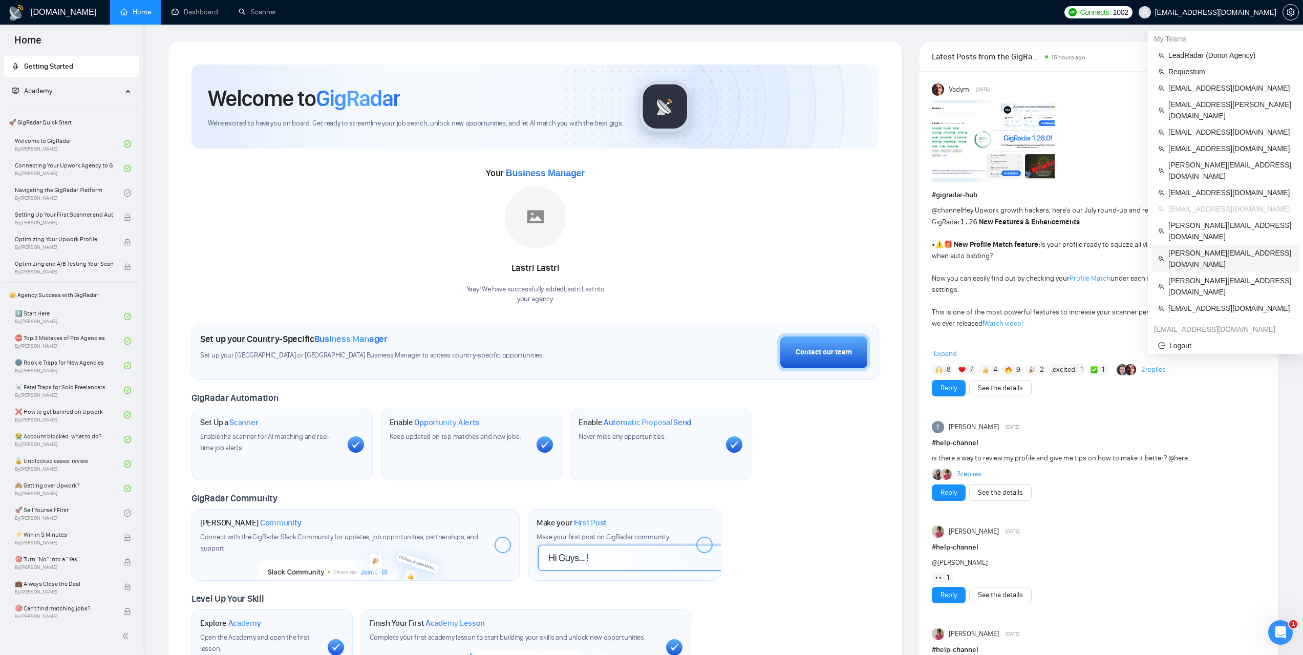
click at [1191, 247] on span "[PERSON_NAME][EMAIL_ADDRESS][DOMAIN_NAME]" at bounding box center [1230, 258] width 124 height 23
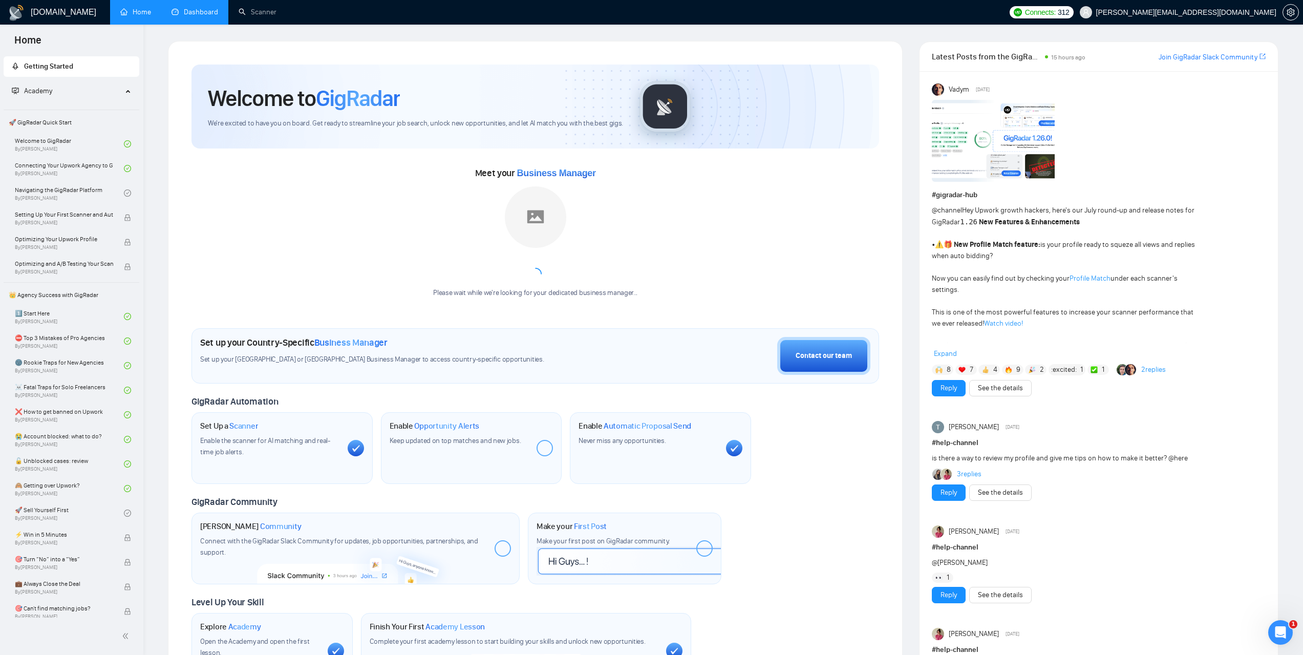
click at [199, 9] on link "Dashboard" at bounding box center [194, 12] width 47 height 9
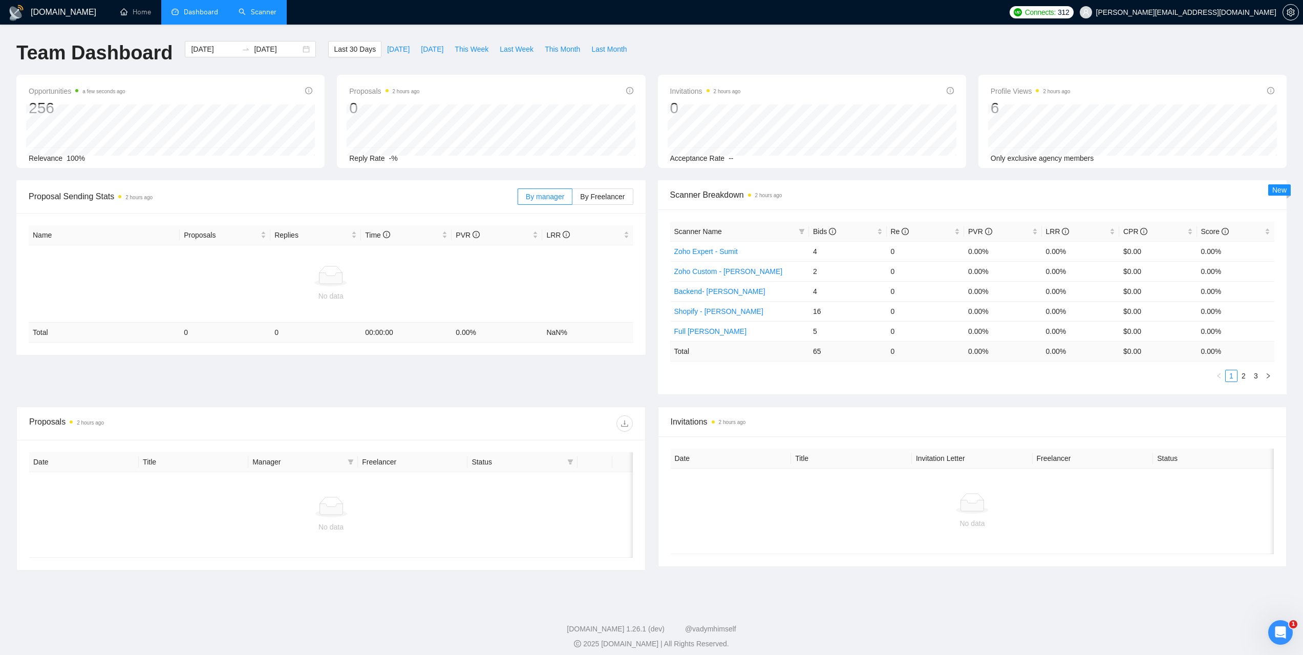
click at [259, 8] on link "Scanner" at bounding box center [258, 12] width 38 height 9
